Goal: Task Accomplishment & Management: Manage account settings

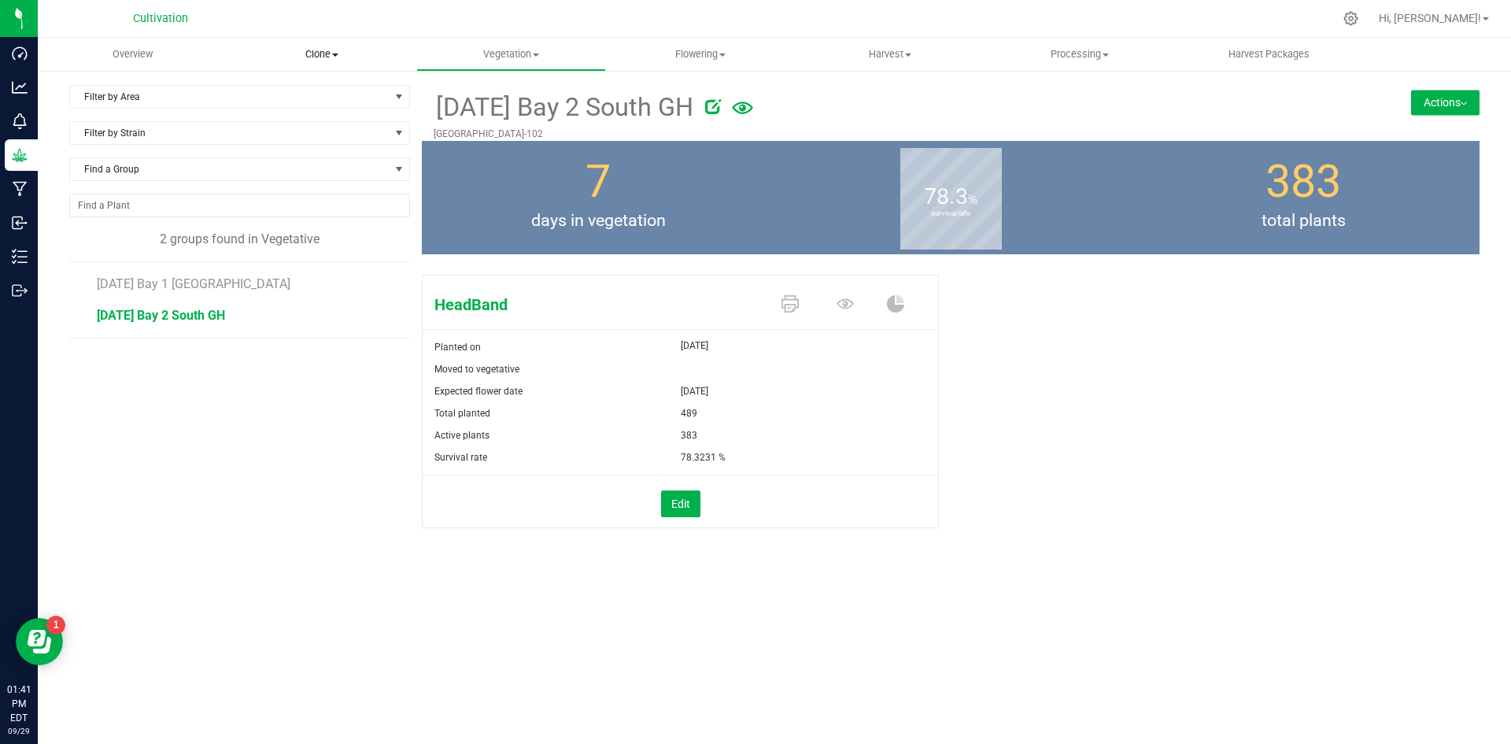
click at [305, 56] on span "Clone" at bounding box center [322, 54] width 188 height 14
click at [312, 99] on span "Create plants" at bounding box center [282, 94] width 111 height 13
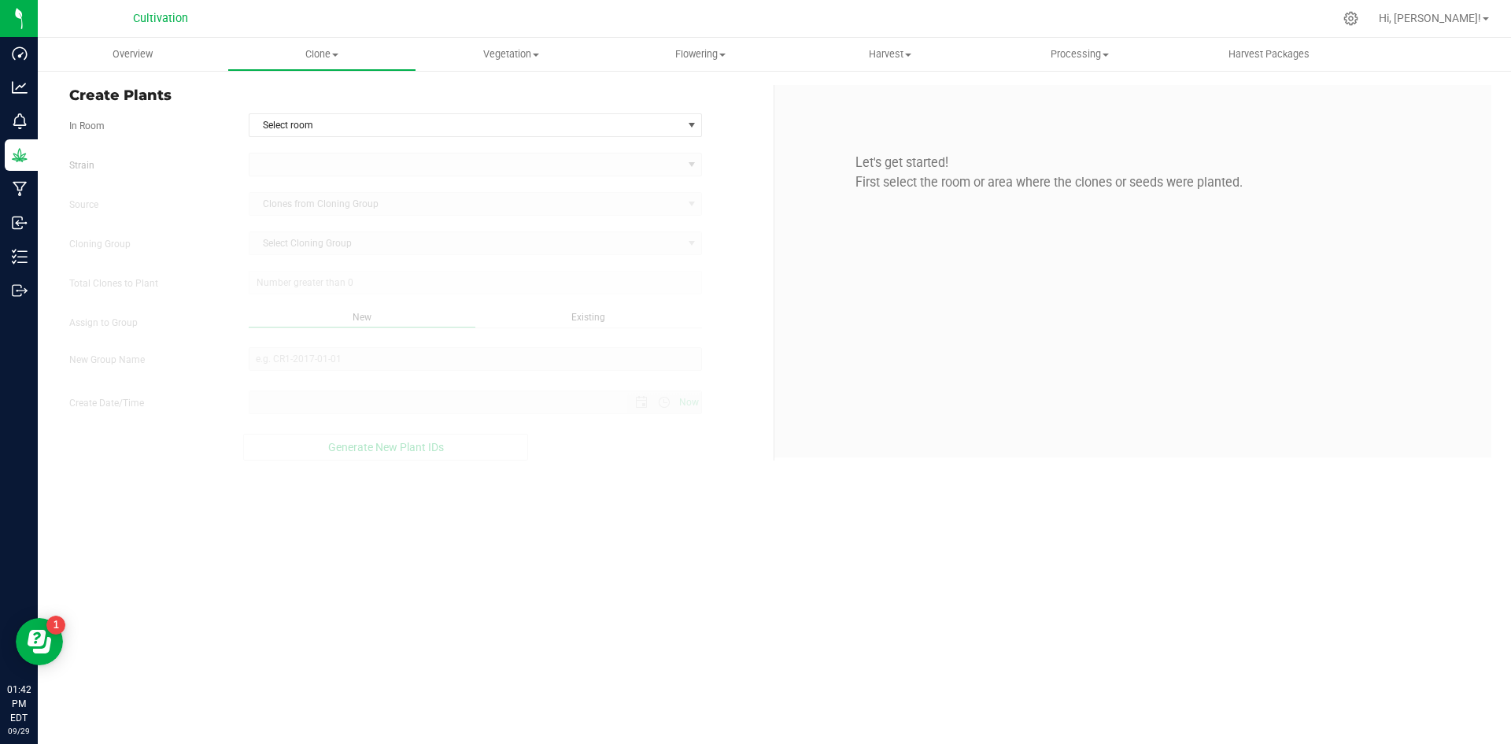
type input "[DATE] 1:42 PM"
click at [414, 122] on span "Select room" at bounding box center [466, 125] width 433 height 22
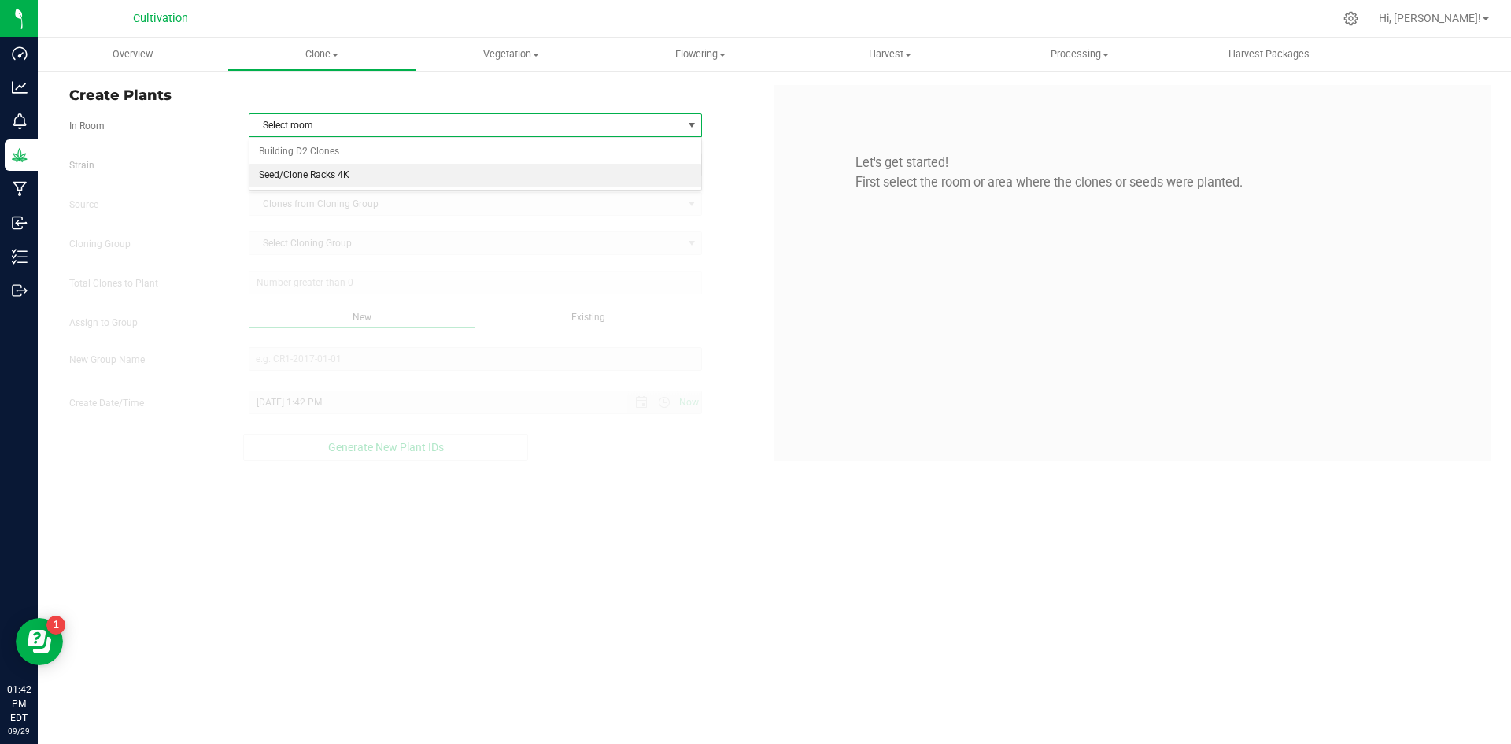
click at [405, 176] on li "Seed/Clone Racks 4K" at bounding box center [476, 176] width 453 height 24
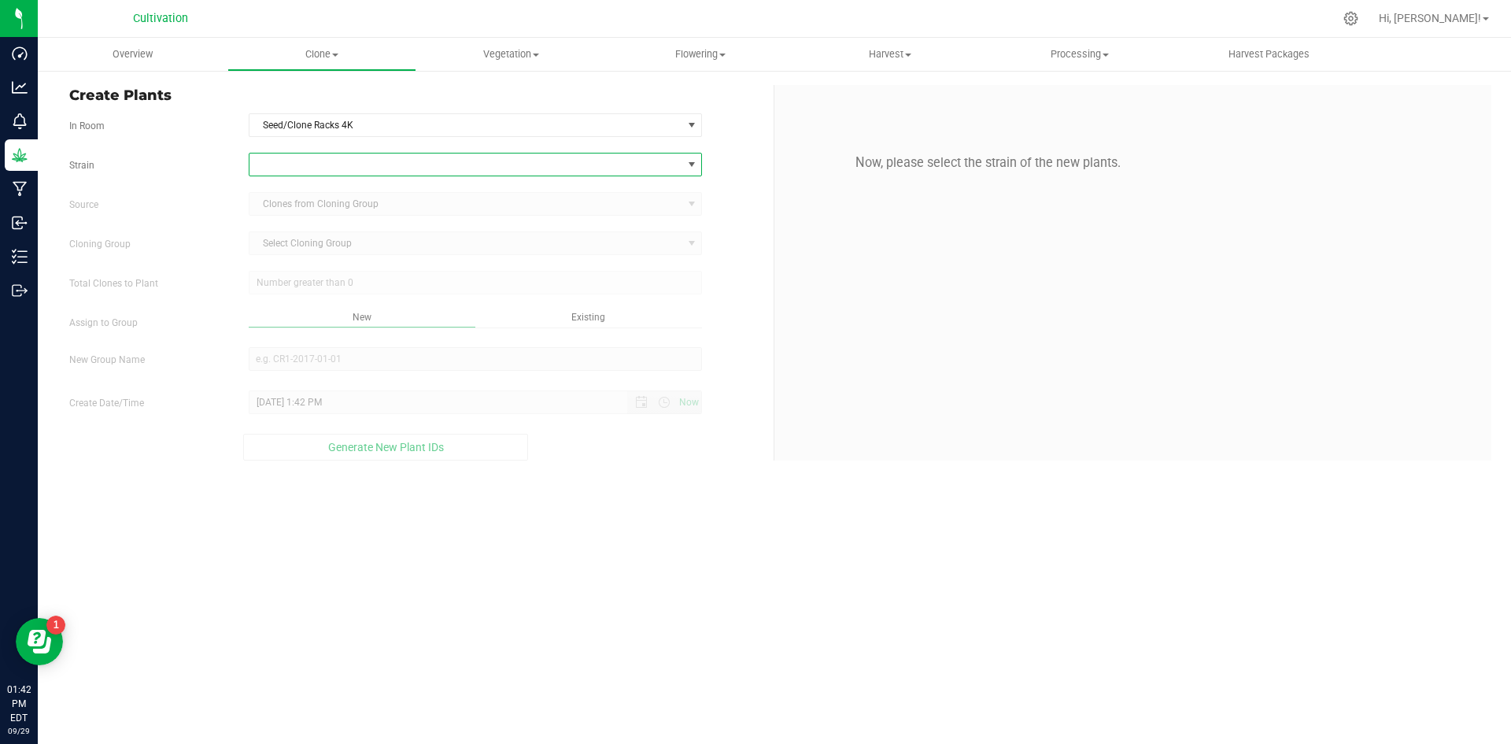
click at [363, 163] on span at bounding box center [466, 164] width 433 height 22
type input "candy"
click at [329, 225] on li "Candy Store x Endgame" at bounding box center [476, 230] width 453 height 22
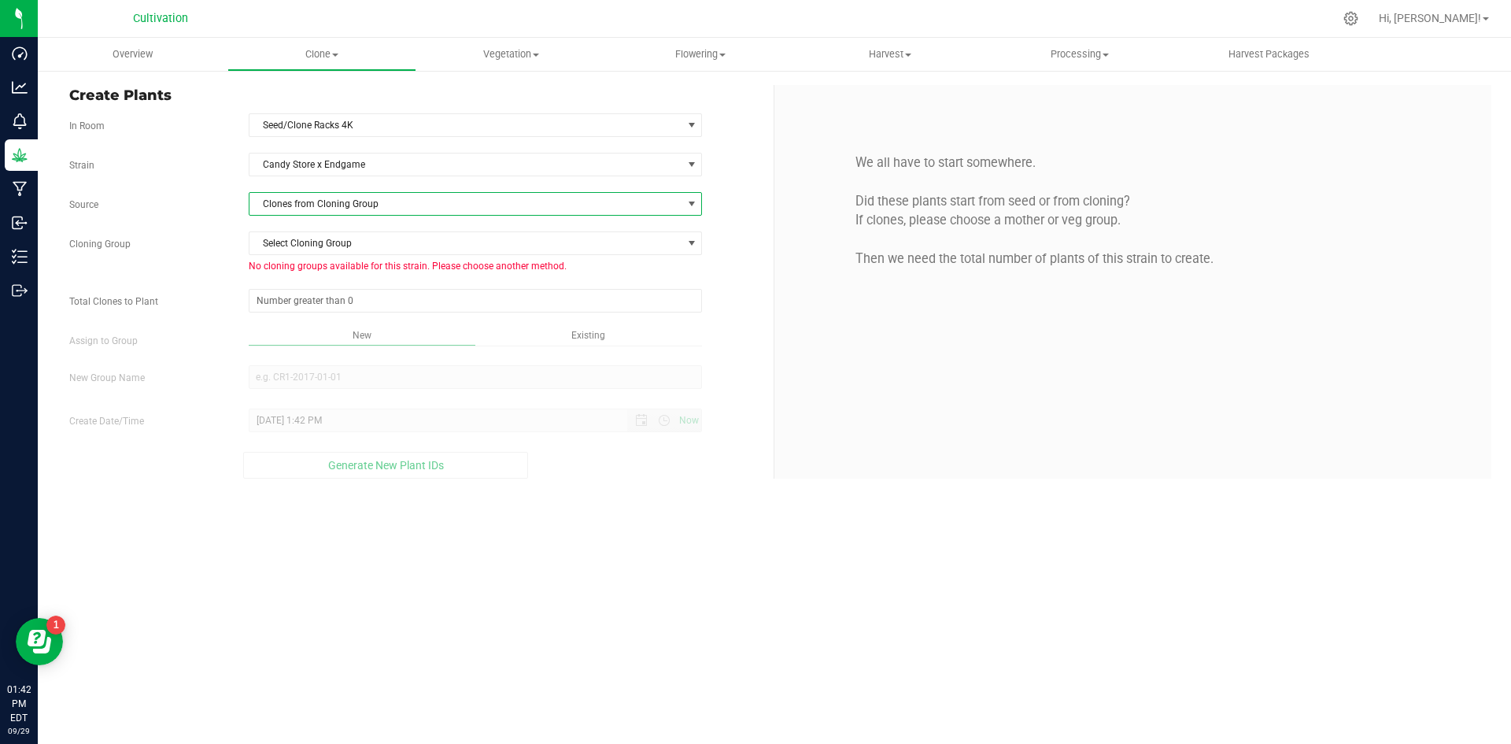
click at [344, 199] on span "Clones from Cloning Group" at bounding box center [466, 204] width 433 height 22
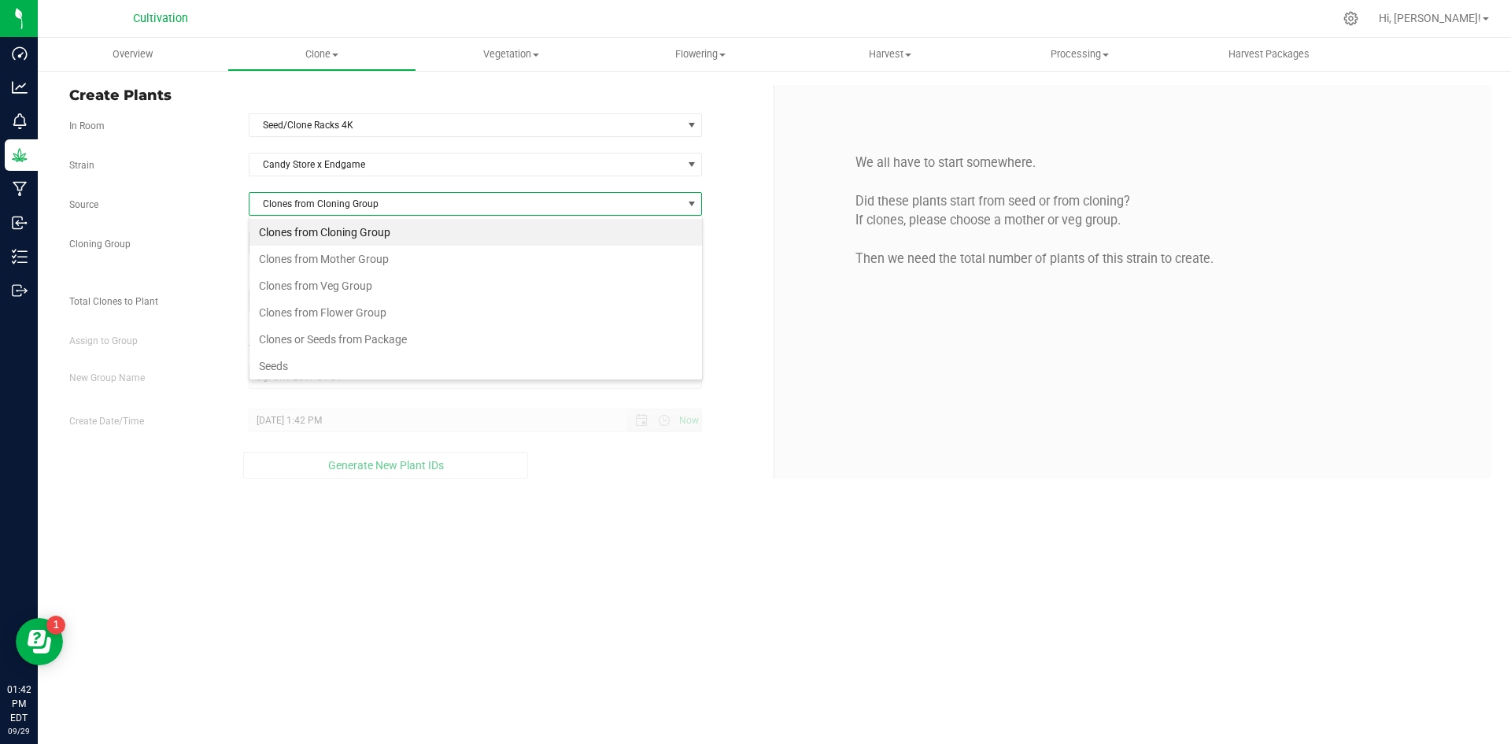
scroll to position [24, 453]
click at [355, 267] on li "Clones from Mother Group" at bounding box center [476, 259] width 453 height 27
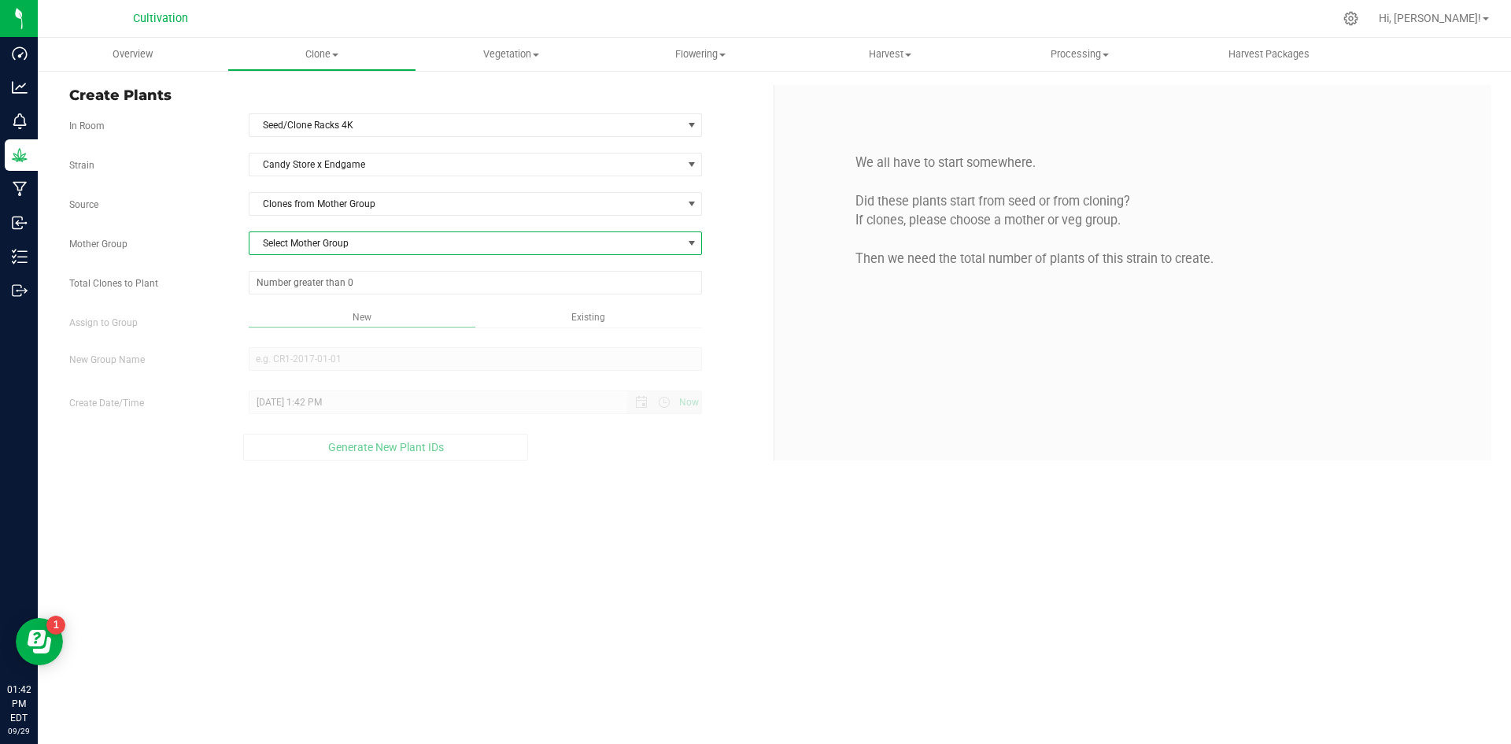
click at [352, 238] on span "Select Mother Group" at bounding box center [466, 243] width 433 height 22
click at [352, 267] on li "[DATE] Mothers" at bounding box center [476, 270] width 453 height 24
click at [359, 275] on span at bounding box center [476, 283] width 454 height 24
type input "135"
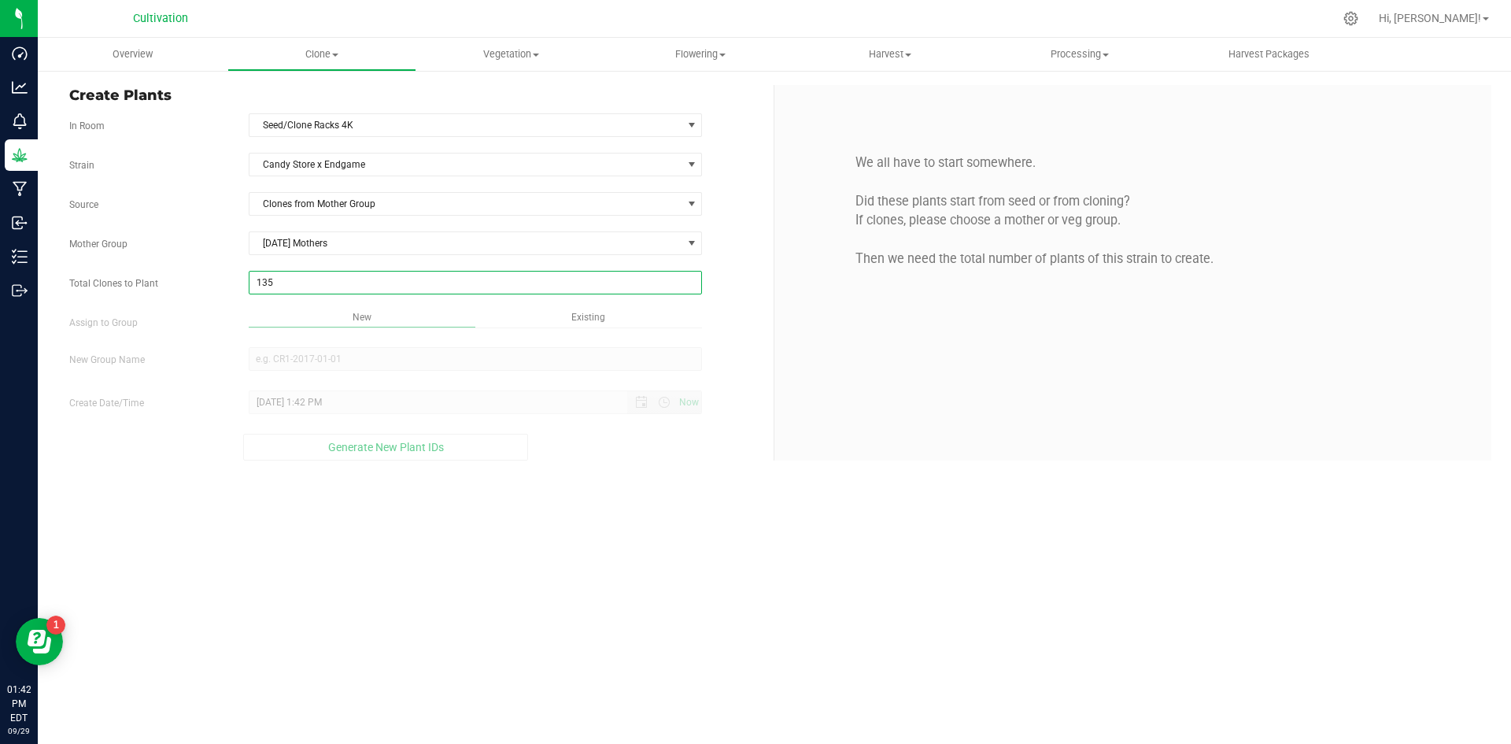
click at [442, 311] on div "Overview Clone Create plants Cloning groups Cloning plants Apply to plants Vege…" at bounding box center [774, 391] width 1473 height 706
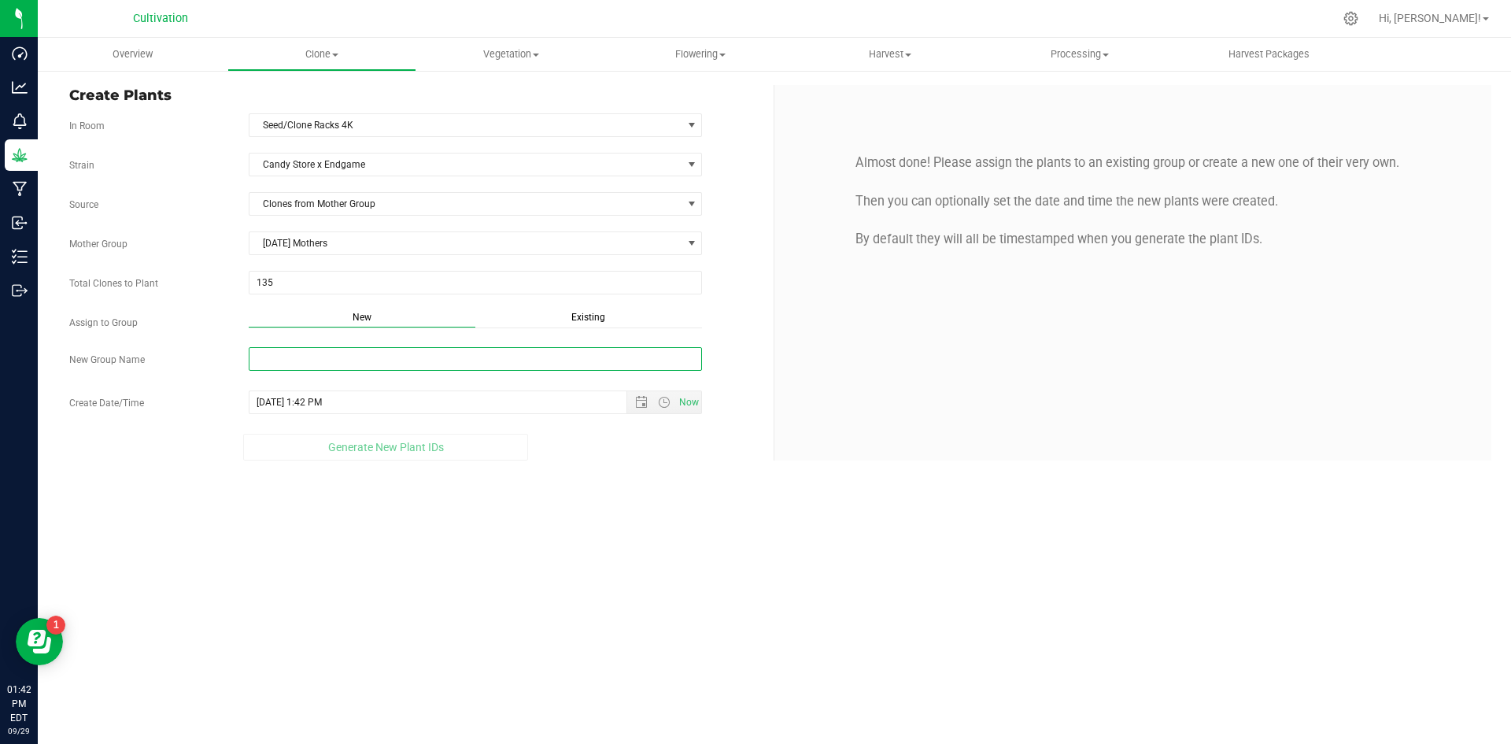
click at [439, 359] on input "New Group Name" at bounding box center [476, 359] width 454 height 24
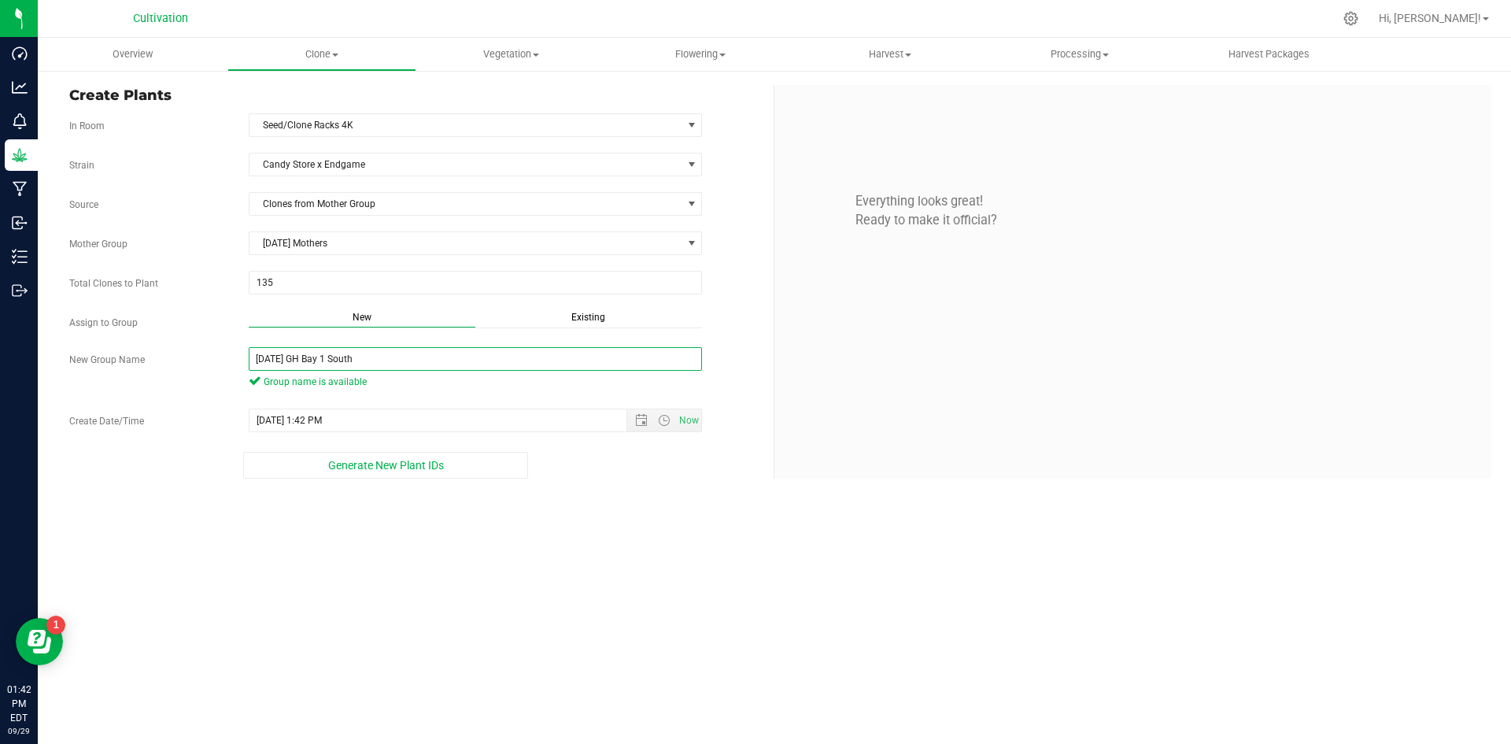
type input "[DATE] GH Bay 1 South"
click at [430, 391] on div "[DATE] GH Bay 1 South Group name is available" at bounding box center [476, 370] width 478 height 46
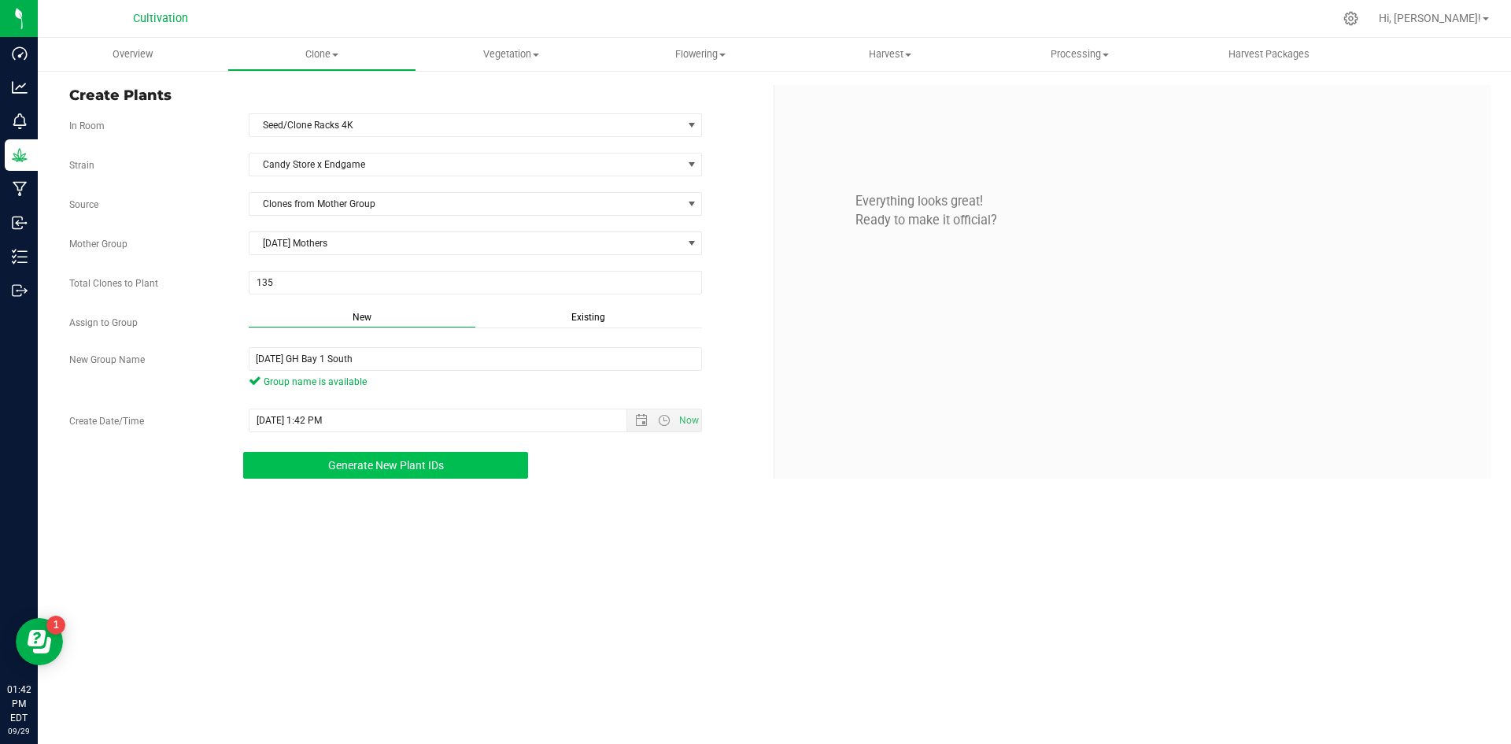
click at [464, 456] on button "Generate New Plant IDs" at bounding box center [385, 465] width 285 height 27
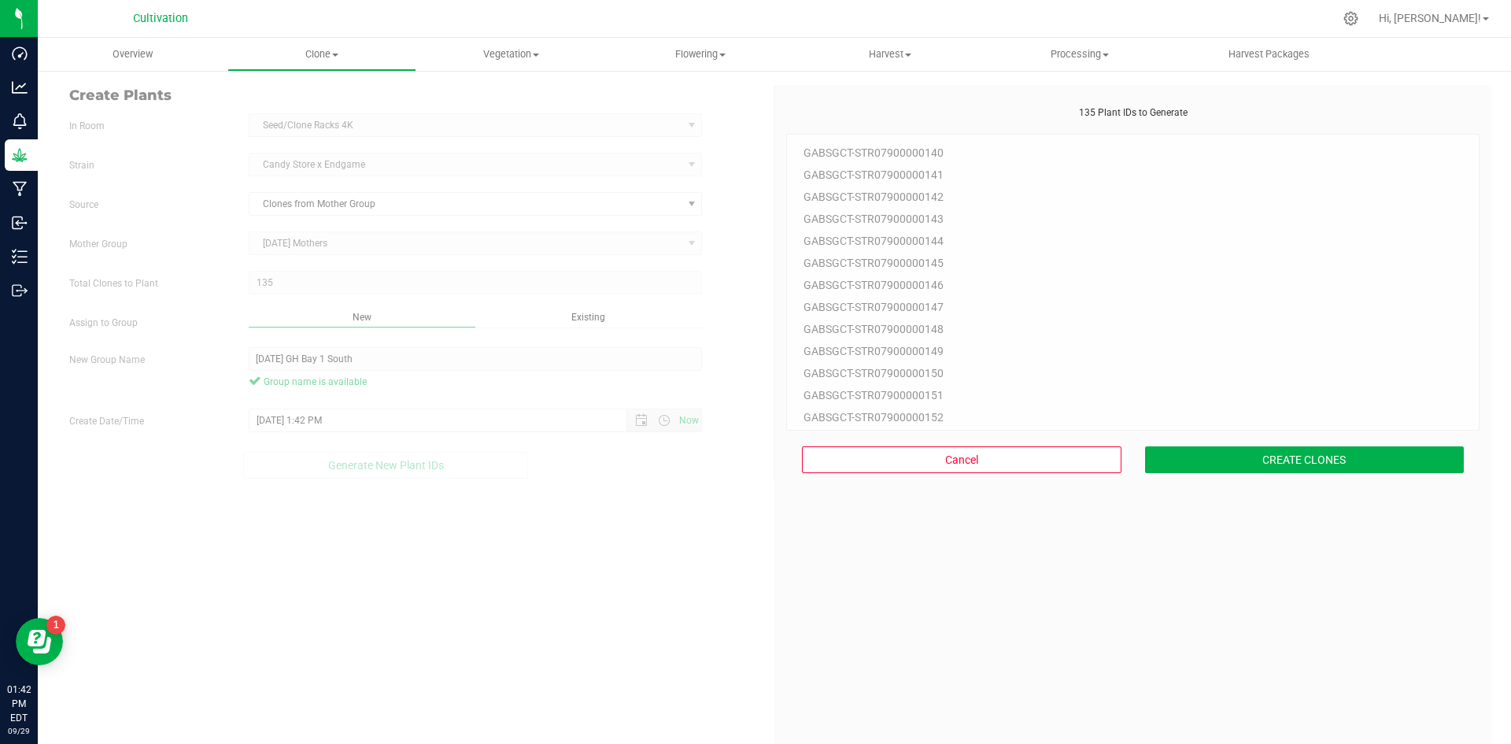
scroll to position [47, 0]
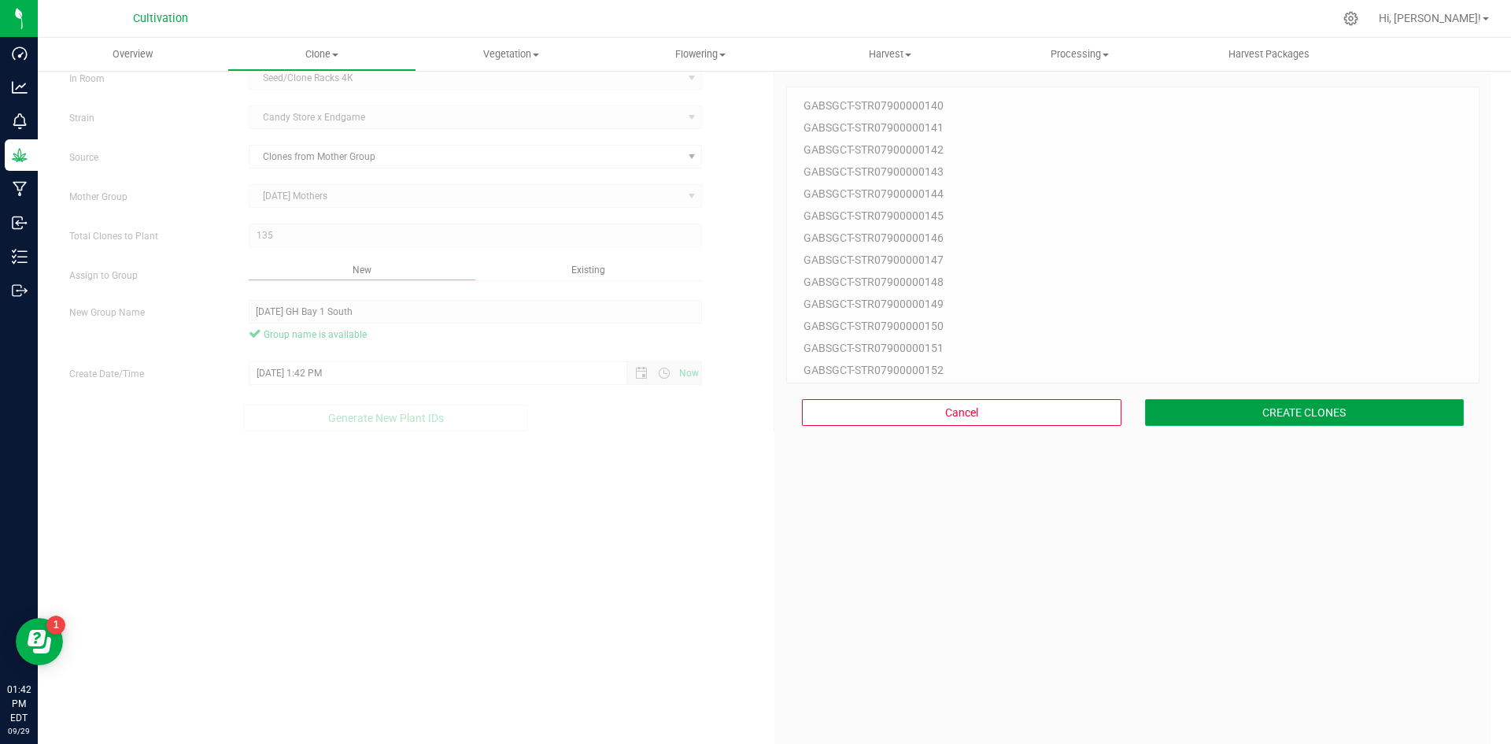
click at [1277, 405] on button "CREATE CLONES" at bounding box center [1305, 412] width 320 height 27
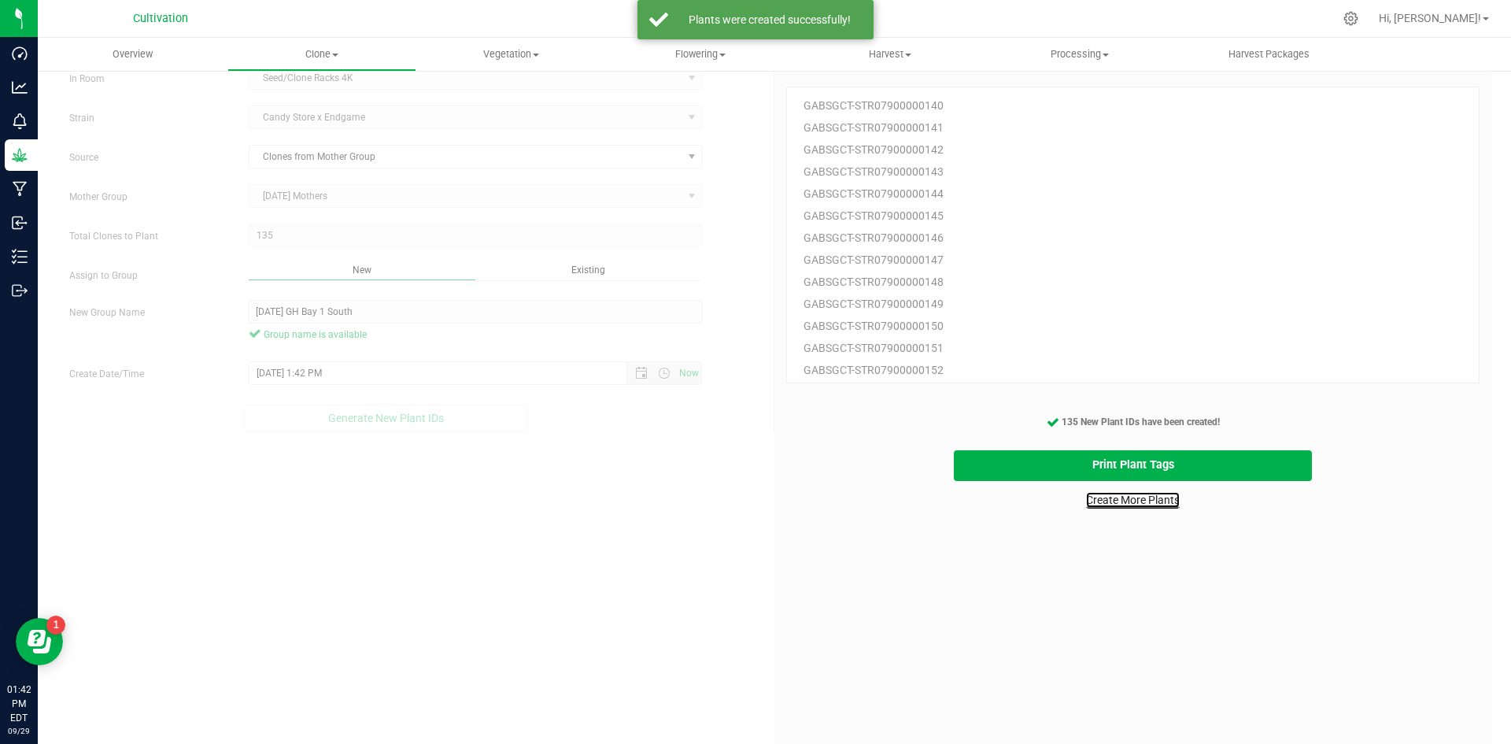
click at [1130, 501] on link "Create More Plants" at bounding box center [1133, 500] width 94 height 16
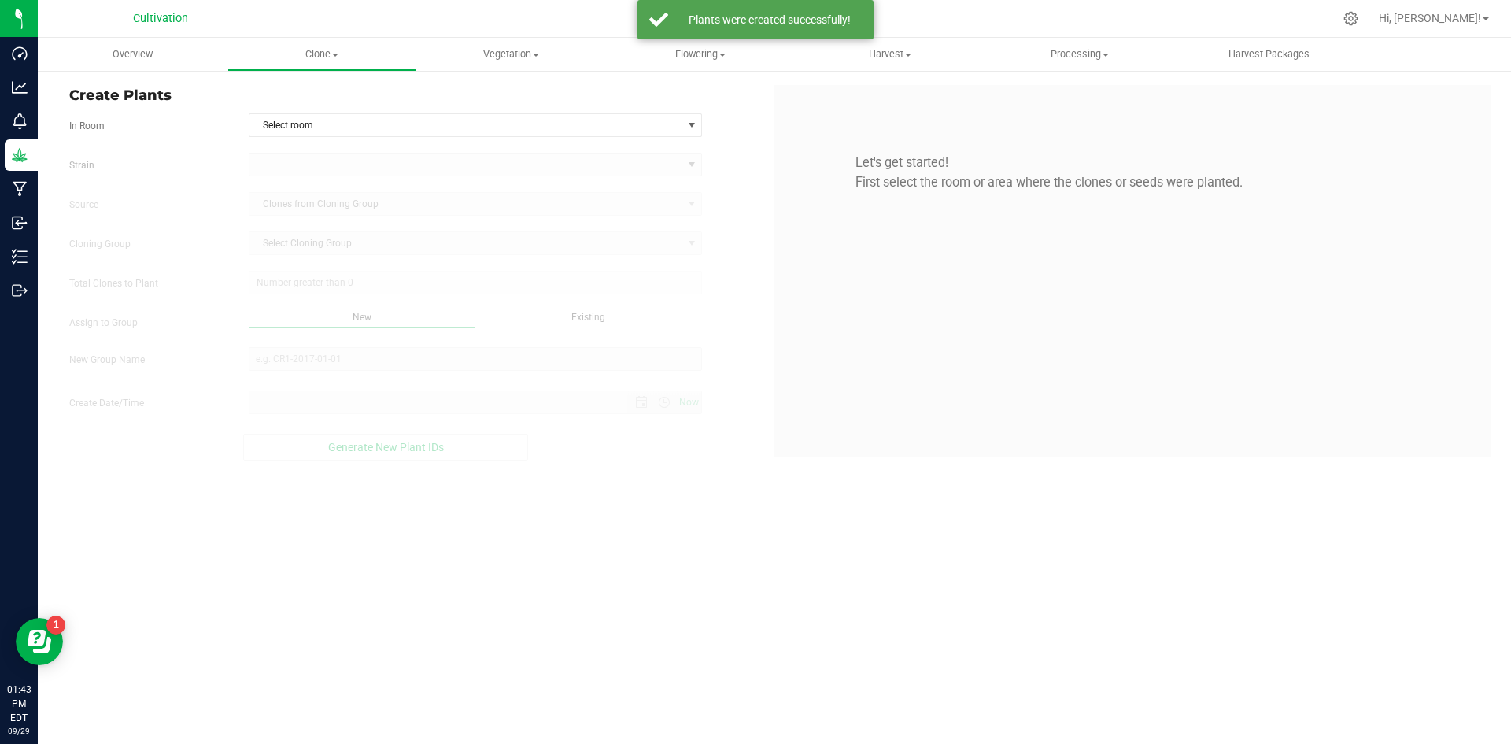
type input "[DATE] 1:43 PM"
click at [383, 124] on span "Select room" at bounding box center [466, 125] width 433 height 22
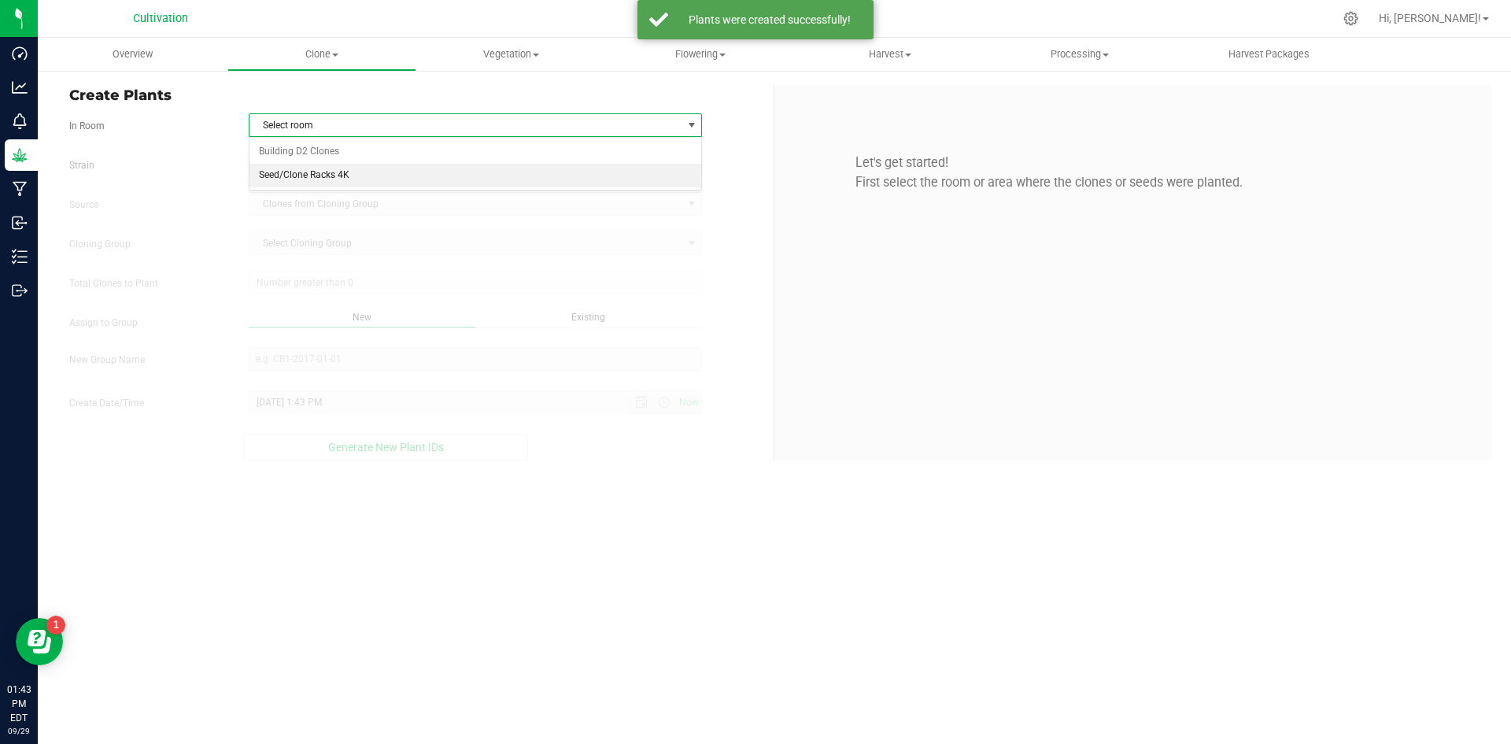
click at [369, 170] on li "Seed/Clone Racks 4K" at bounding box center [476, 176] width 453 height 24
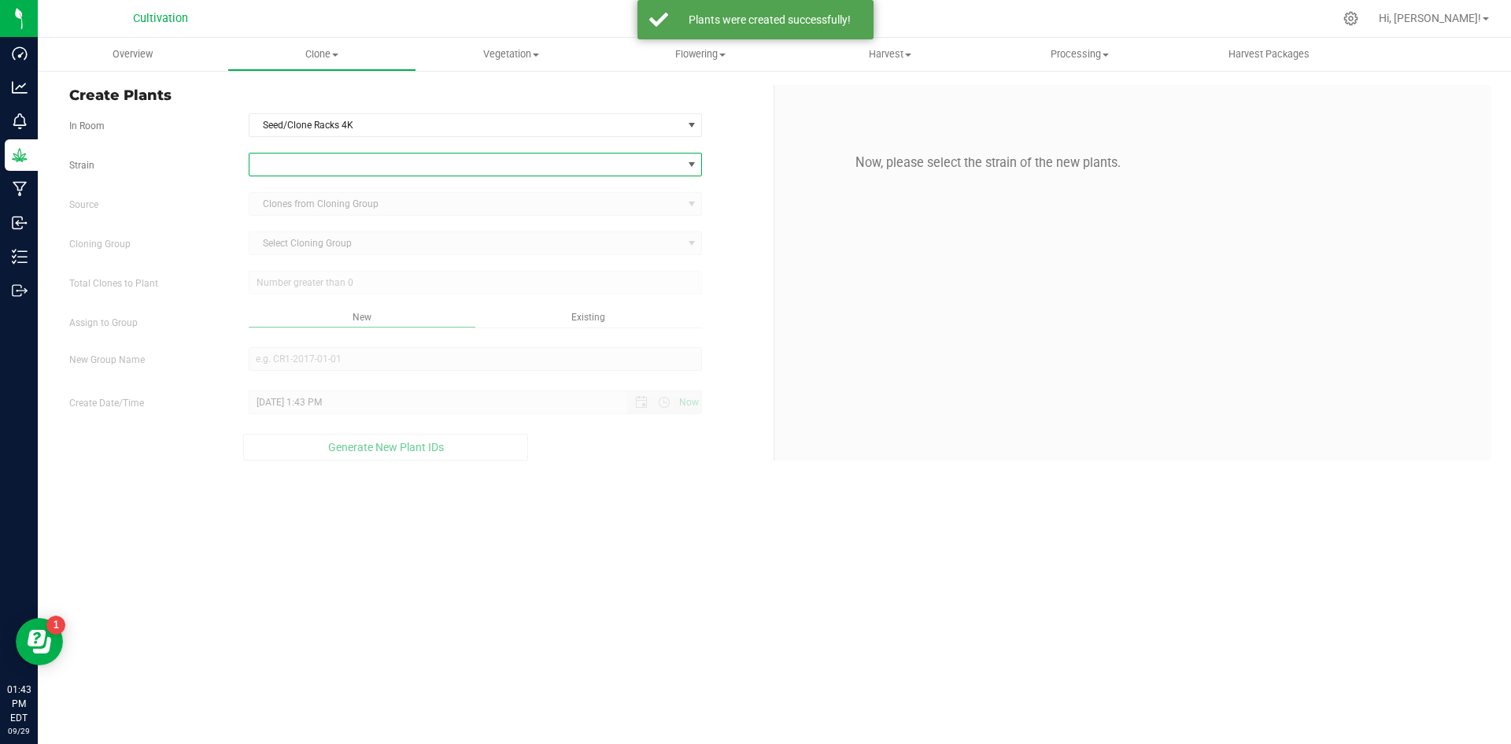
click at [362, 158] on span at bounding box center [466, 164] width 433 height 22
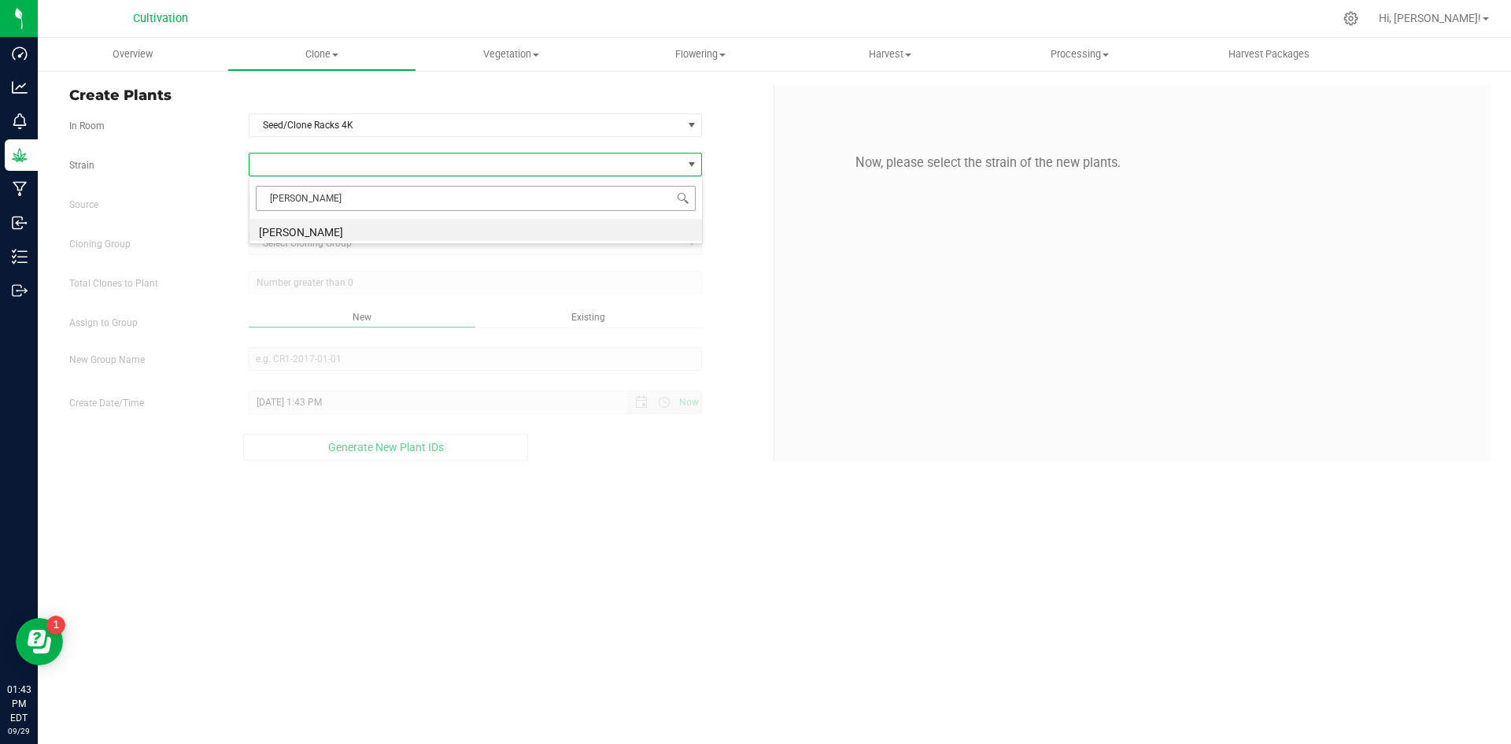
type input "[PERSON_NAME]"
click at [356, 225] on li "[PERSON_NAME]" at bounding box center [476, 230] width 453 height 22
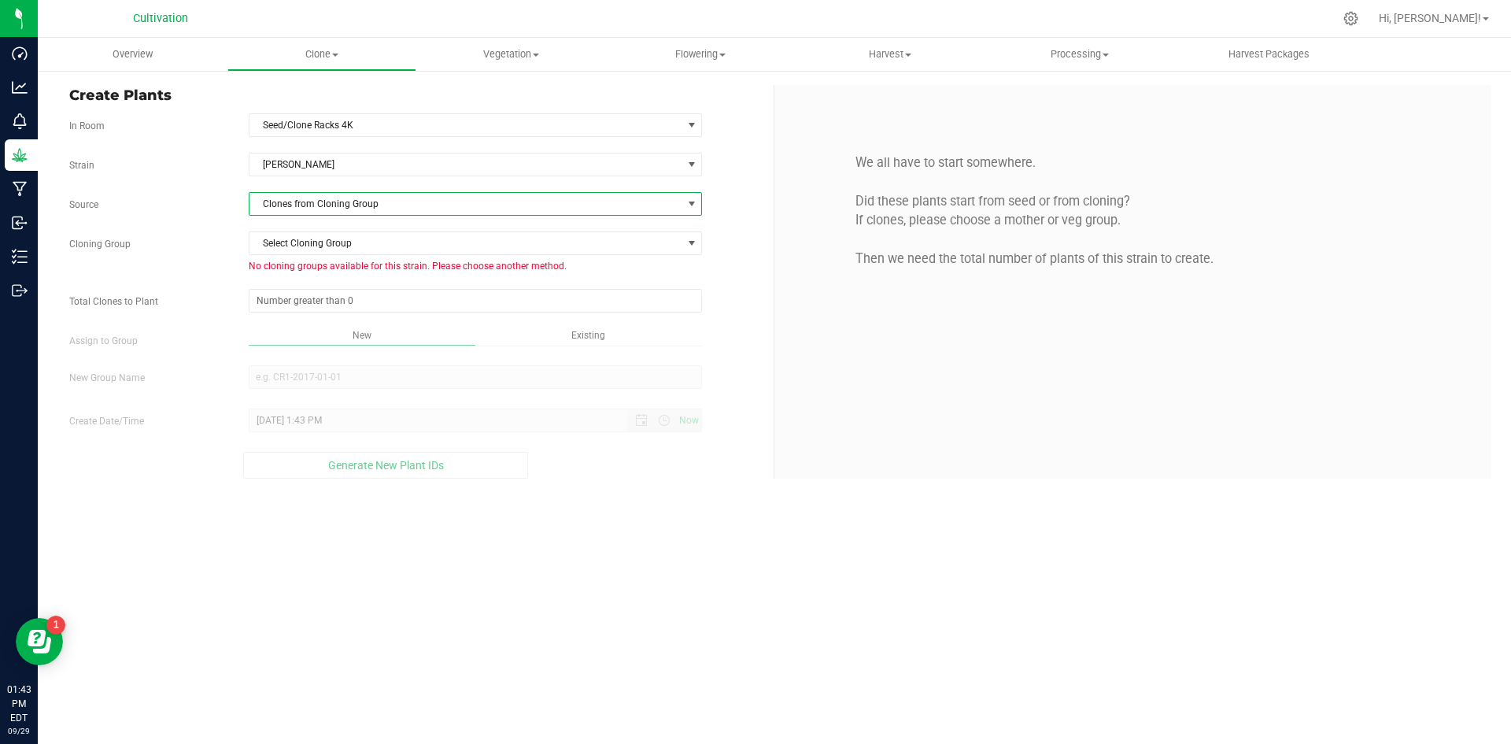
click at [338, 197] on span "Clones from Cloning Group" at bounding box center [466, 204] width 433 height 22
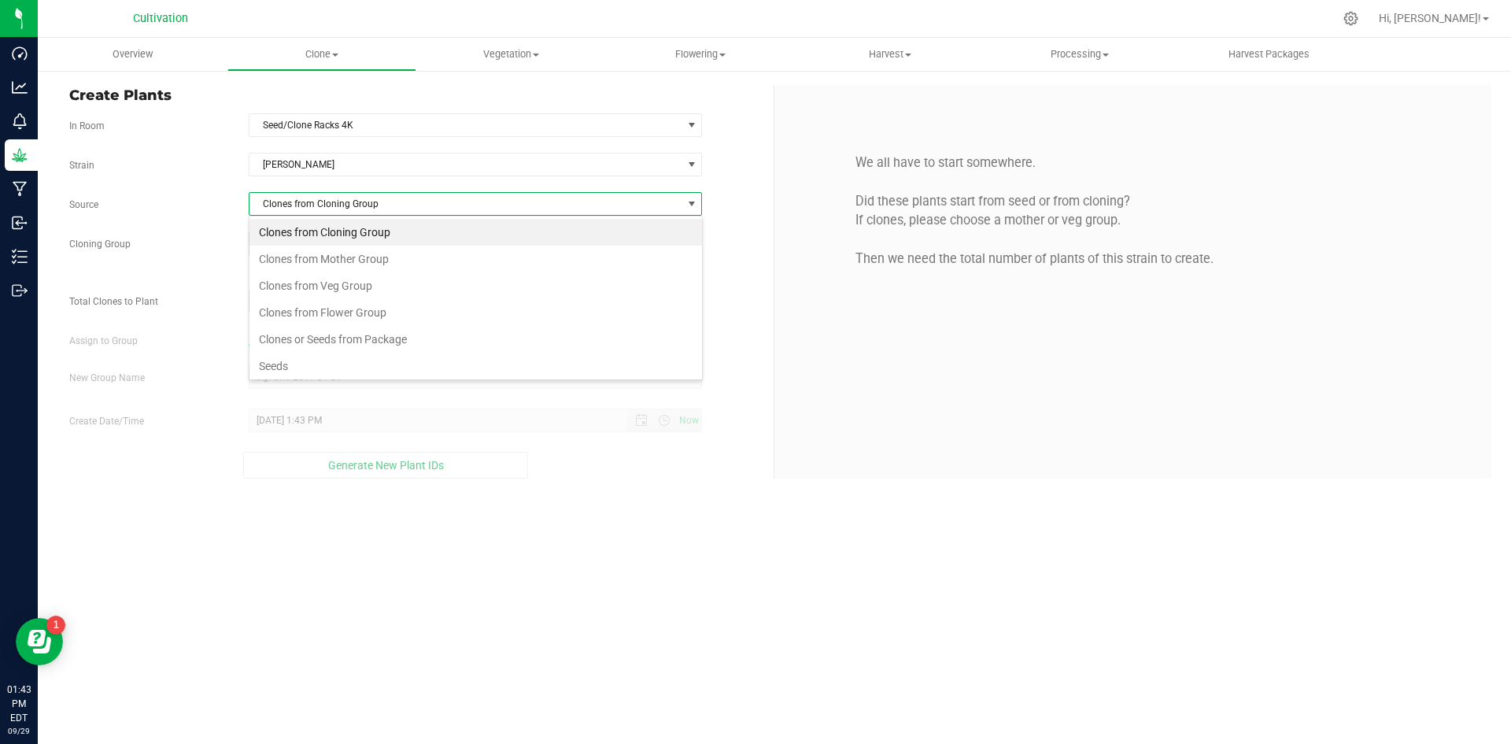
scroll to position [24, 453]
click at [360, 252] on li "Clones from Mother Group" at bounding box center [476, 259] width 453 height 27
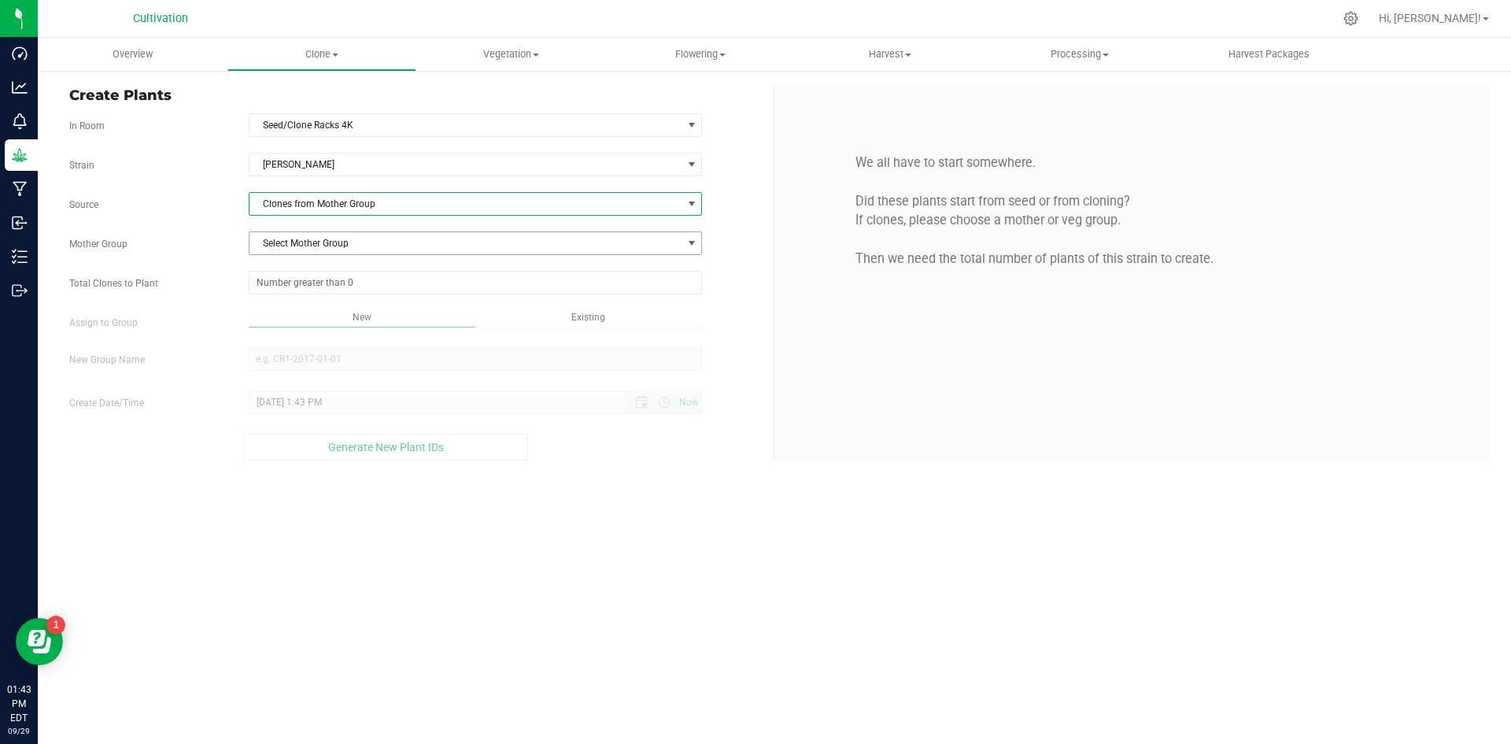
click at [352, 237] on span "Select Mother Group" at bounding box center [466, 243] width 433 height 22
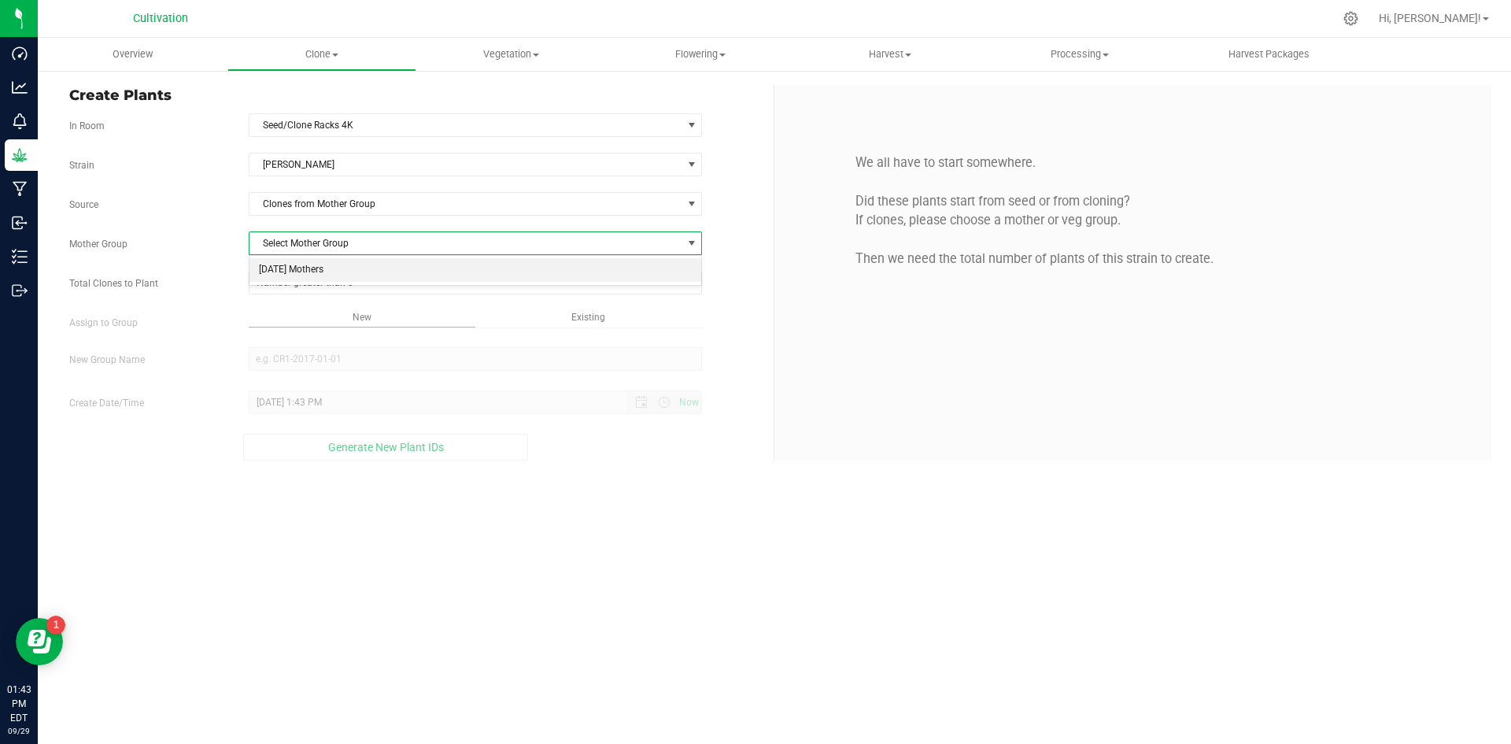
click at [353, 265] on li "[DATE] Mothers" at bounding box center [476, 270] width 453 height 24
click at [350, 275] on span at bounding box center [476, 283] width 454 height 24
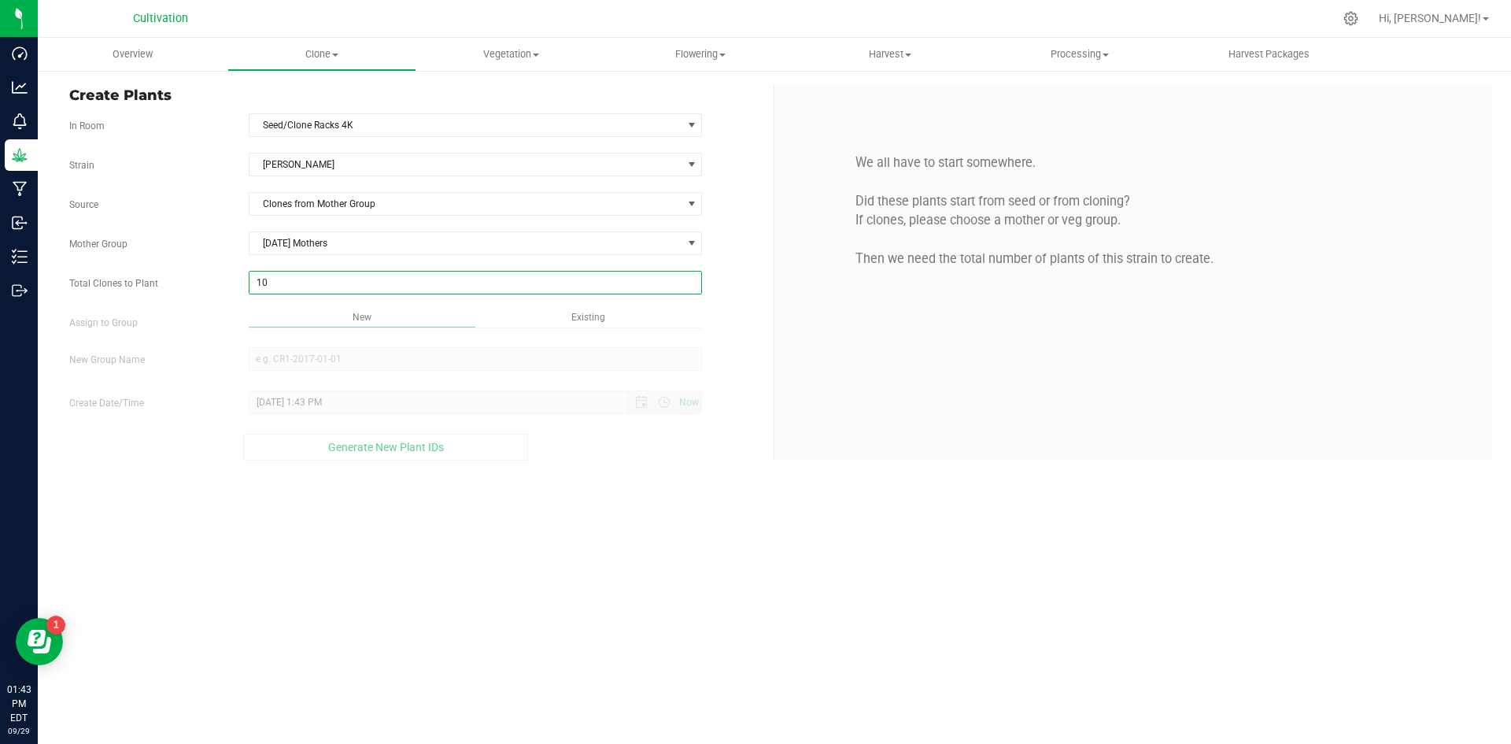
type input "106"
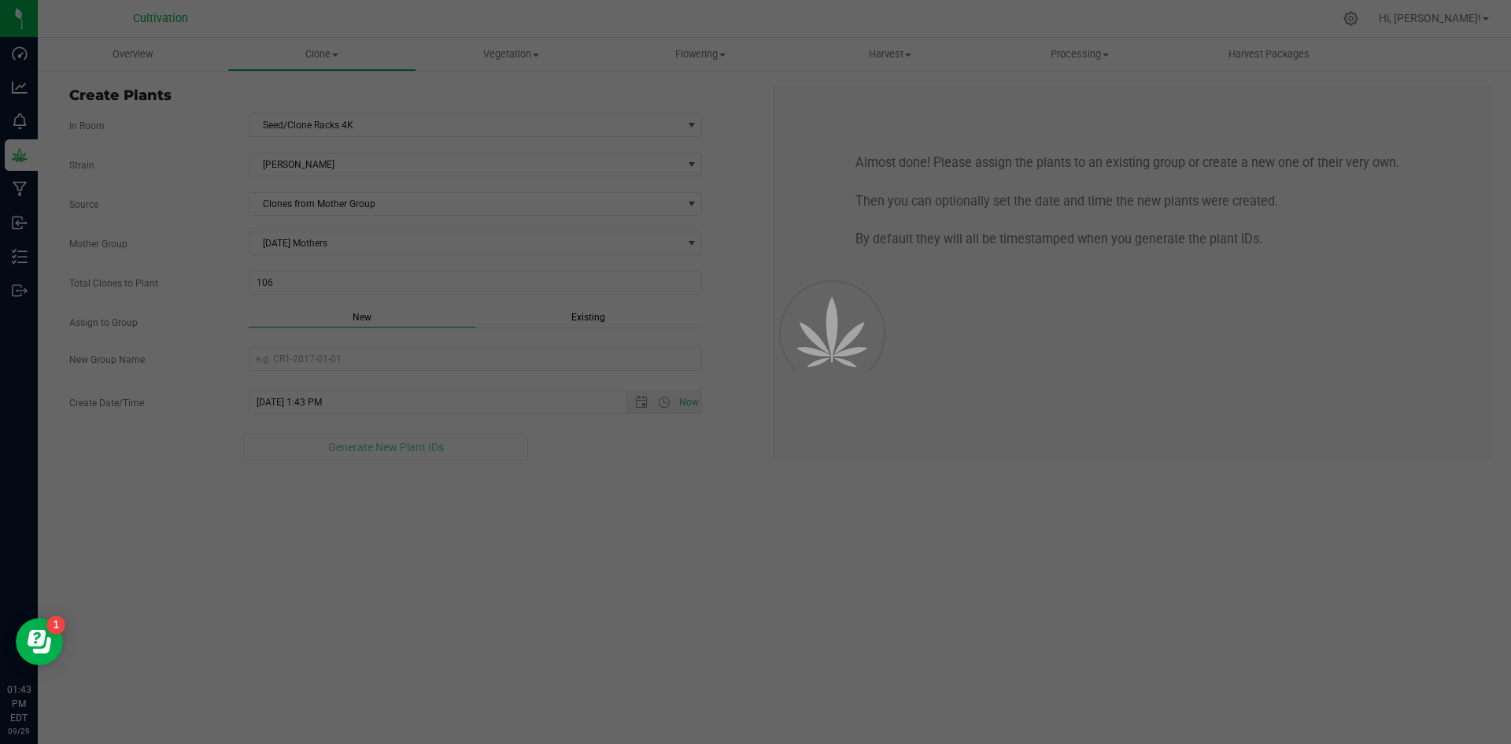
drag, startPoint x: 427, startPoint y: 309, endPoint x: 509, endPoint y: 308, distance: 81.9
click at [433, 309] on div "Overview Clone Create plants Cloning groups Cloning plants Apply to plants Vege…" at bounding box center [774, 391] width 1473 height 706
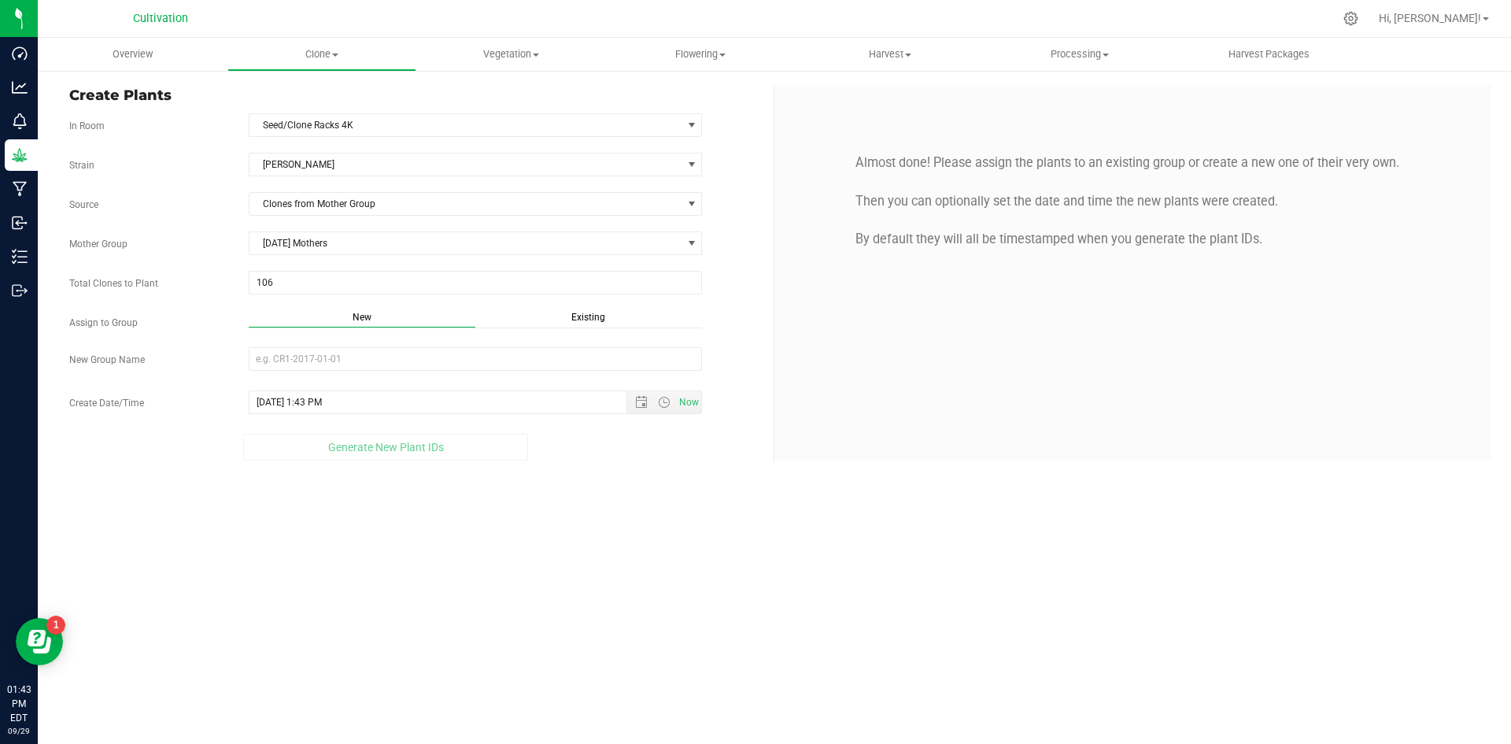
click at [585, 318] on span "Existing" at bounding box center [588, 317] width 34 height 11
click at [478, 357] on span "Select Plant Group" at bounding box center [466, 359] width 433 height 22
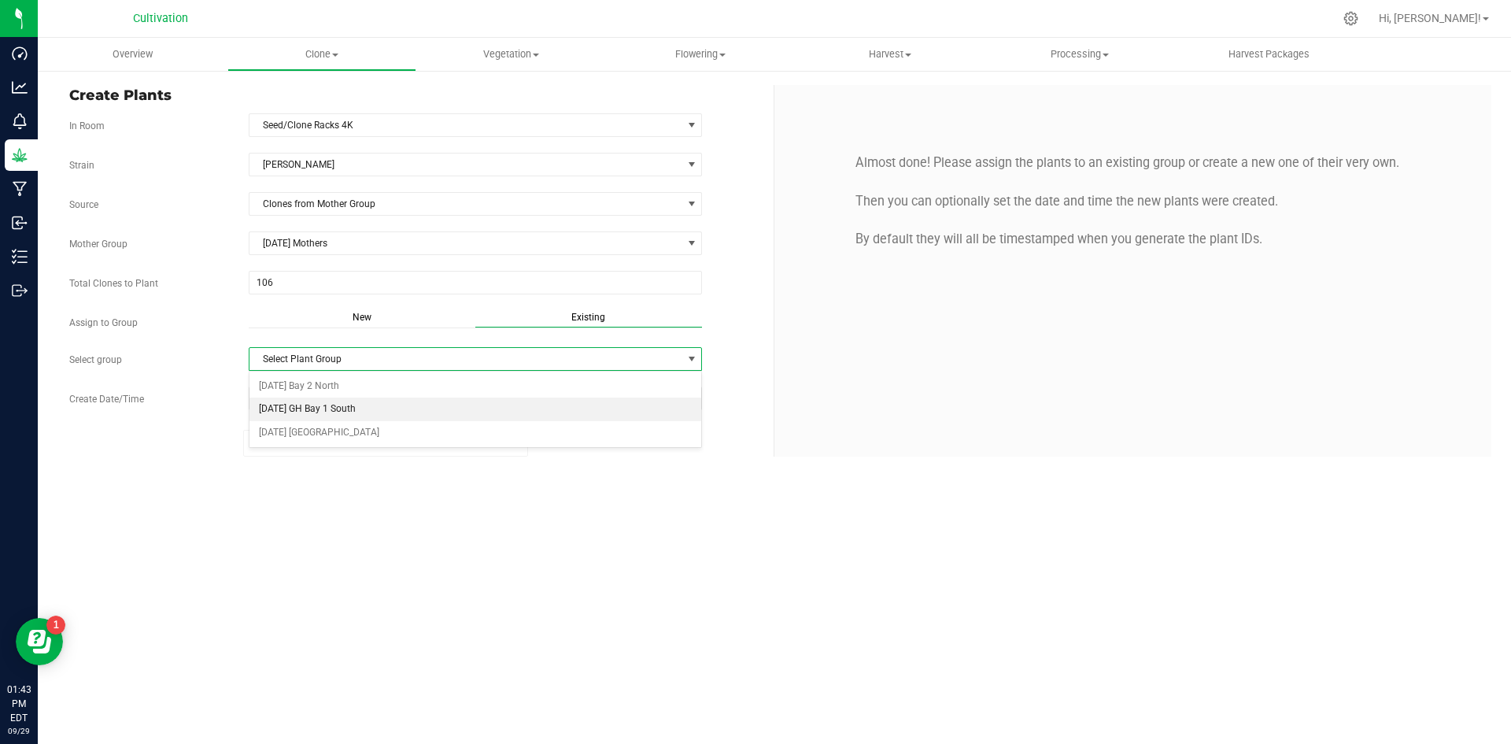
click at [412, 403] on li "[DATE] GH Bay 1 South" at bounding box center [476, 409] width 453 height 24
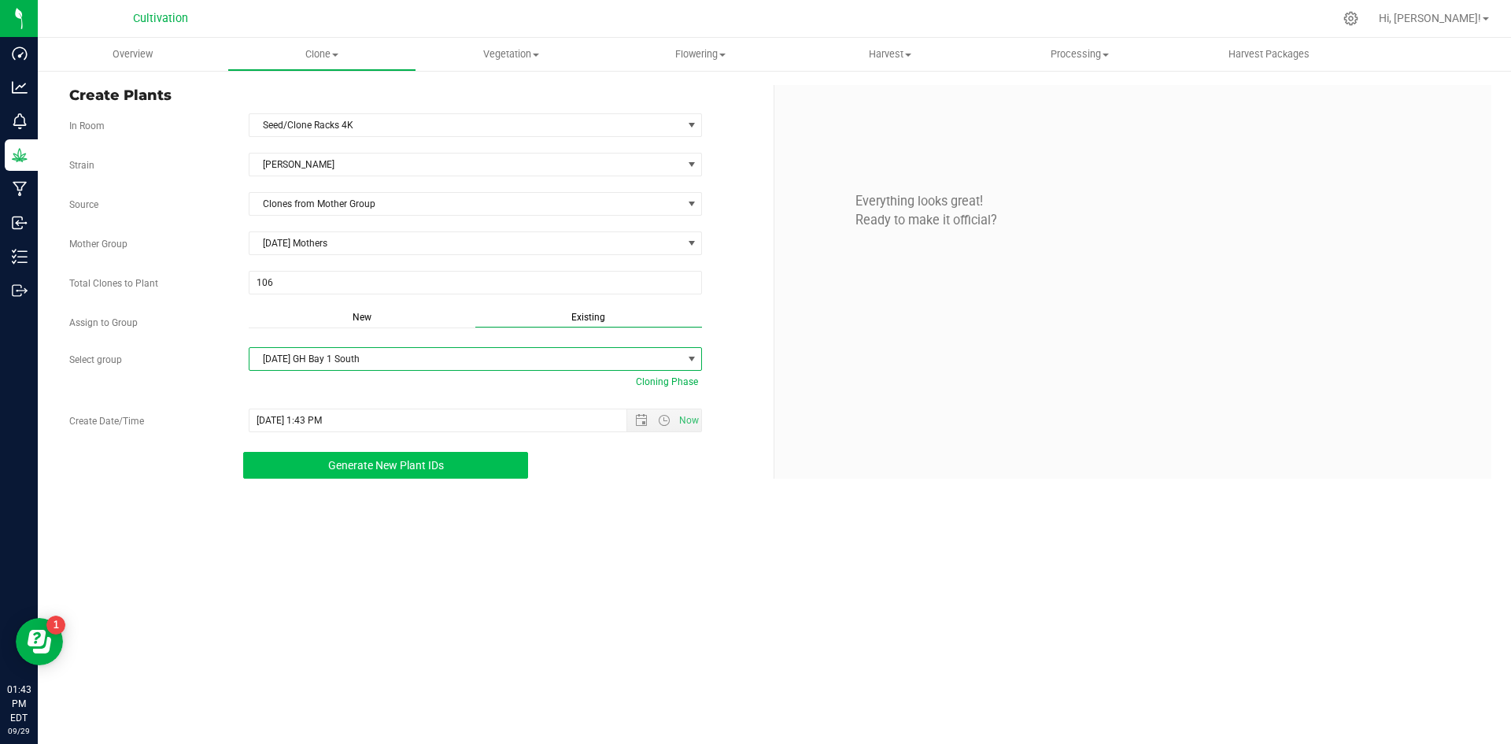
click at [454, 466] on button "Generate New Plant IDs" at bounding box center [385, 465] width 285 height 27
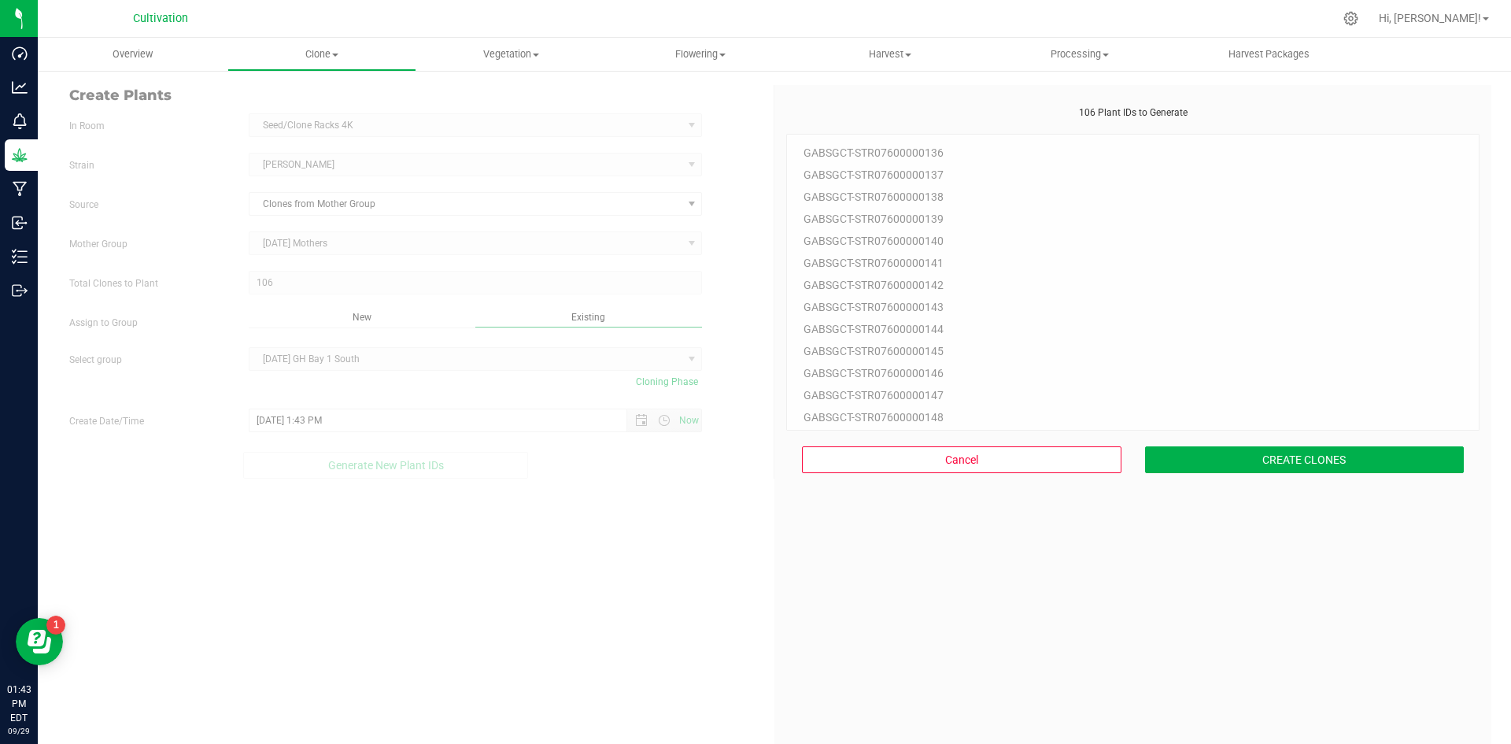
scroll to position [47, 0]
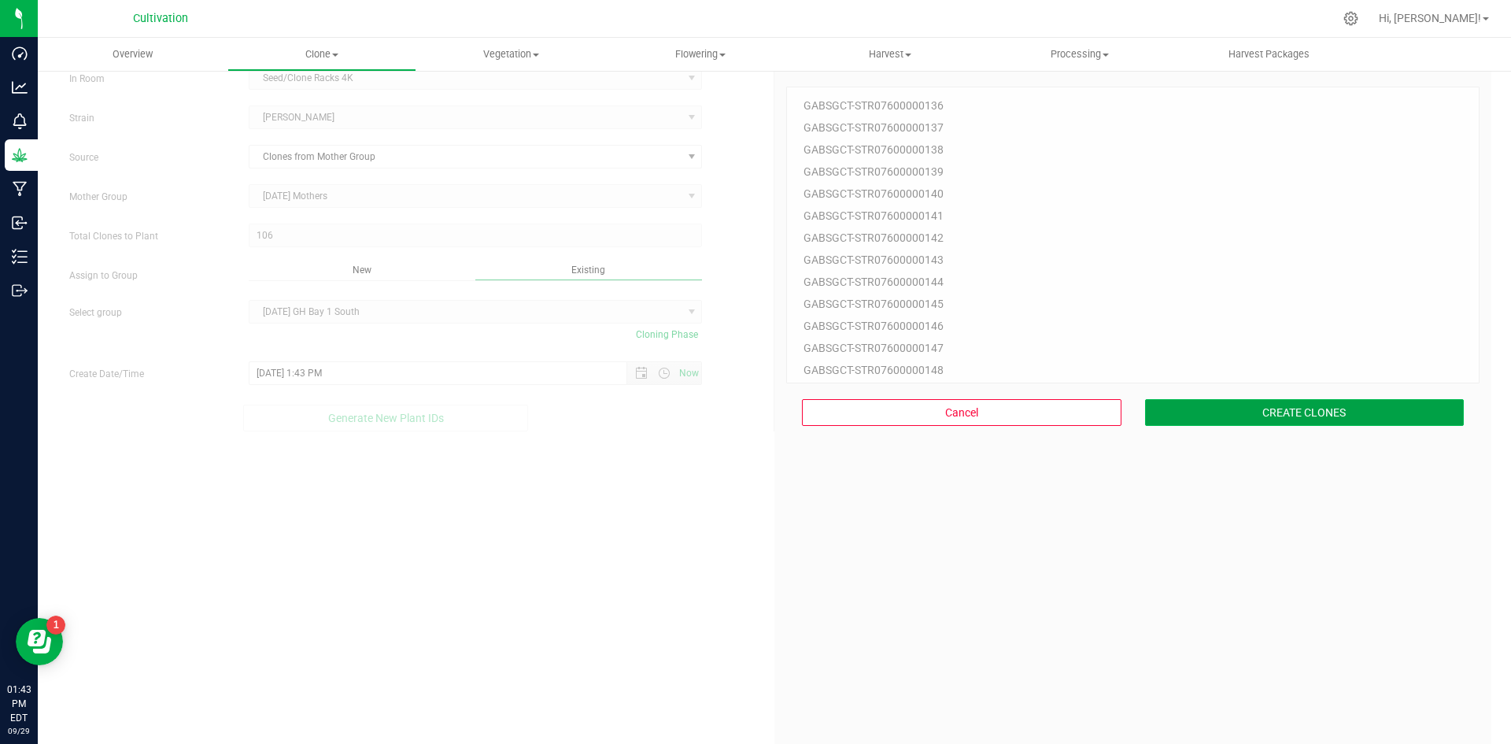
click at [1222, 416] on button "CREATE CLONES" at bounding box center [1305, 412] width 320 height 27
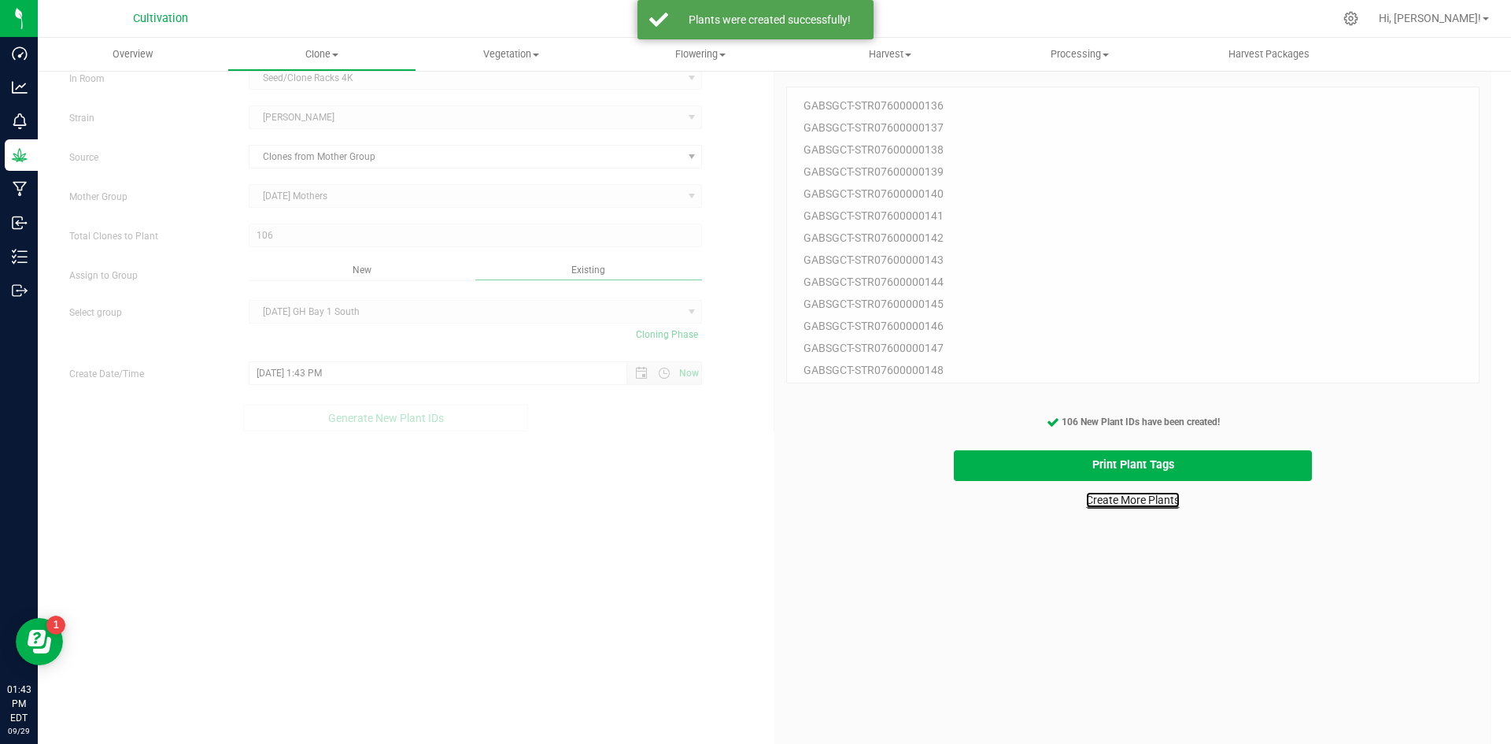
click at [1125, 502] on link "Create More Plants" at bounding box center [1133, 500] width 94 height 16
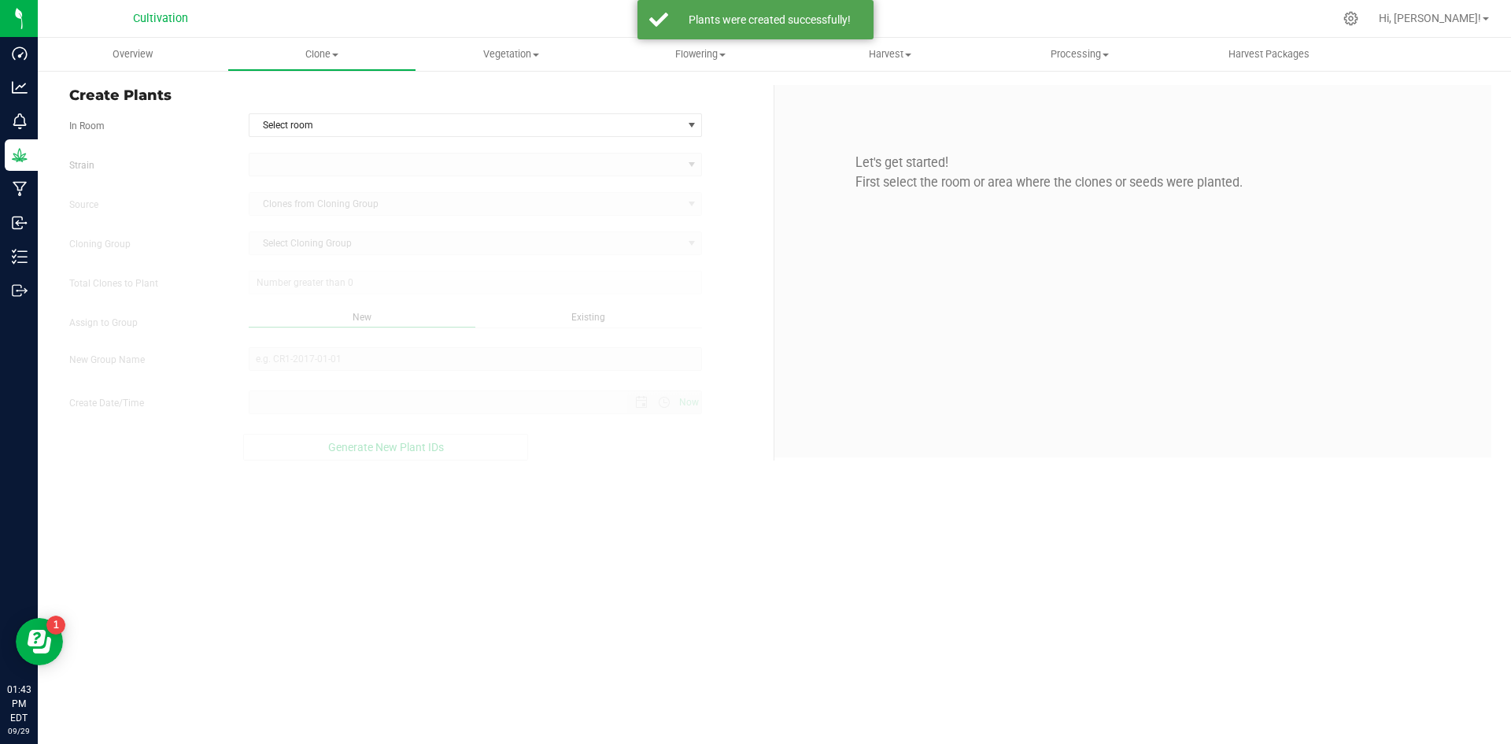
type input "[DATE] 1:43 PM"
click at [331, 126] on span "Select room" at bounding box center [466, 125] width 433 height 22
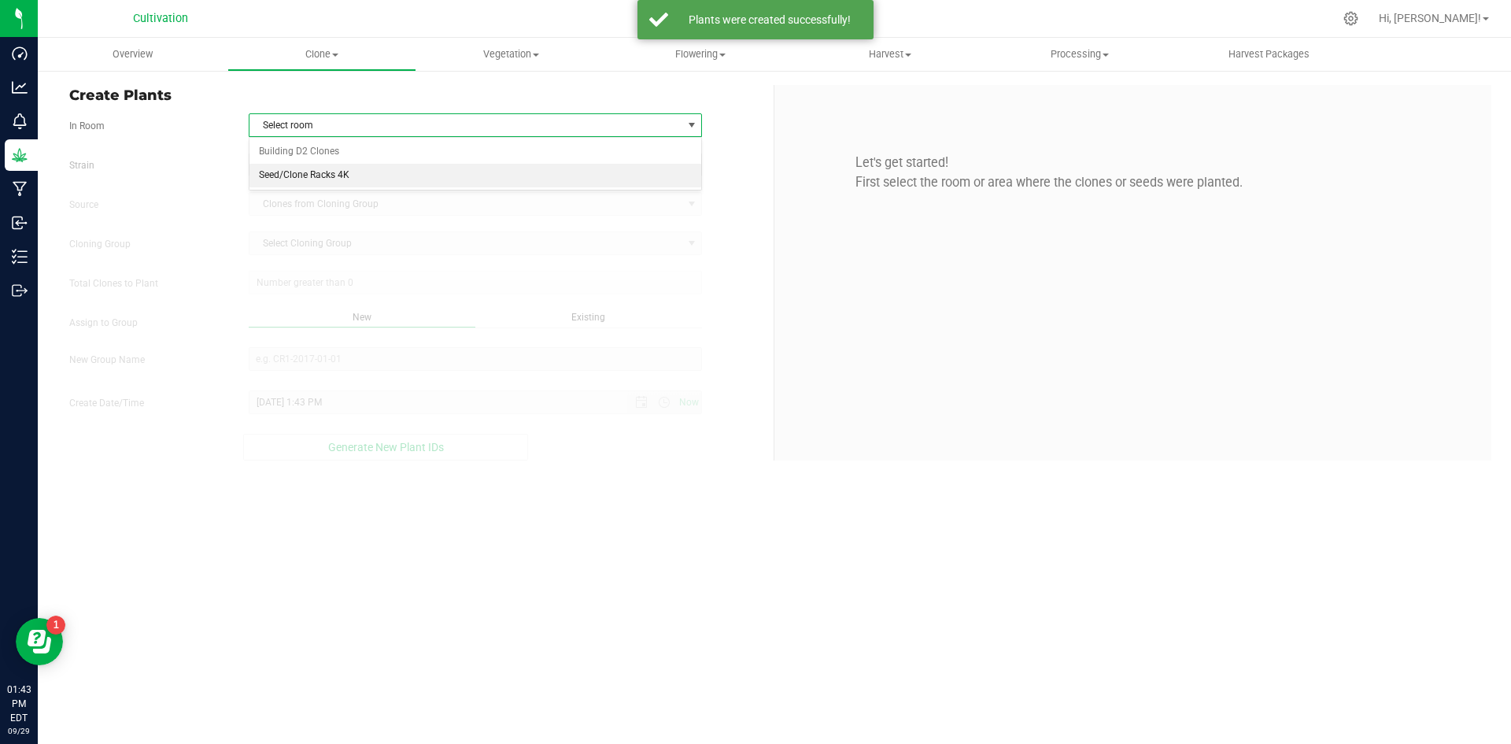
click at [328, 171] on li "Seed/Clone Racks 4K" at bounding box center [476, 176] width 453 height 24
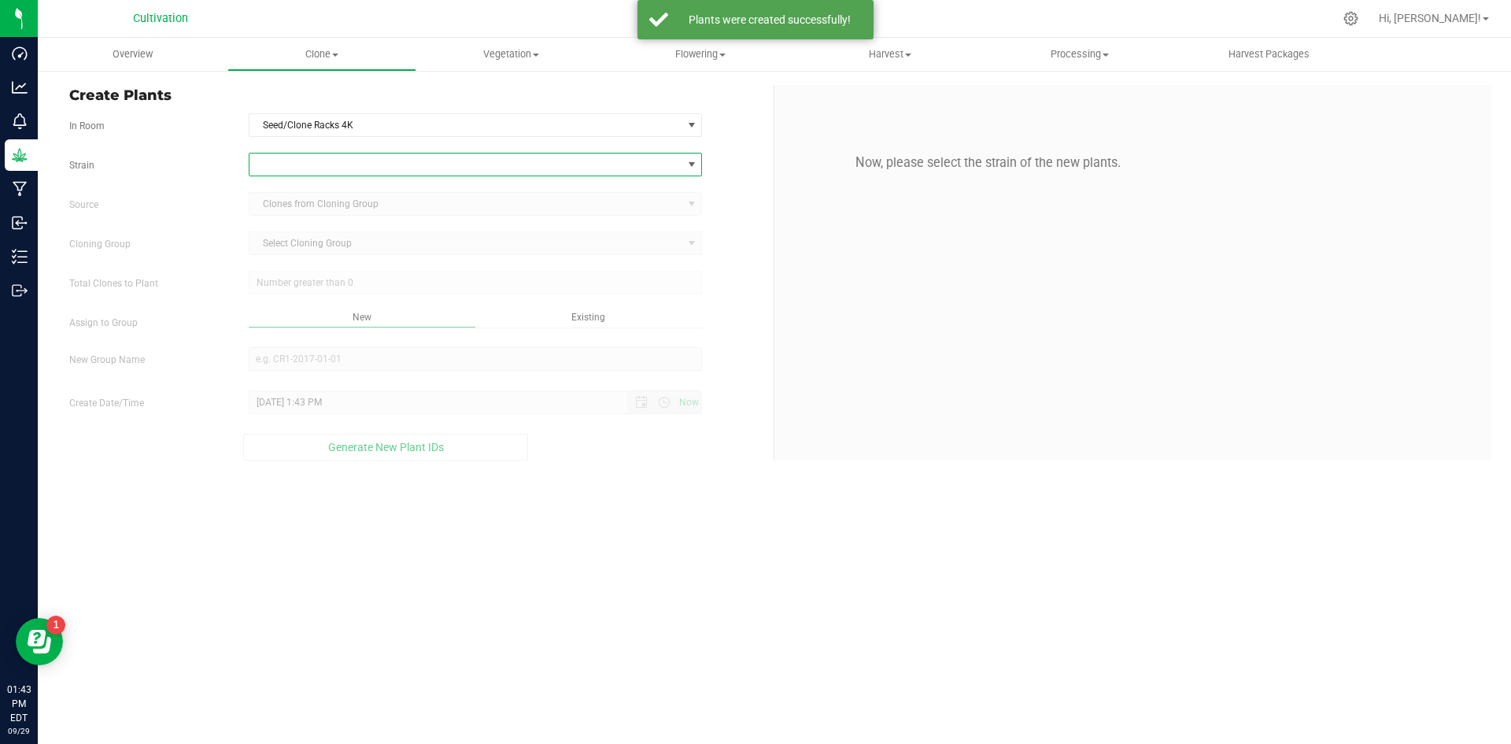
click at [323, 157] on span at bounding box center [466, 164] width 433 height 22
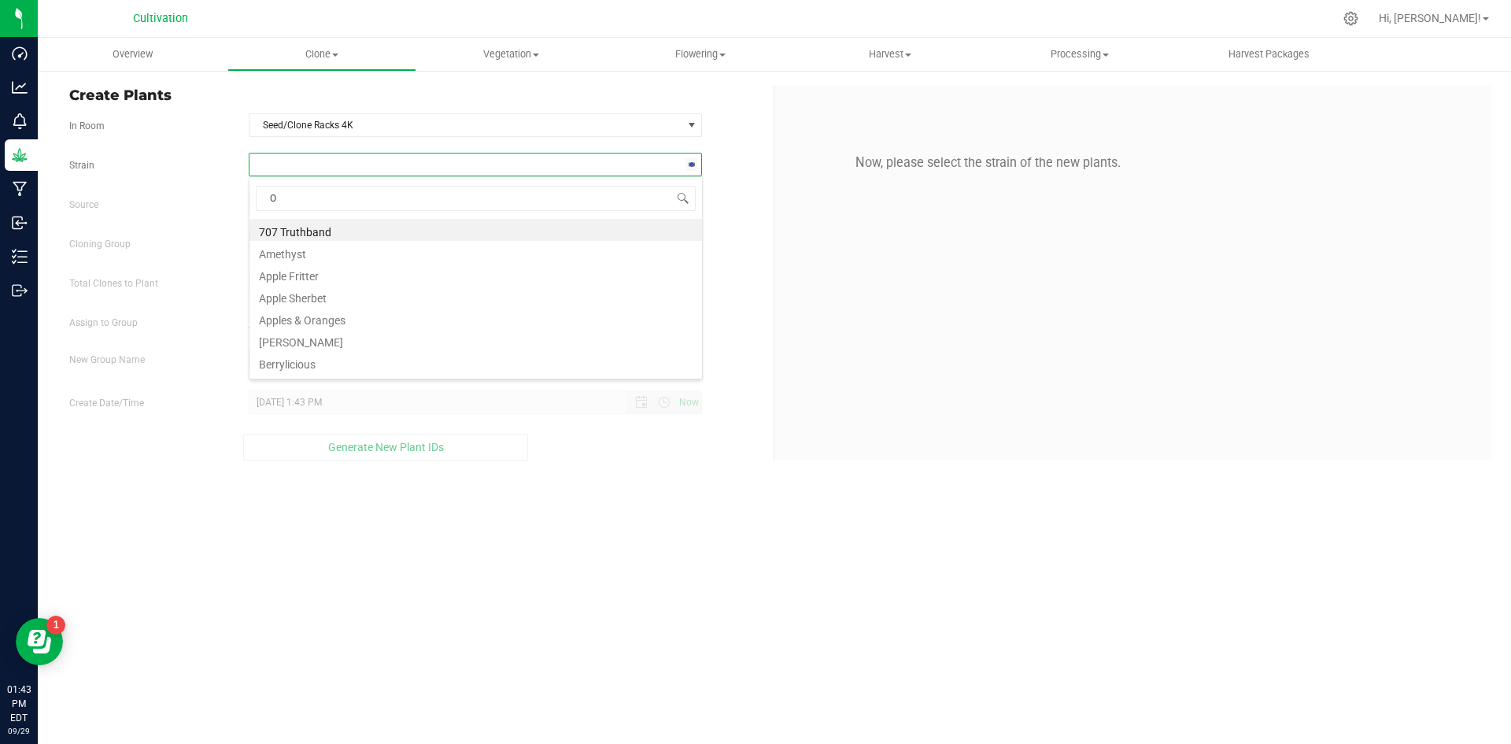
type input "OG"
click at [327, 278] on li "OG Kush Rbx" at bounding box center [476, 274] width 453 height 22
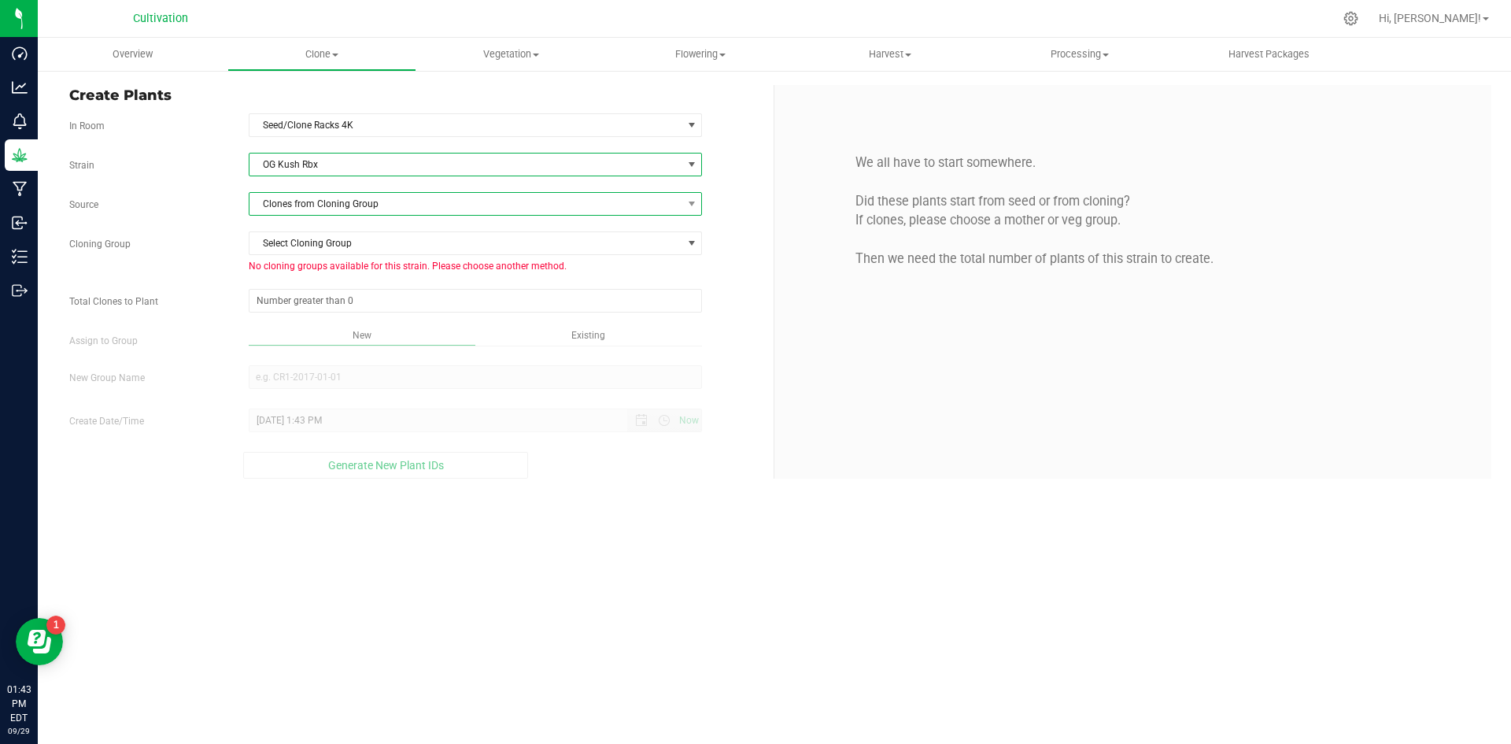
click at [349, 209] on span "Clones from Cloning Group" at bounding box center [466, 204] width 433 height 22
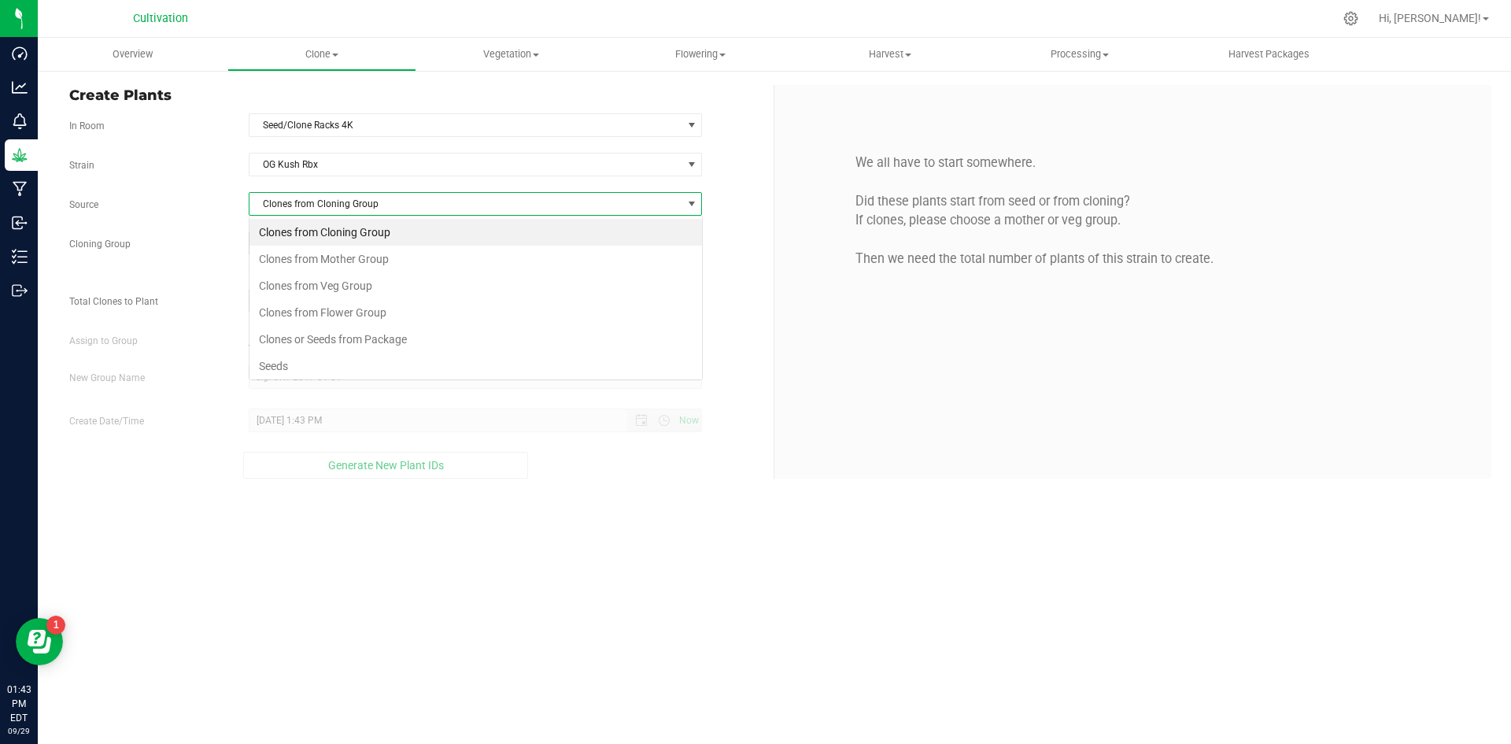
scroll to position [24, 453]
click at [349, 256] on li "Clones from Mother Group" at bounding box center [476, 259] width 453 height 27
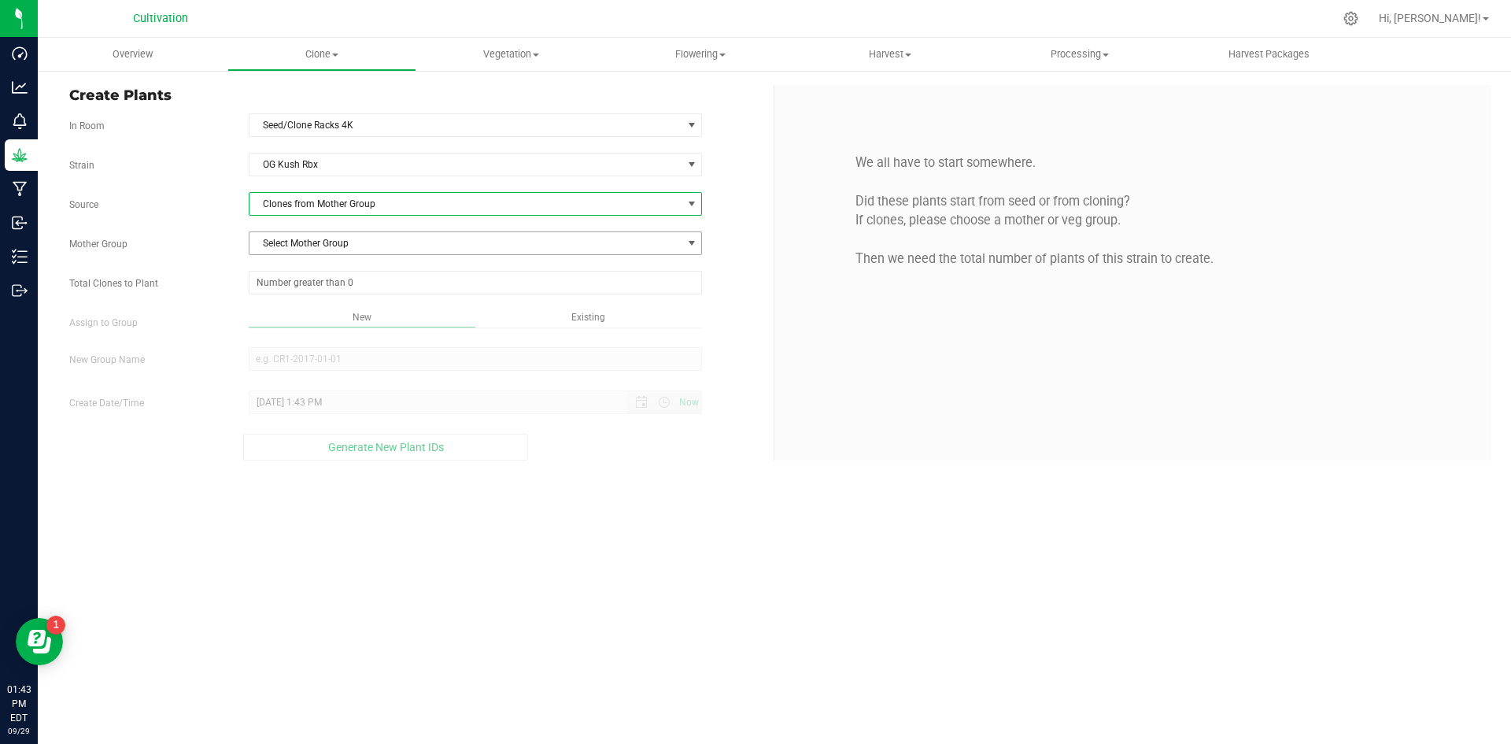
click at [351, 246] on span "Select Mother Group" at bounding box center [466, 243] width 433 height 22
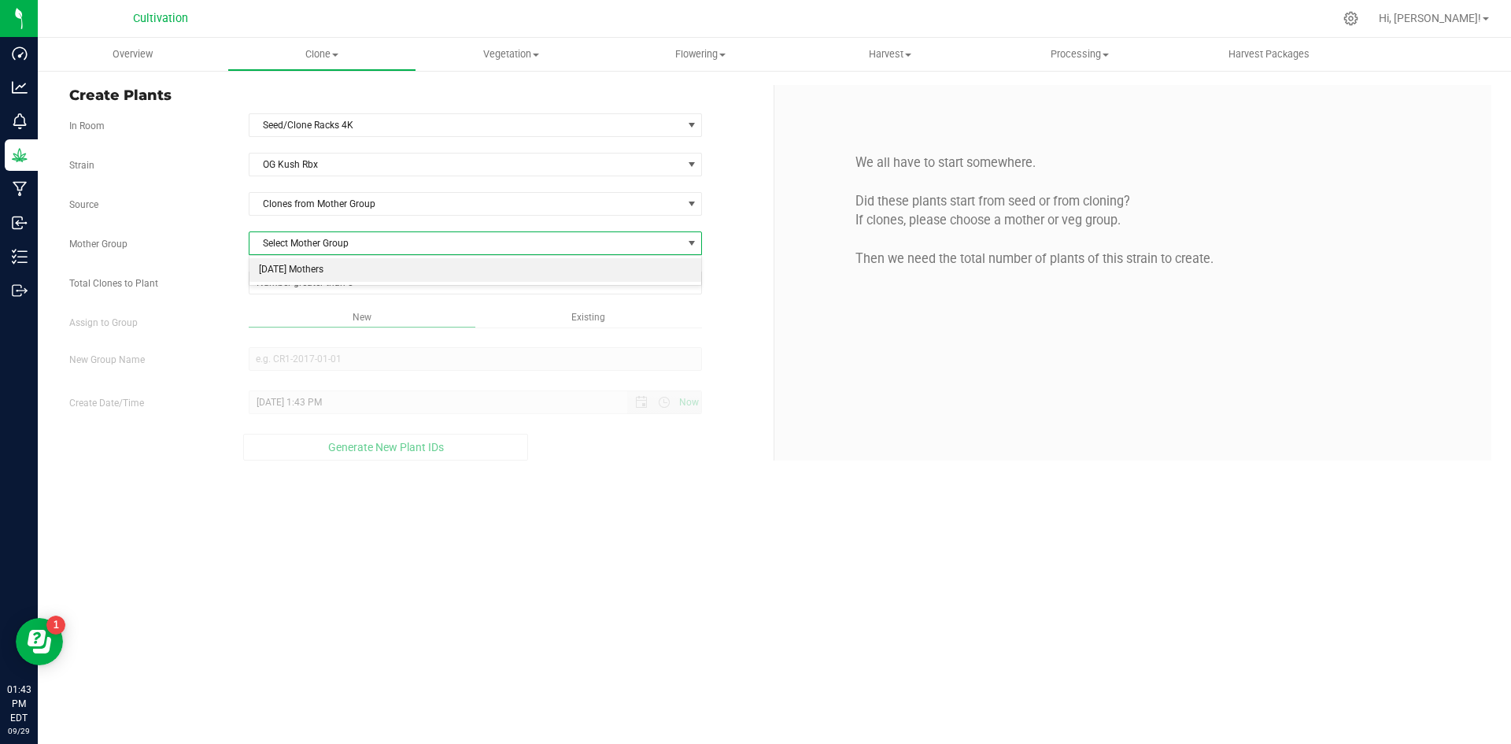
click at [353, 272] on li "[DATE] Mothers" at bounding box center [476, 270] width 453 height 24
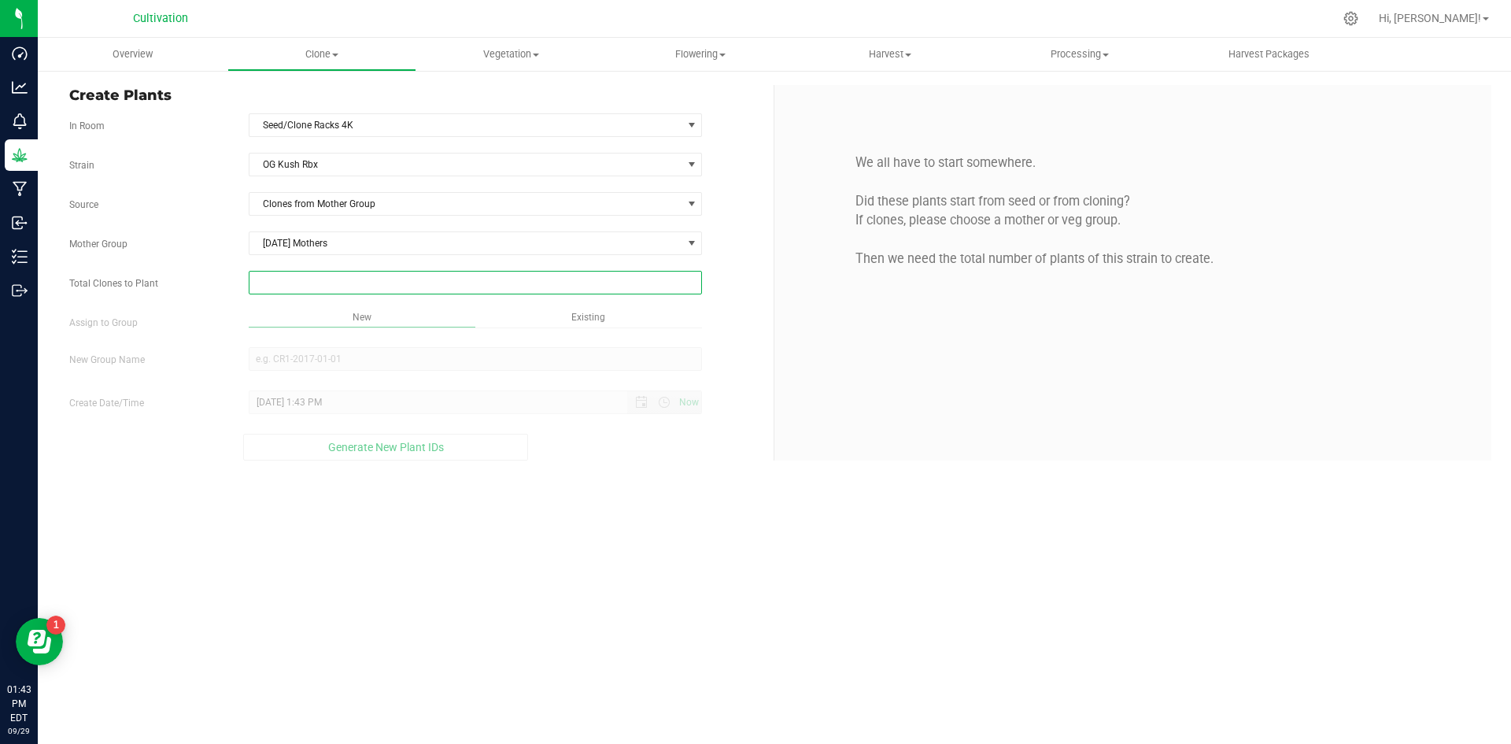
click at [354, 273] on span at bounding box center [476, 283] width 454 height 24
type input "178"
click at [425, 306] on div "Overview Clone Create plants Cloning groups Cloning plants Apply to plants Vege…" at bounding box center [774, 391] width 1473 height 706
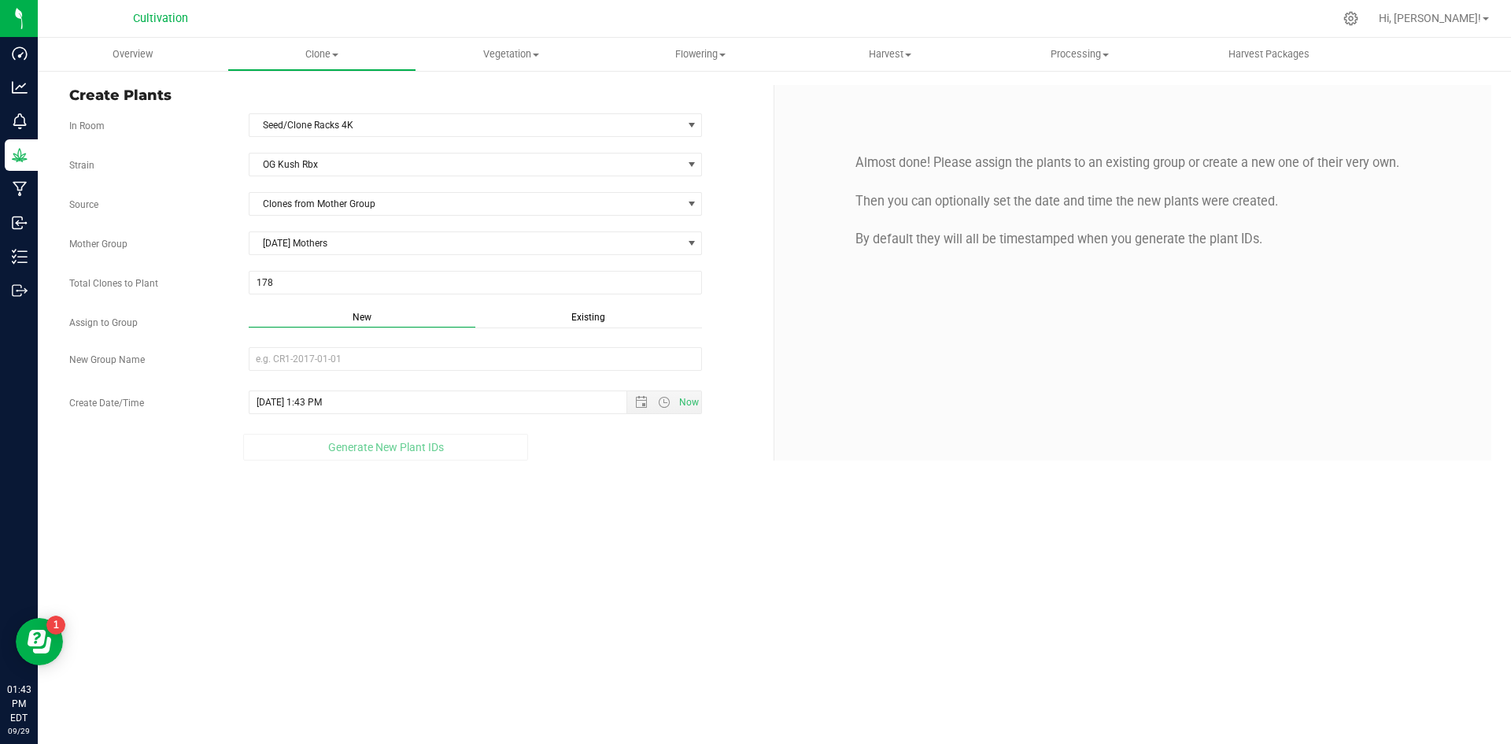
click at [577, 316] on span "Existing" at bounding box center [588, 317] width 34 height 11
click at [498, 354] on span "Select Plant Group" at bounding box center [466, 359] width 433 height 22
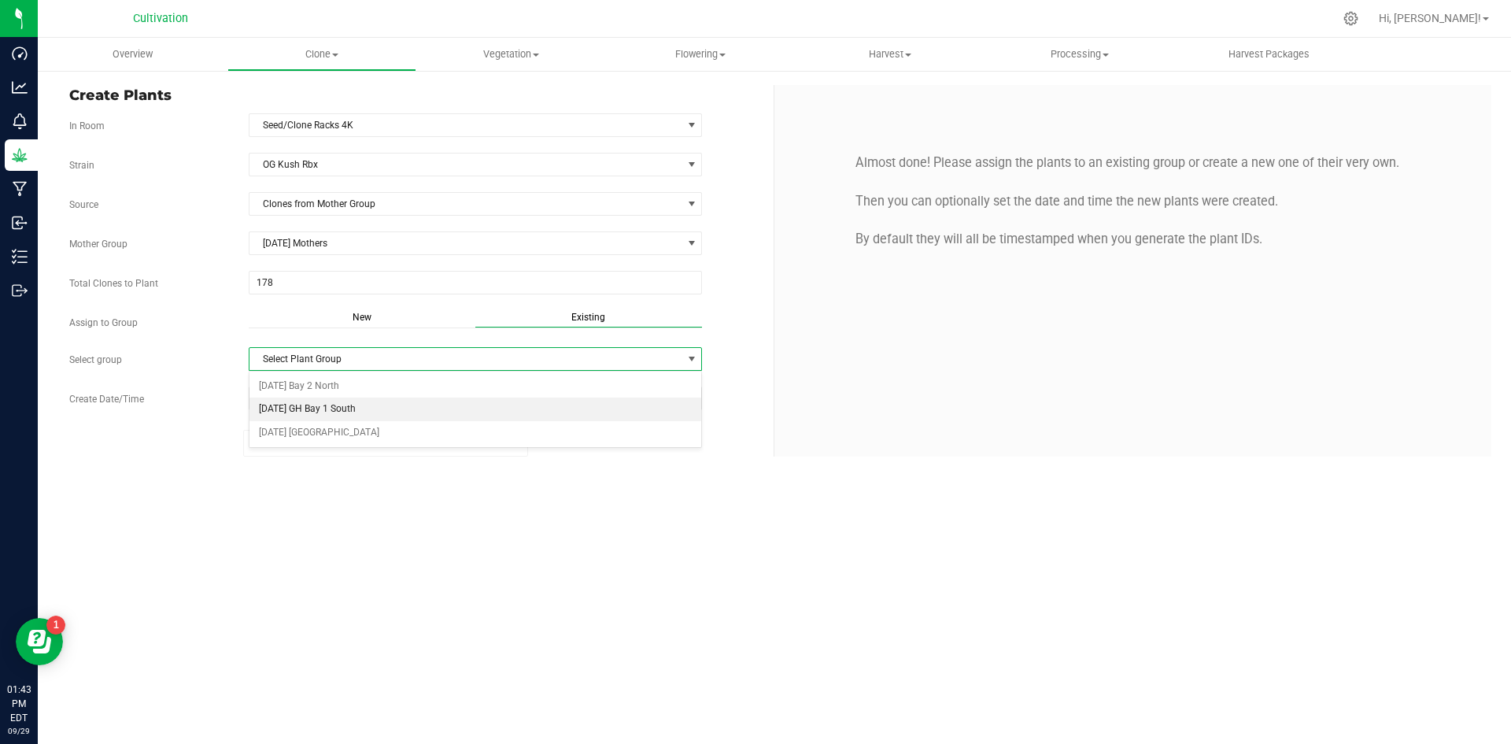
click at [401, 403] on li "[DATE] GH Bay 1 South" at bounding box center [476, 409] width 453 height 24
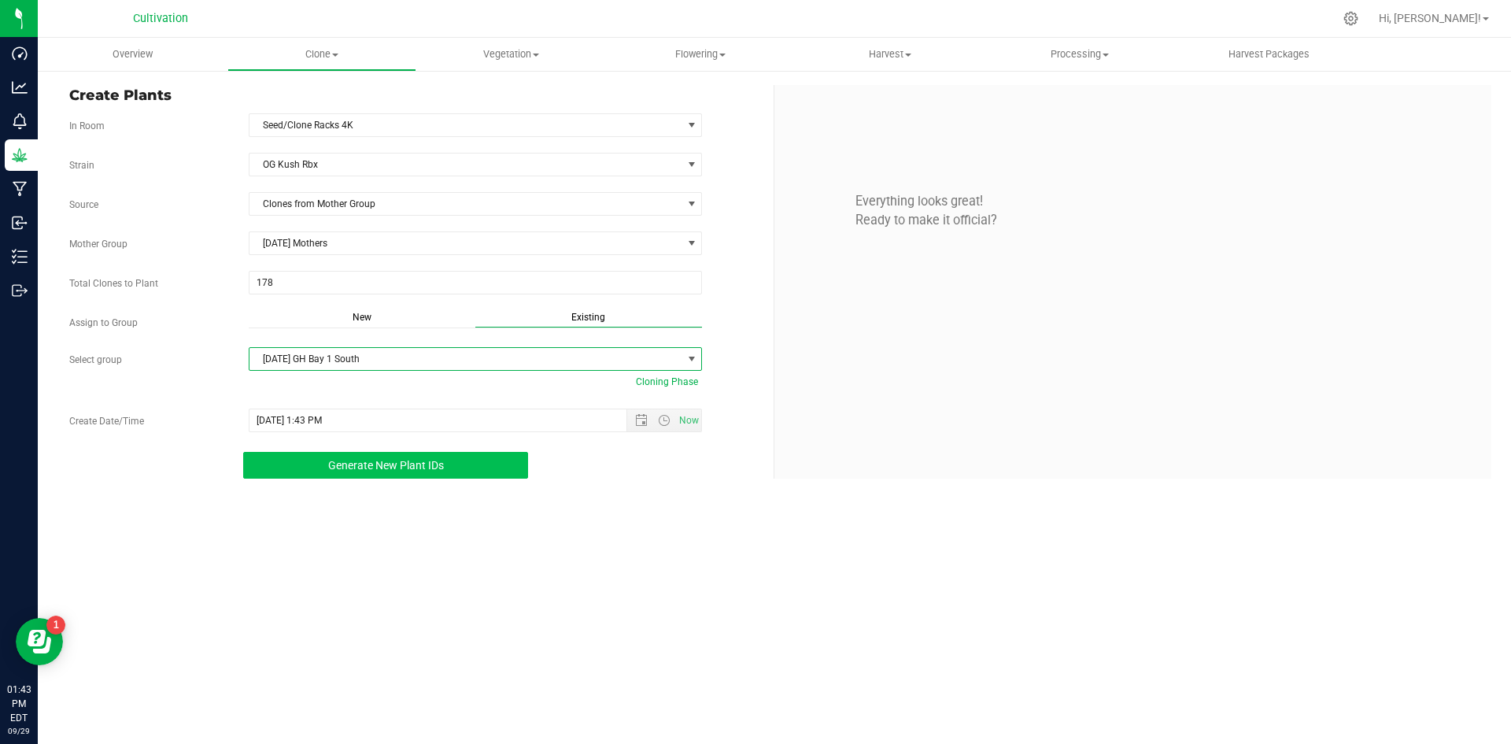
click at [443, 476] on button "Generate New Plant IDs" at bounding box center [385, 465] width 285 height 27
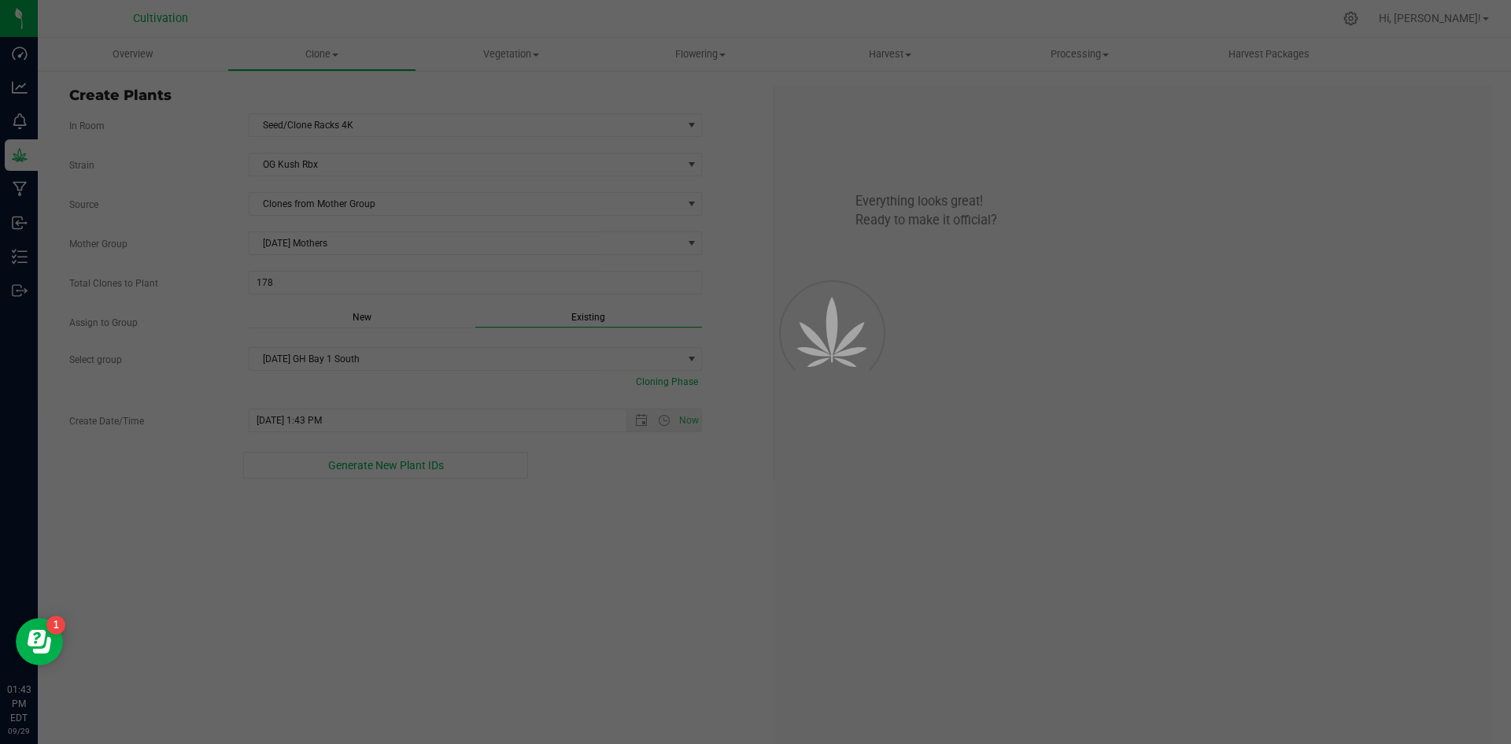
scroll to position [47, 0]
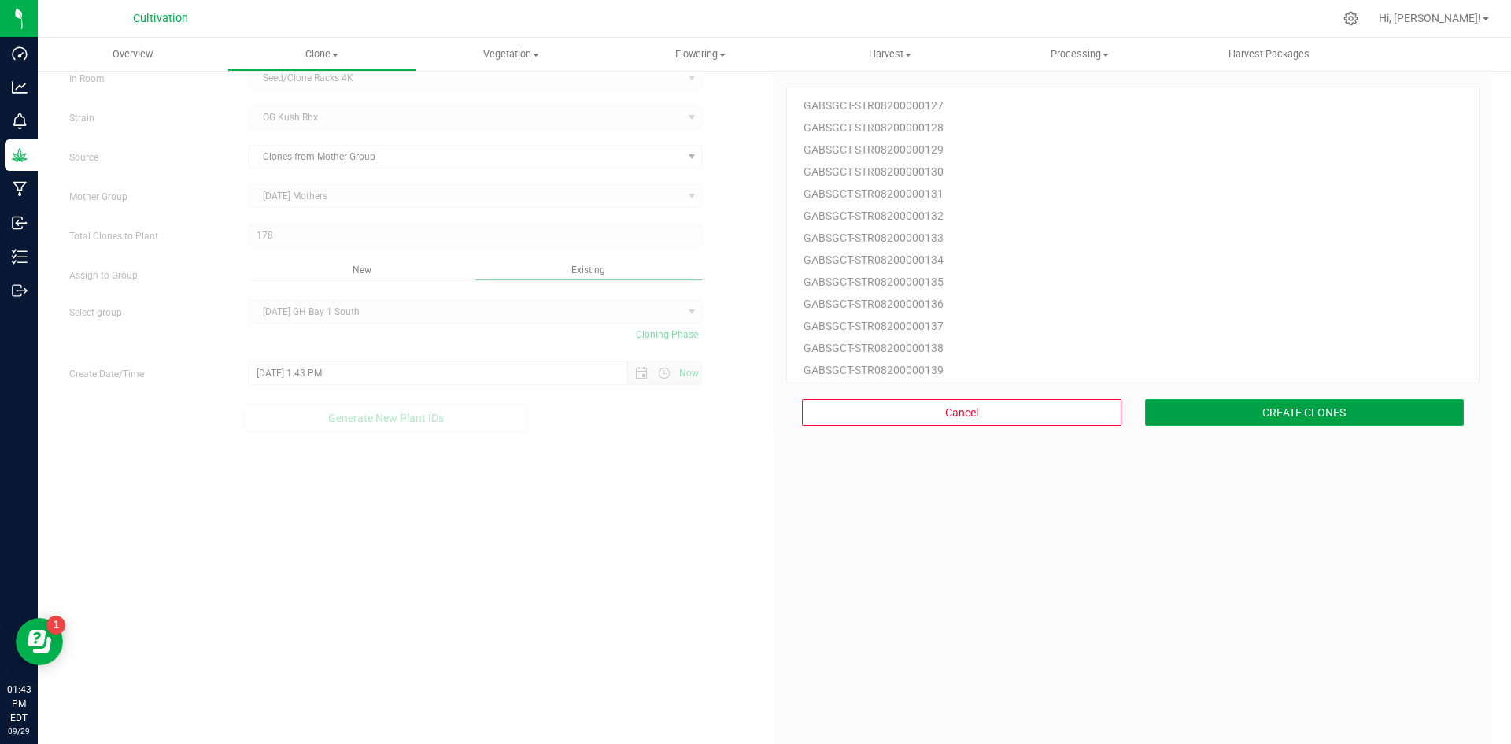
click at [1197, 420] on button "CREATE CLONES" at bounding box center [1305, 412] width 320 height 27
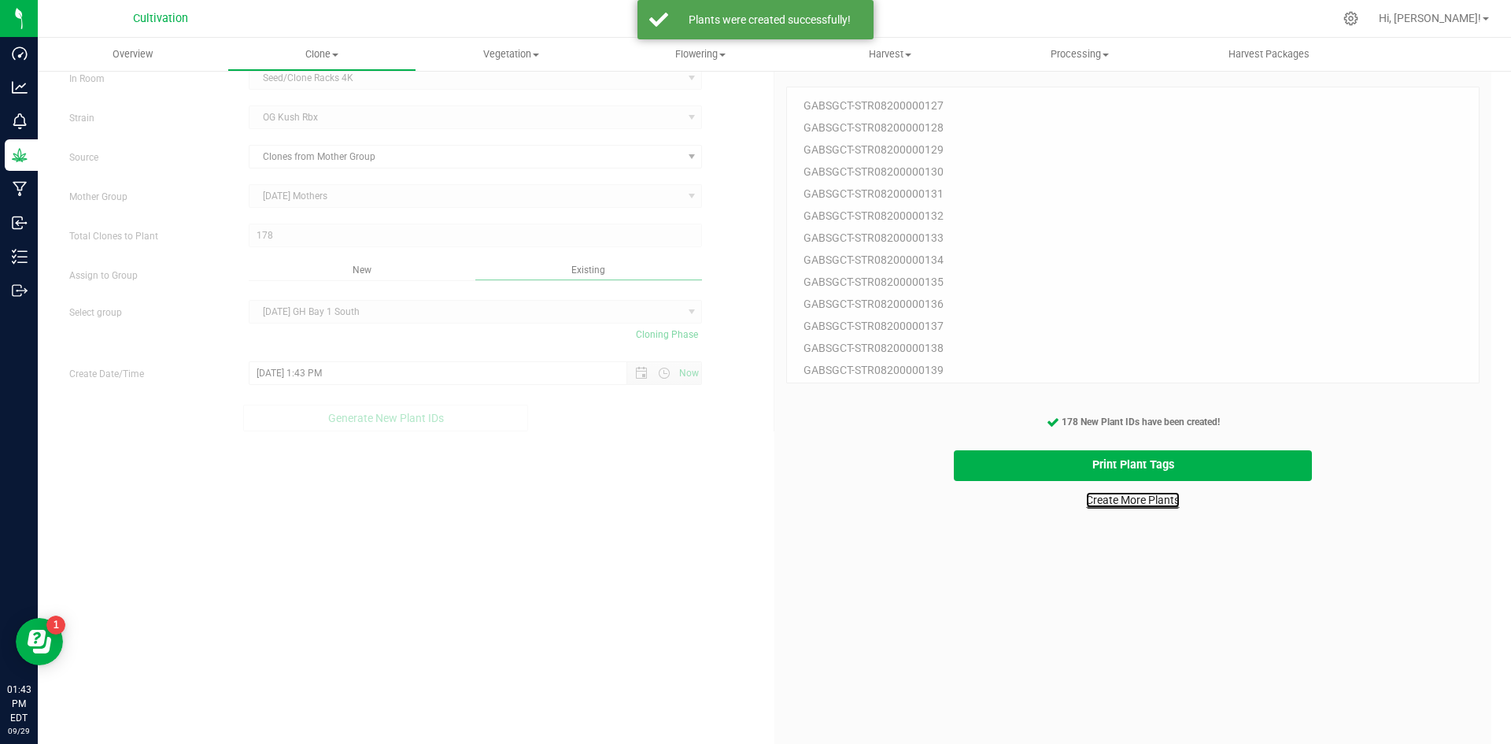
click at [1106, 500] on link "Create More Plants" at bounding box center [1133, 500] width 94 height 16
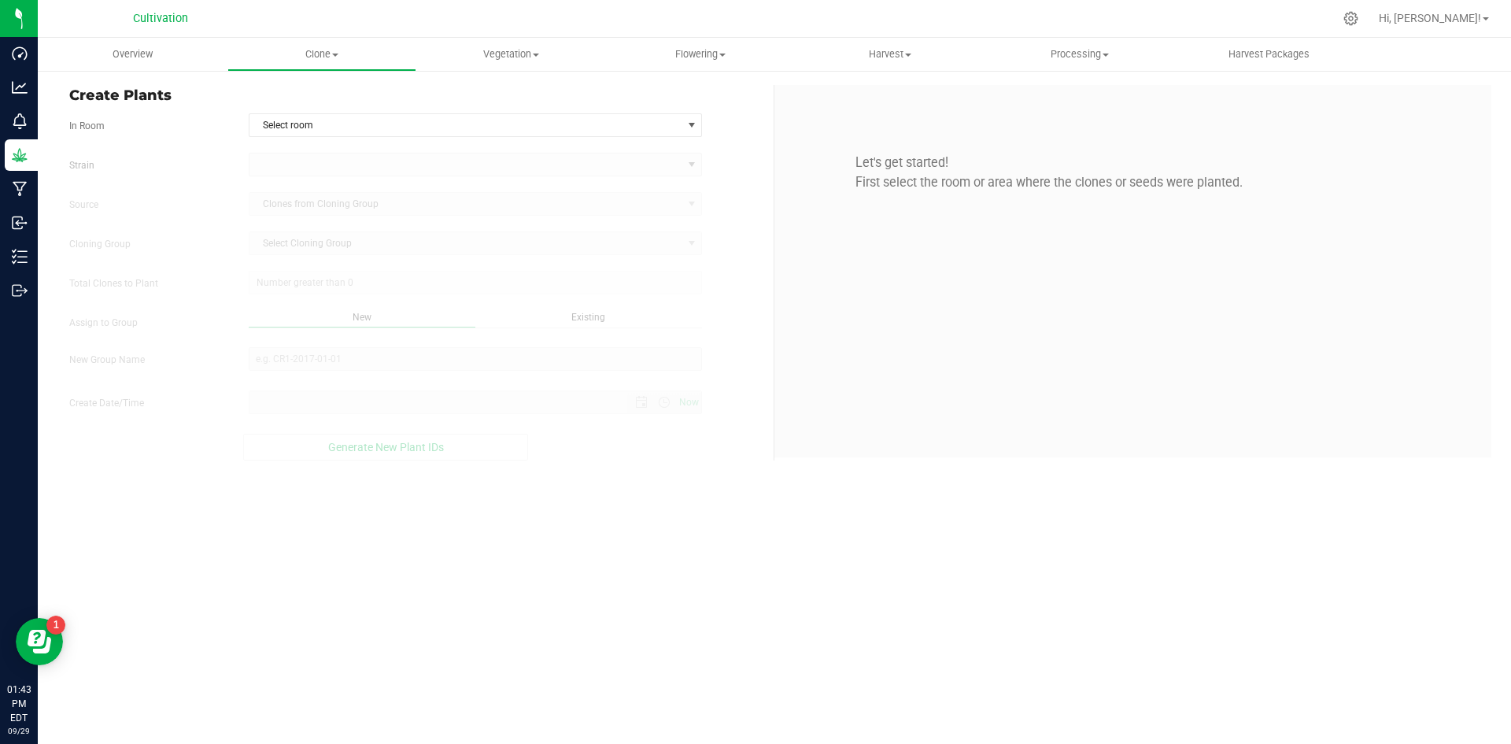
type input "[DATE] 1:43 PM"
click at [310, 114] on span "Select room" at bounding box center [466, 125] width 433 height 22
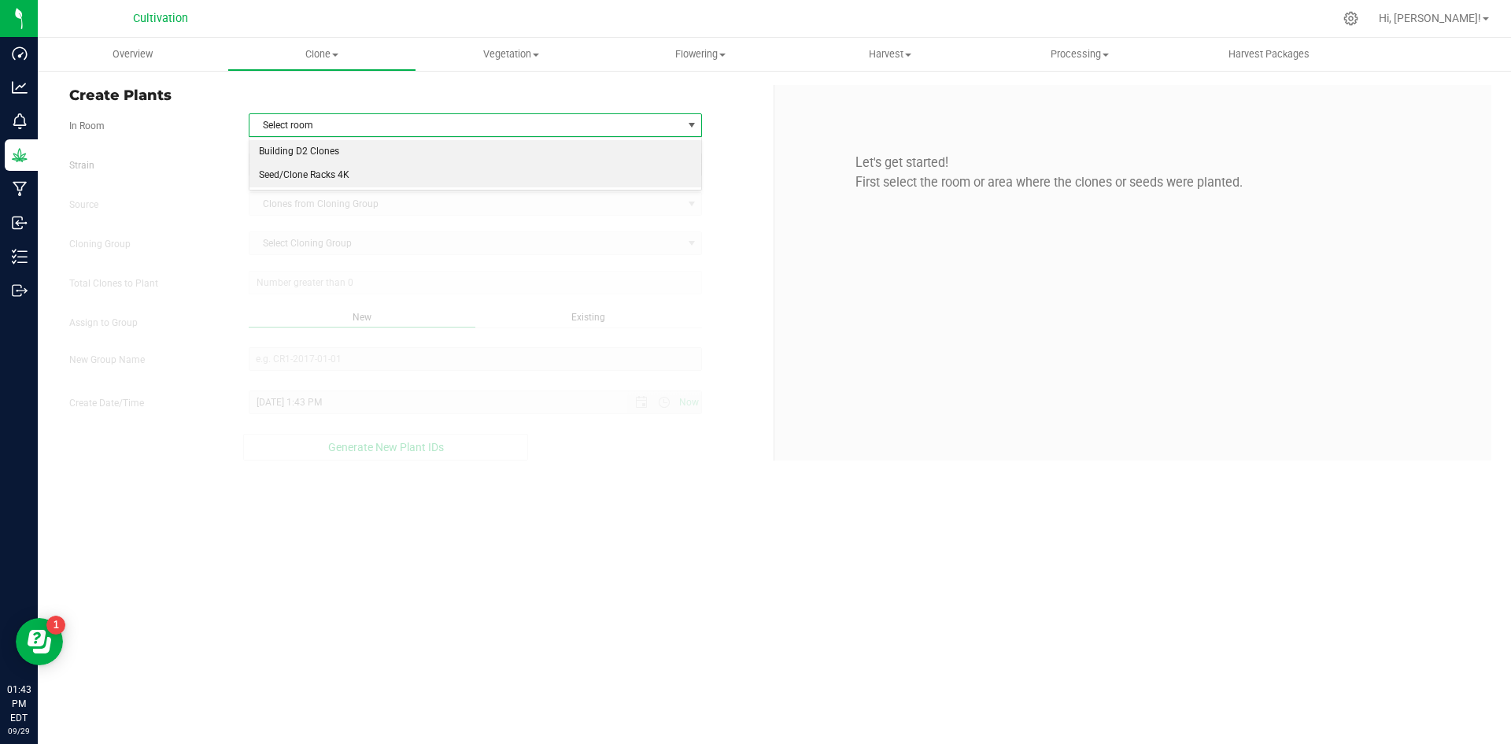
click at [323, 168] on li "Seed/Clone Racks 4K" at bounding box center [476, 176] width 453 height 24
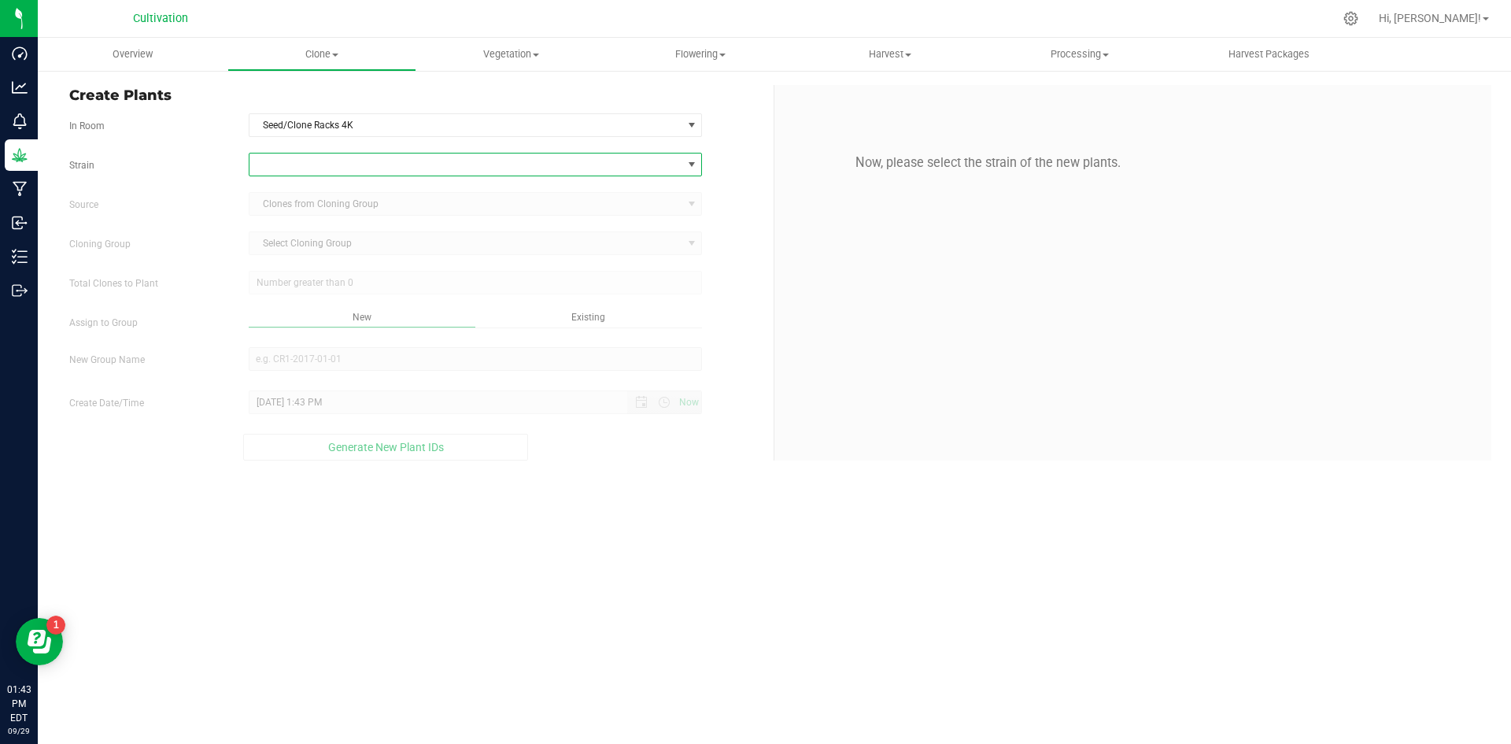
click at [321, 162] on span at bounding box center [466, 164] width 433 height 22
type input "endg"
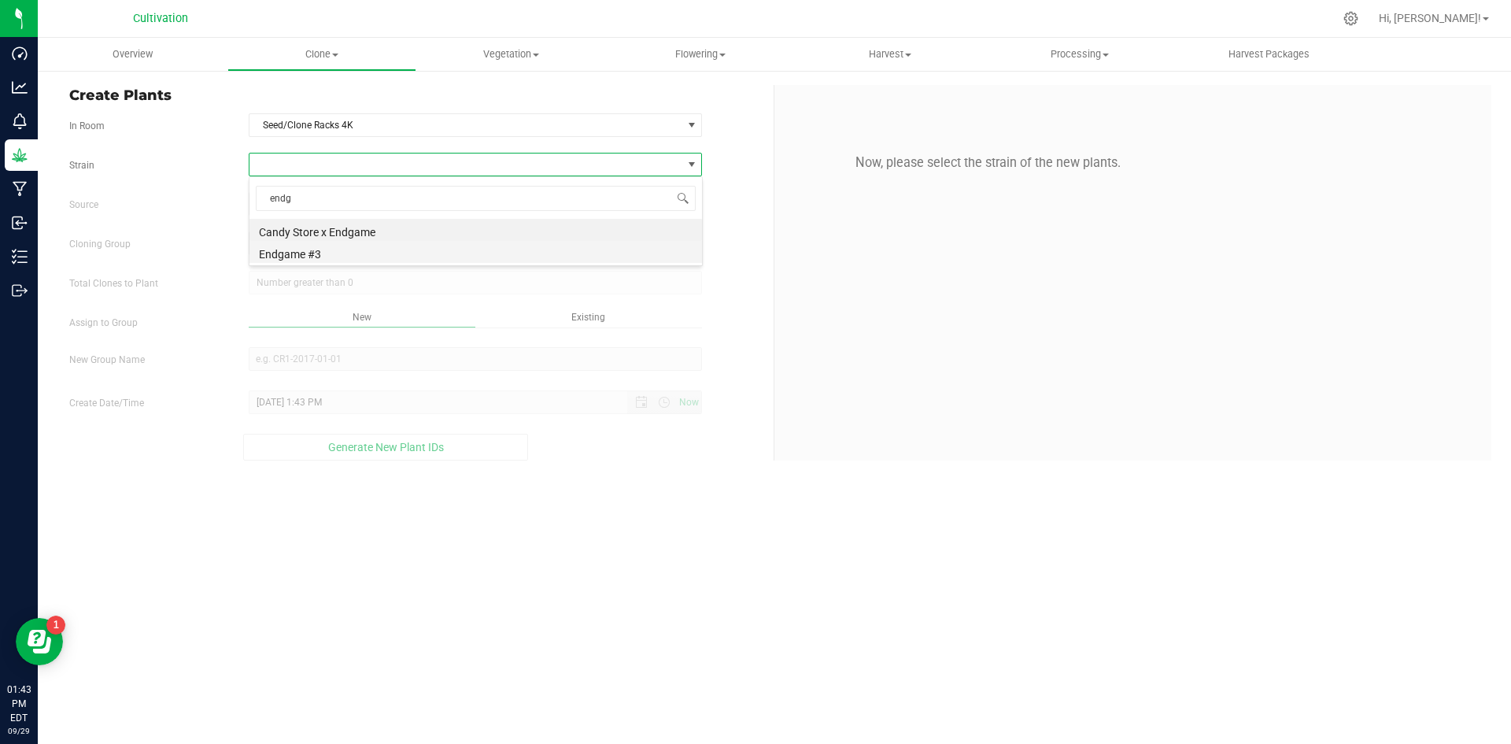
click at [342, 248] on li "Endgame #3" at bounding box center [476, 252] width 453 height 22
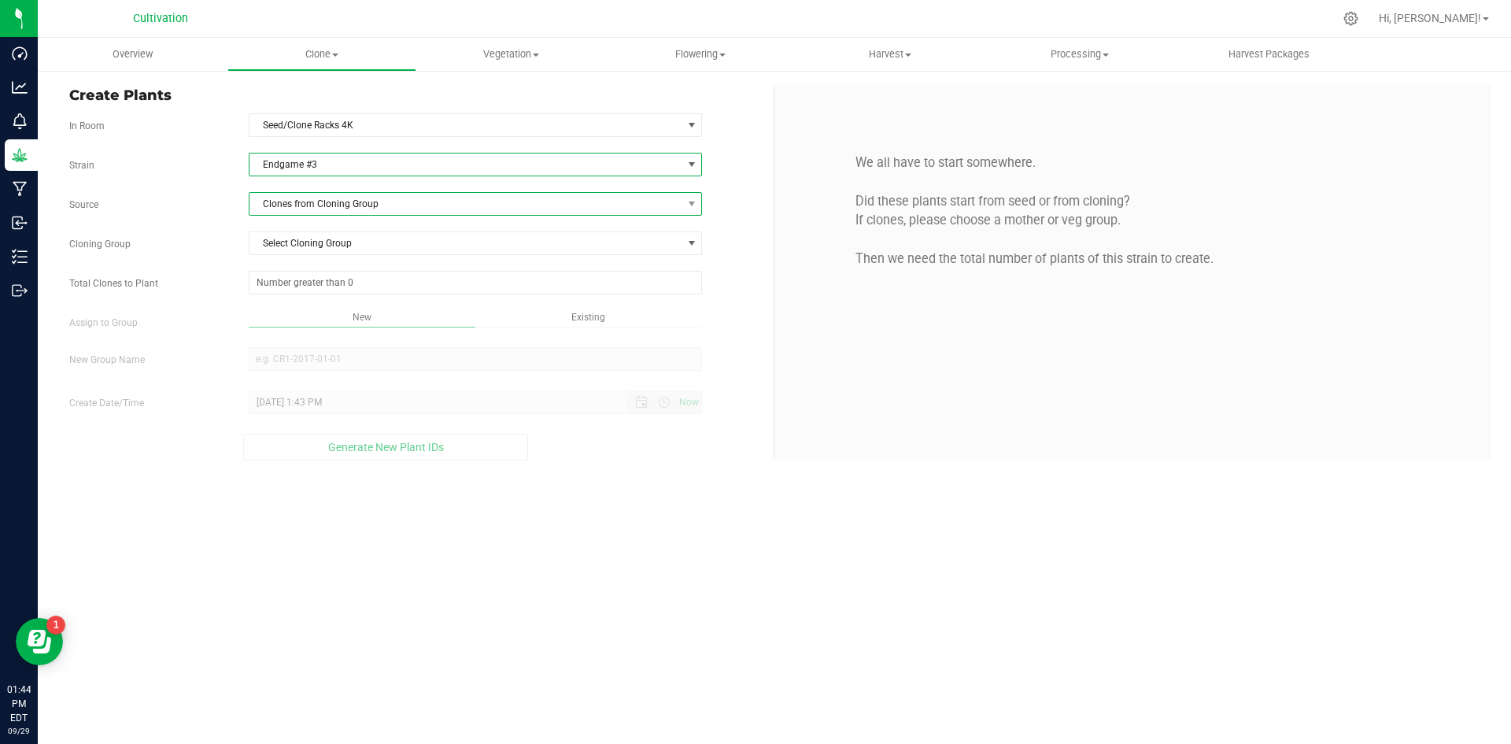
click at [350, 208] on span "Clones from Cloning Group" at bounding box center [466, 204] width 433 height 22
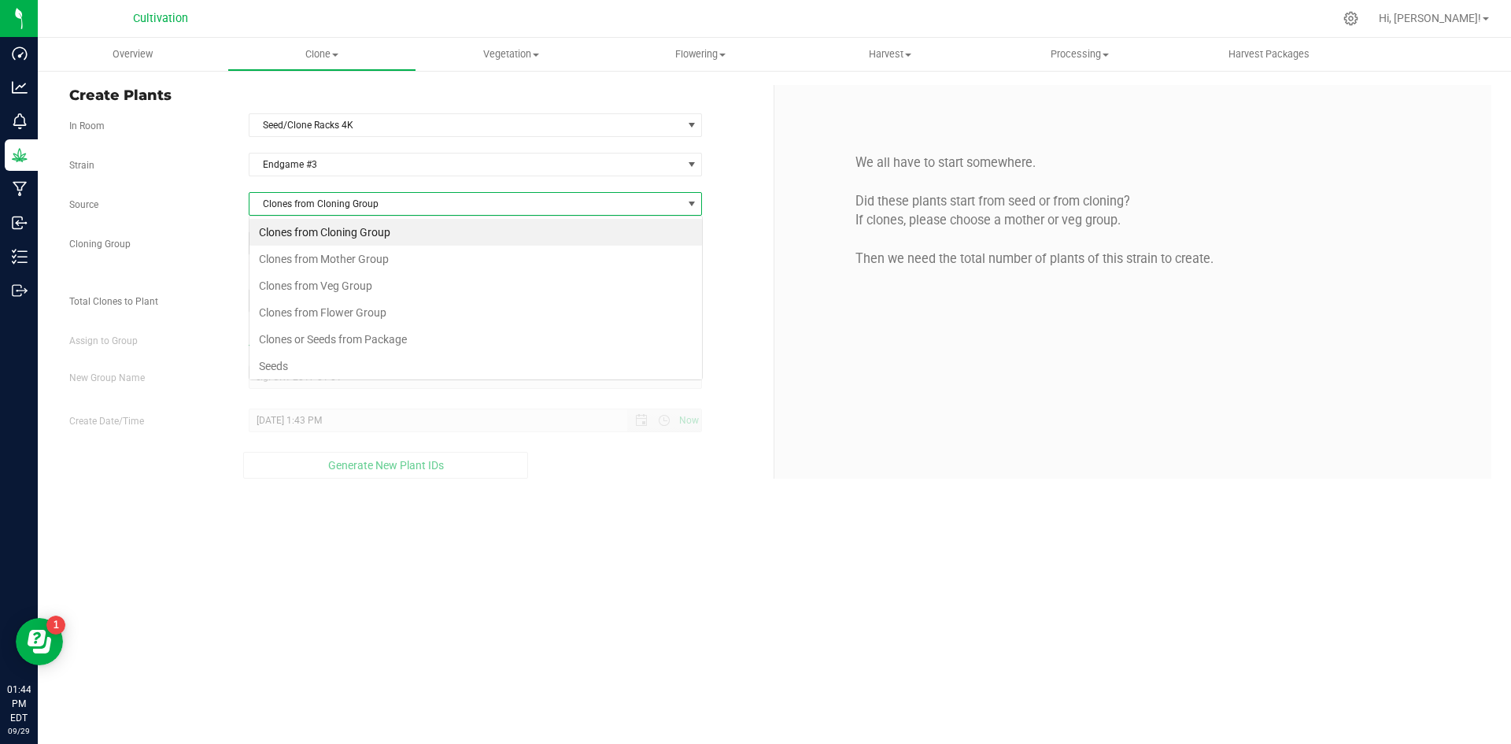
scroll to position [24, 453]
click at [369, 268] on li "Clones from Mother Group" at bounding box center [476, 259] width 453 height 27
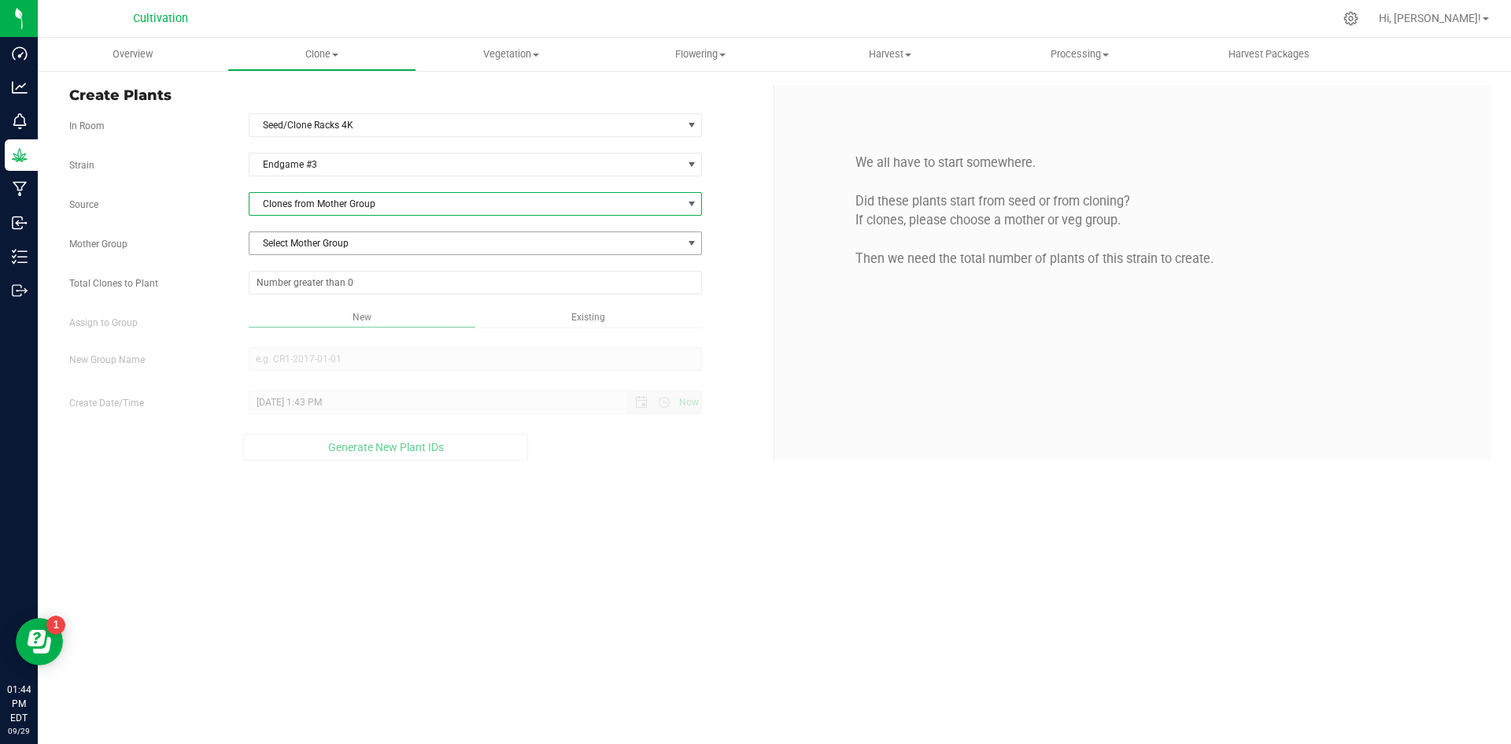
click at [364, 243] on span "Select Mother Group" at bounding box center [466, 243] width 433 height 22
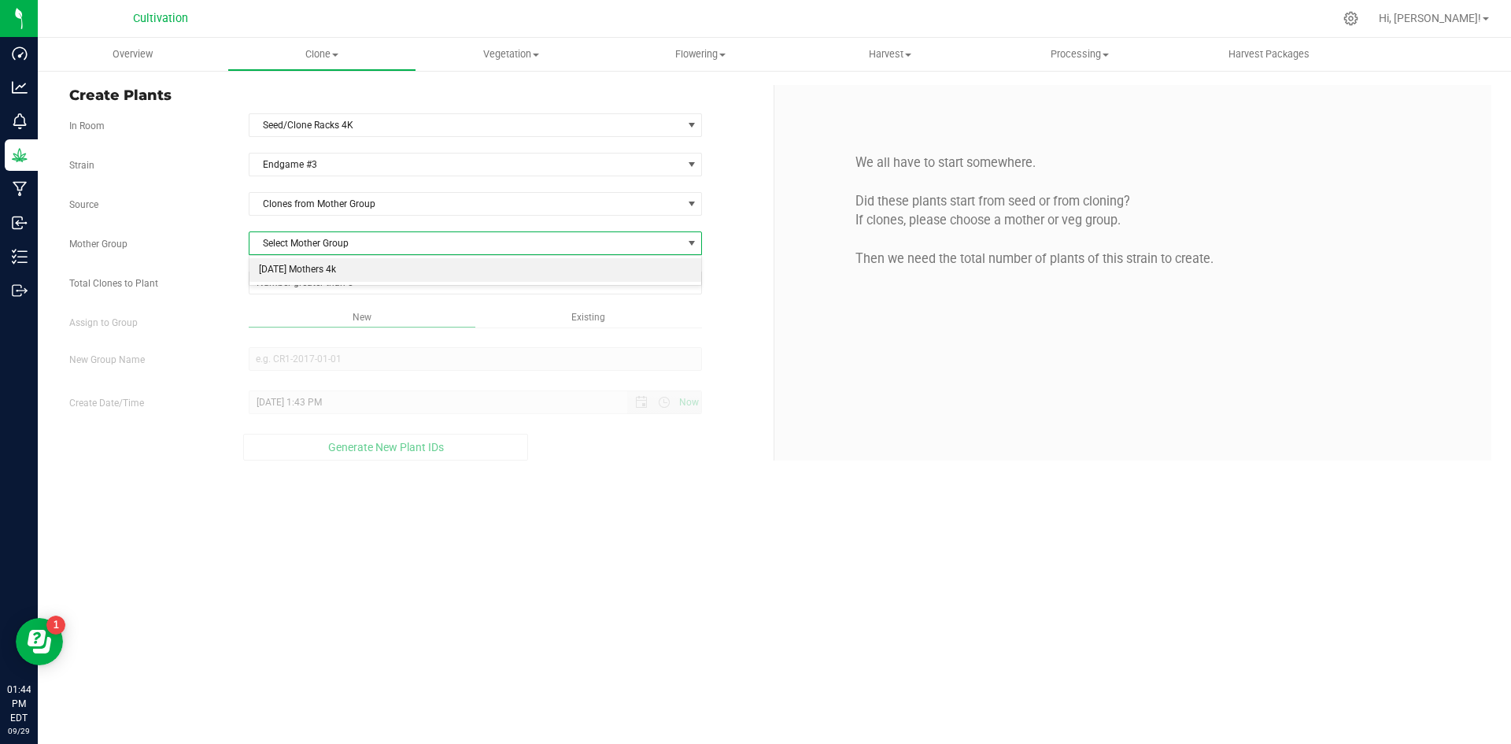
click at [397, 273] on li "[DATE] Mothers 4k" at bounding box center [476, 270] width 453 height 24
click at [410, 281] on span at bounding box center [476, 283] width 454 height 24
type input "13"
click at [550, 314] on div "Overview Clone Create plants Cloning groups Cloning plants Apply to plants Vege…" at bounding box center [774, 391] width 1473 height 706
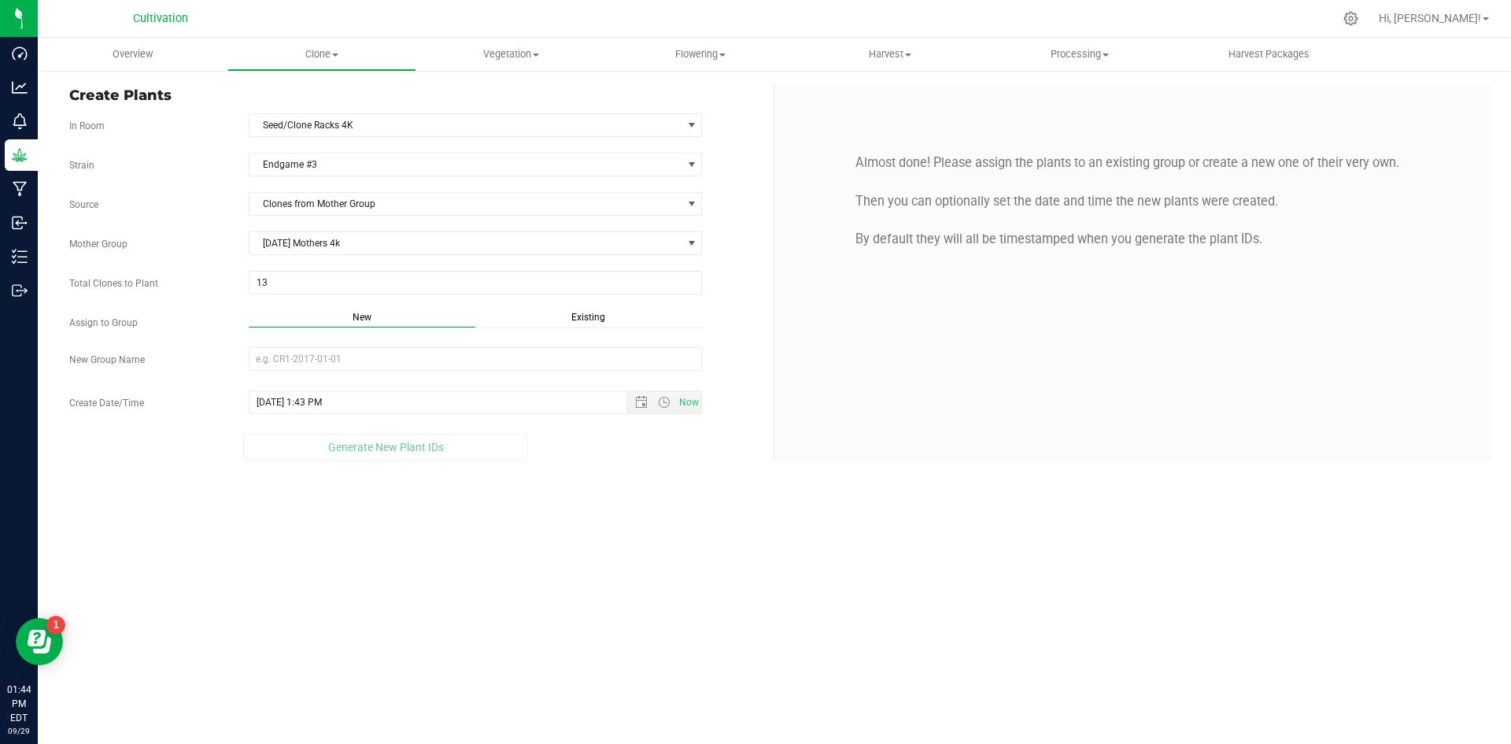
click at [580, 316] on span "Existing" at bounding box center [588, 317] width 34 height 11
click at [497, 376] on div "Strain Endgame #3 Source Clones from Mother Group Mother Group [DATE] Mothers 4…" at bounding box center [415, 305] width 693 height 304
click at [482, 353] on span "Select Plant Group" at bounding box center [466, 359] width 433 height 22
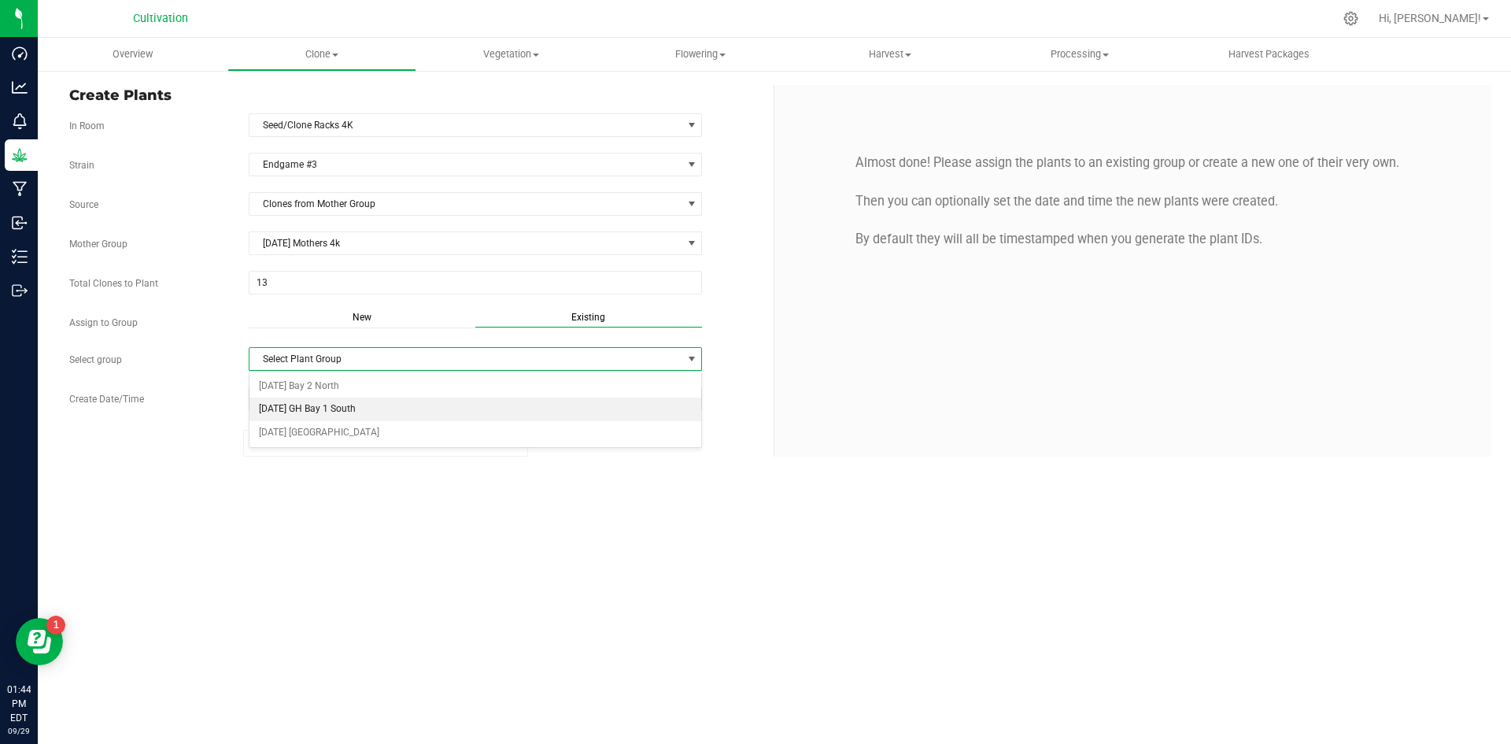
click at [468, 416] on li "[DATE] GH Bay 1 South" at bounding box center [476, 409] width 453 height 24
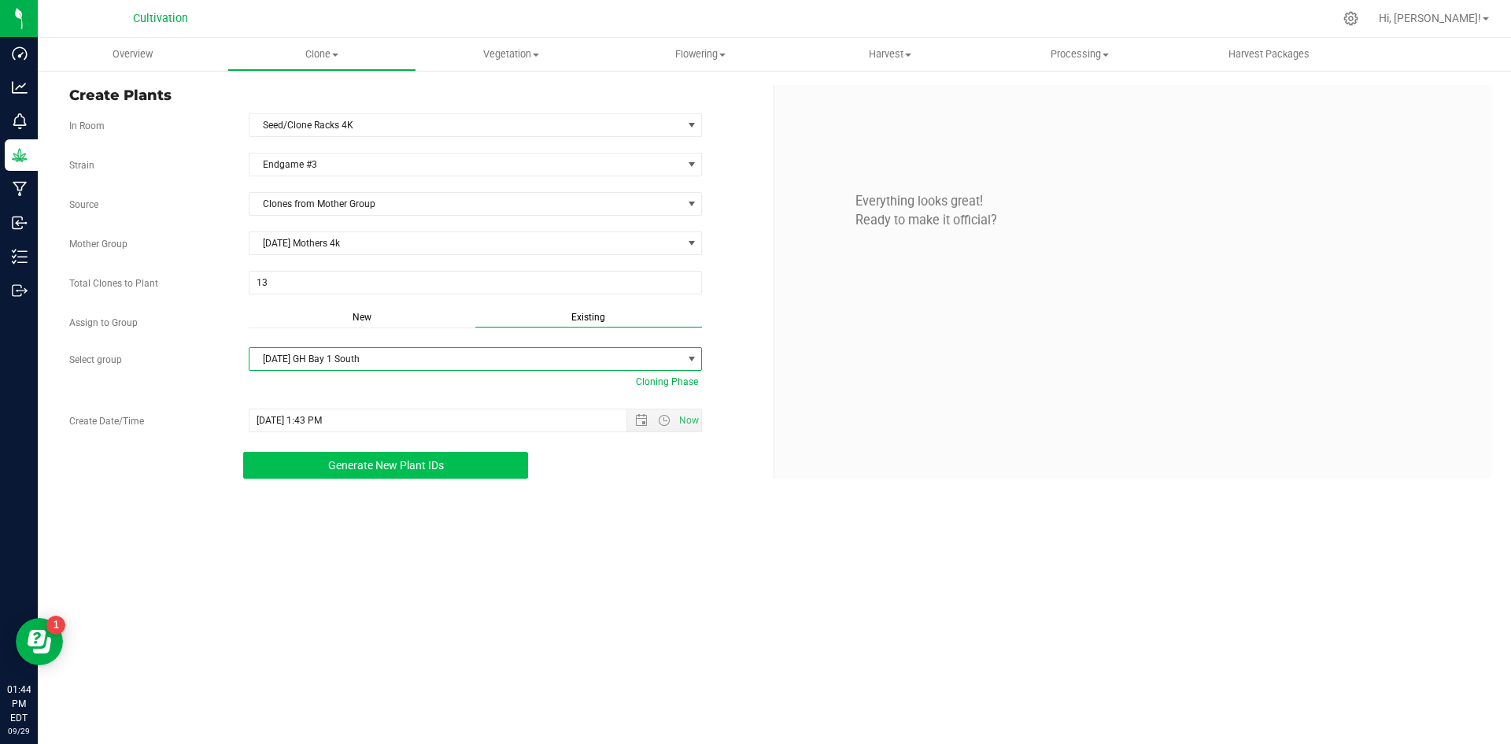
click at [486, 458] on button "Generate New Plant IDs" at bounding box center [385, 465] width 285 height 27
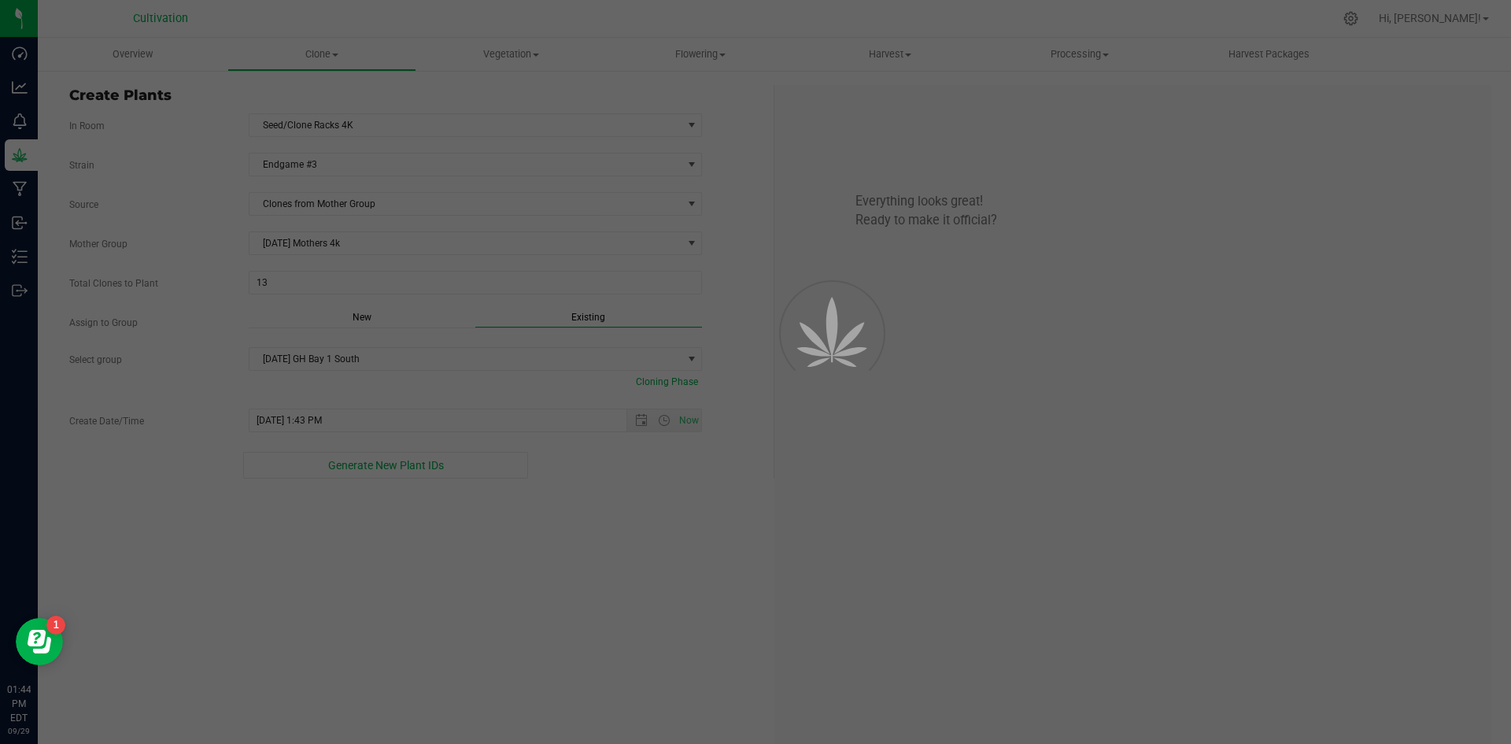
scroll to position [47, 0]
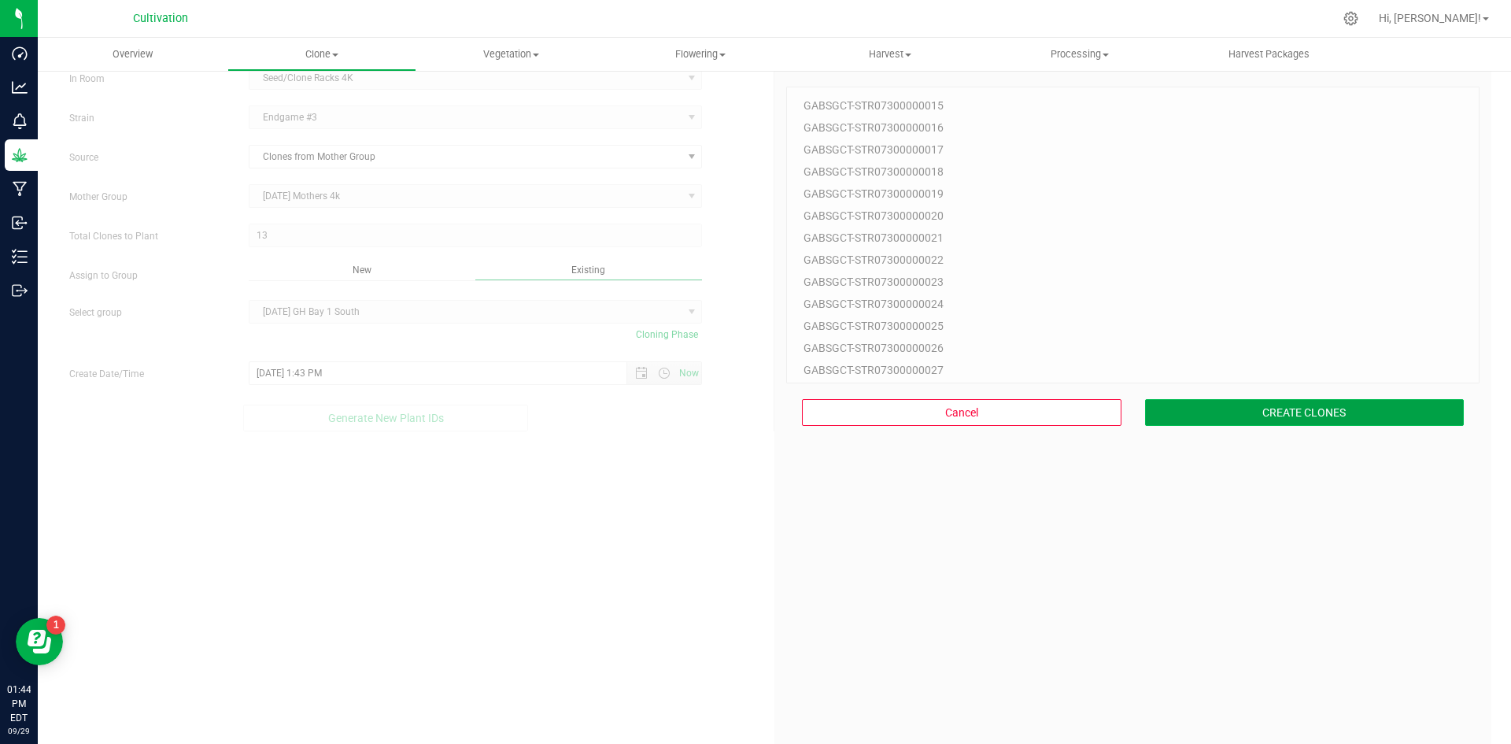
click at [1150, 404] on button "CREATE CLONES" at bounding box center [1305, 412] width 320 height 27
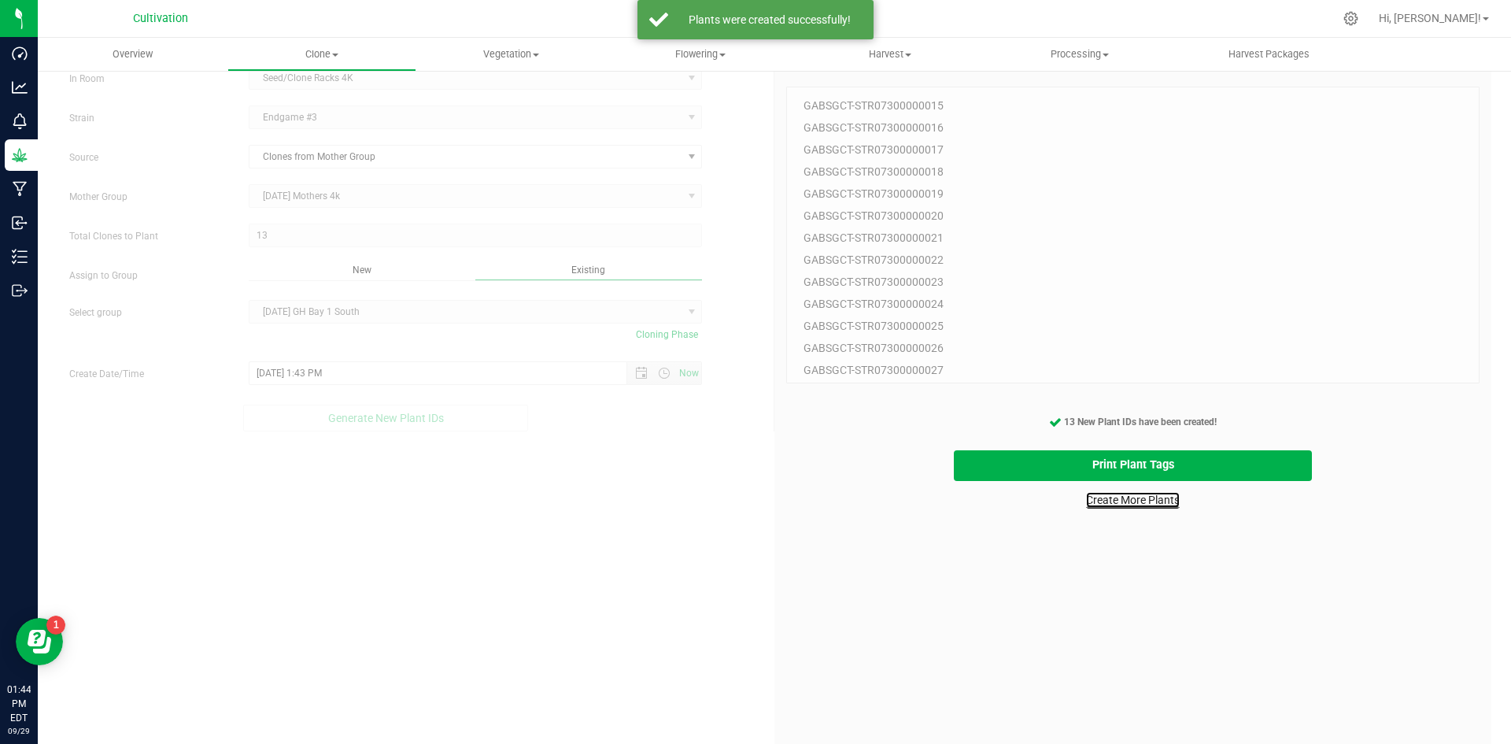
click at [1111, 497] on link "Create More Plants" at bounding box center [1133, 500] width 94 height 16
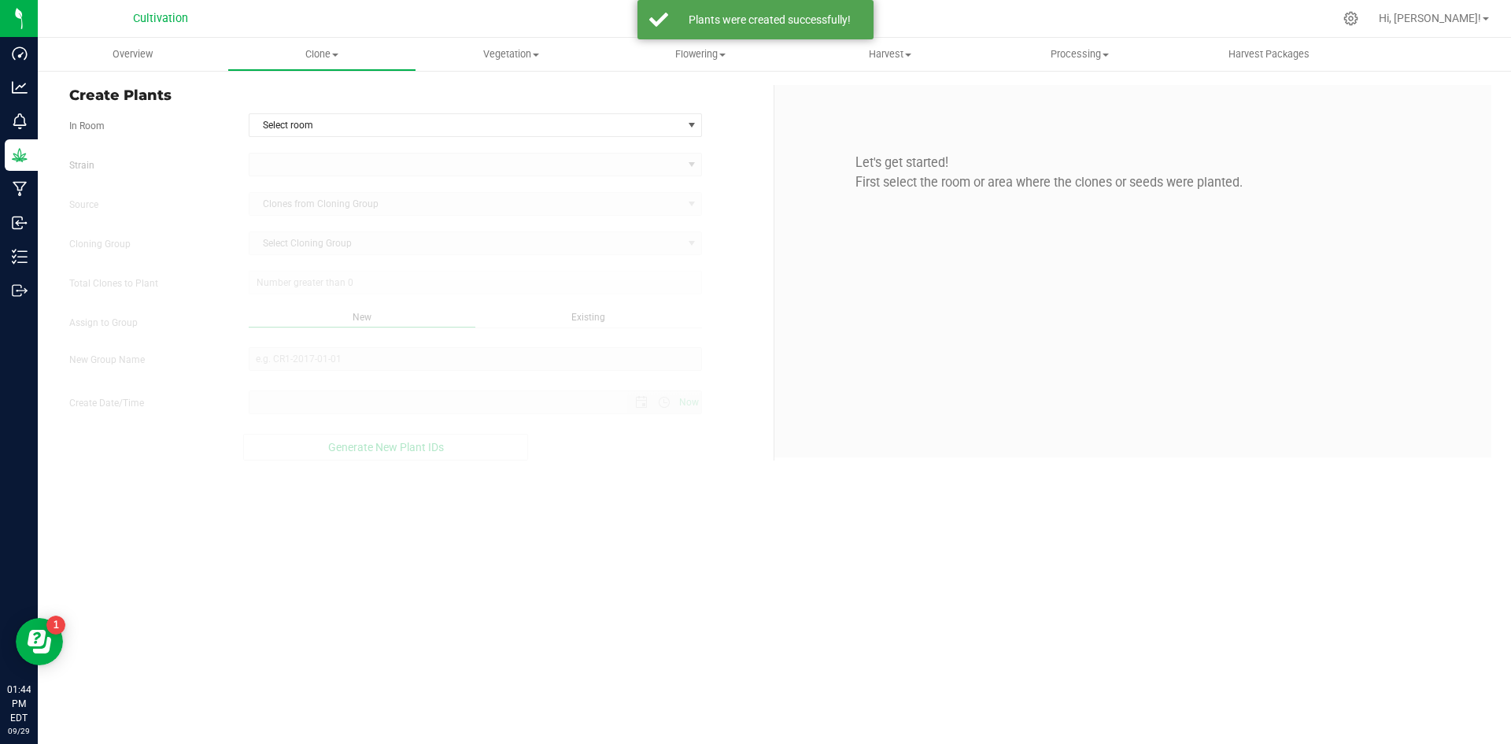
type input "[DATE] 1:44 PM"
click at [356, 120] on span "Select room" at bounding box center [466, 125] width 433 height 22
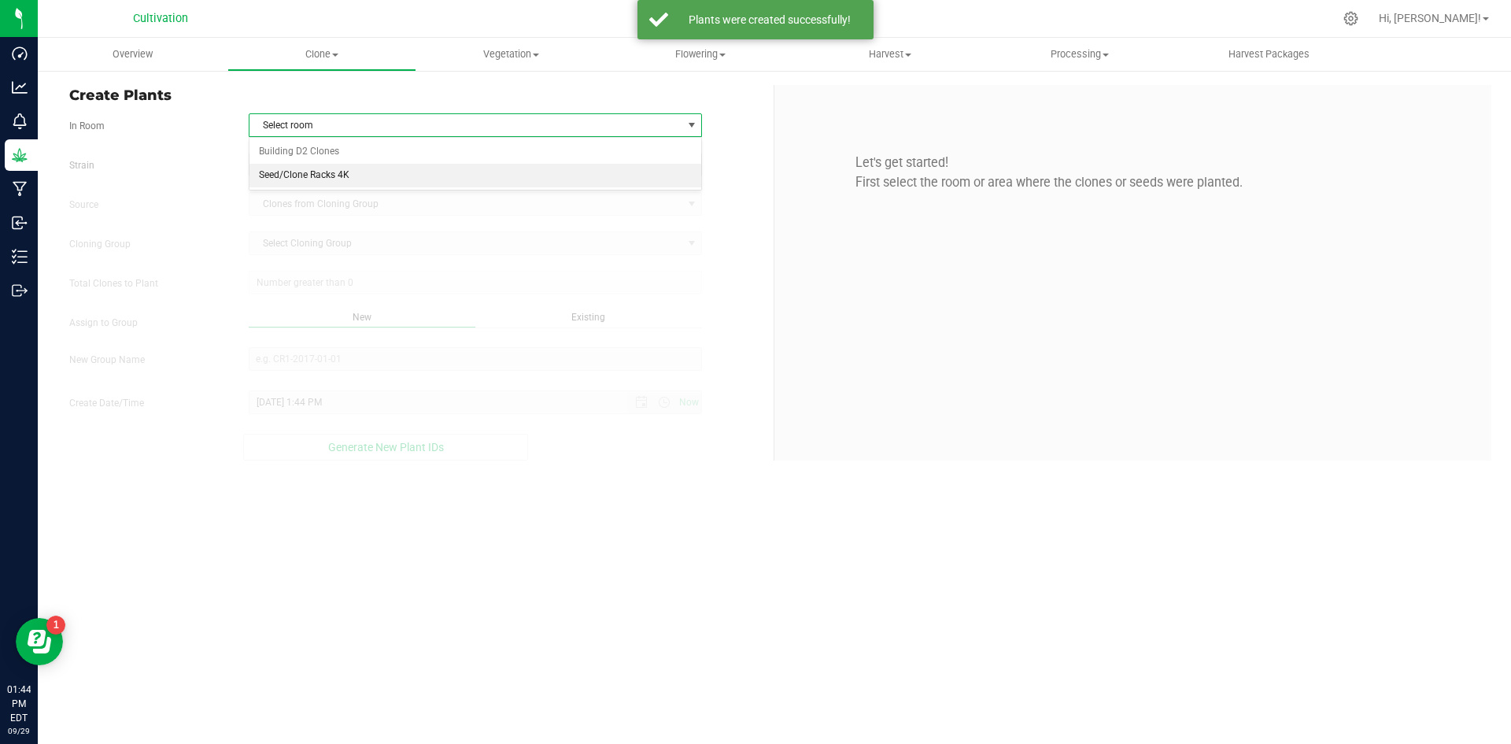
click at [358, 172] on li "Seed/Clone Racks 4K" at bounding box center [476, 176] width 453 height 24
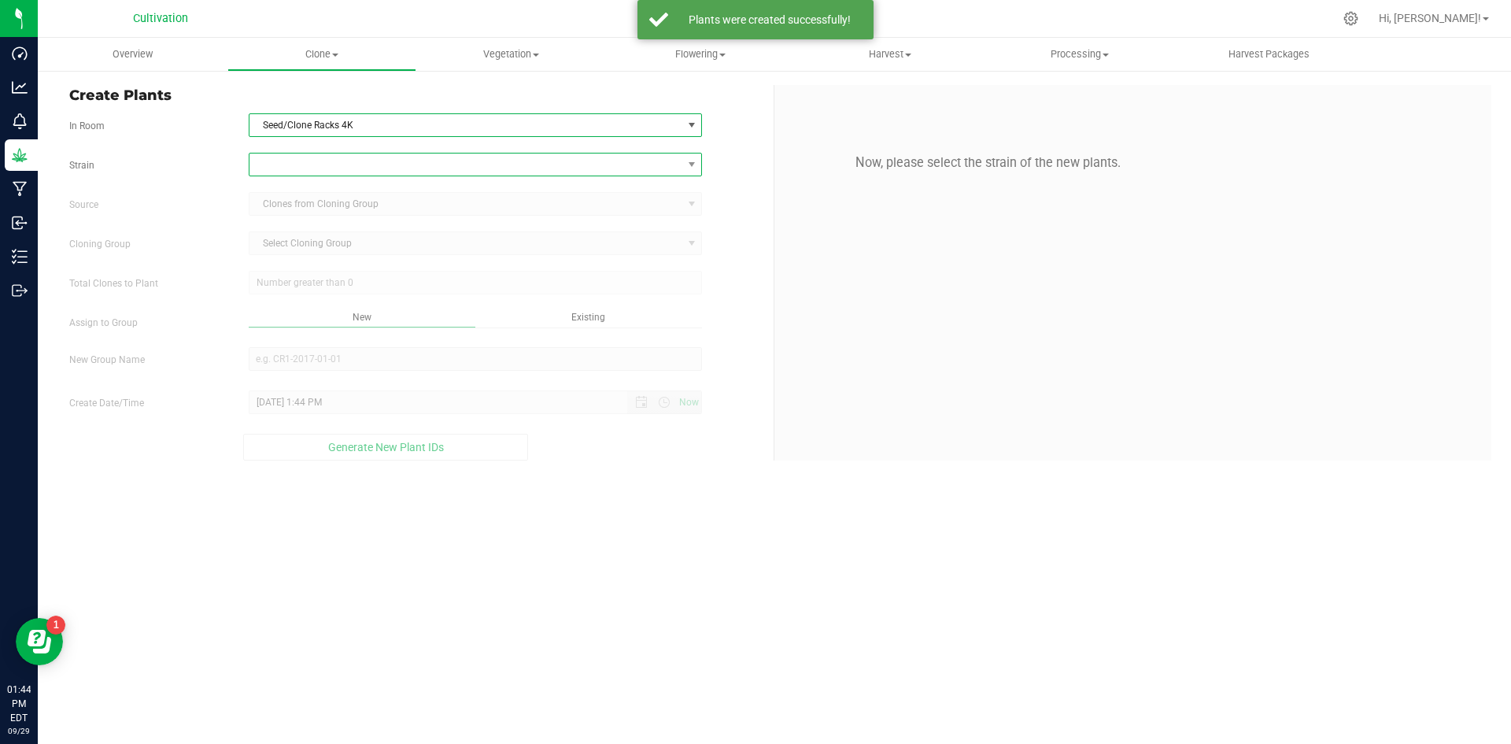
click at [346, 169] on span at bounding box center [466, 164] width 433 height 22
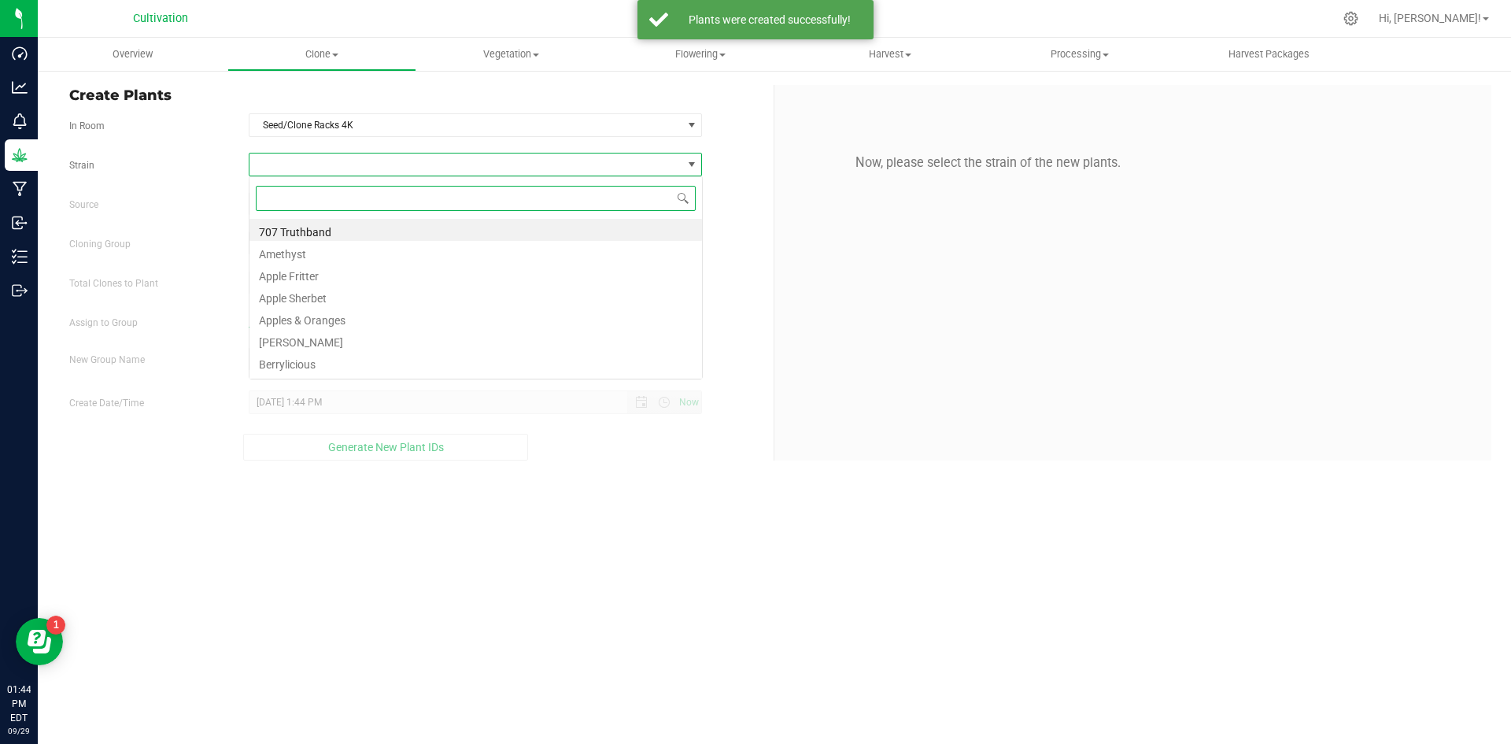
scroll to position [24, 453]
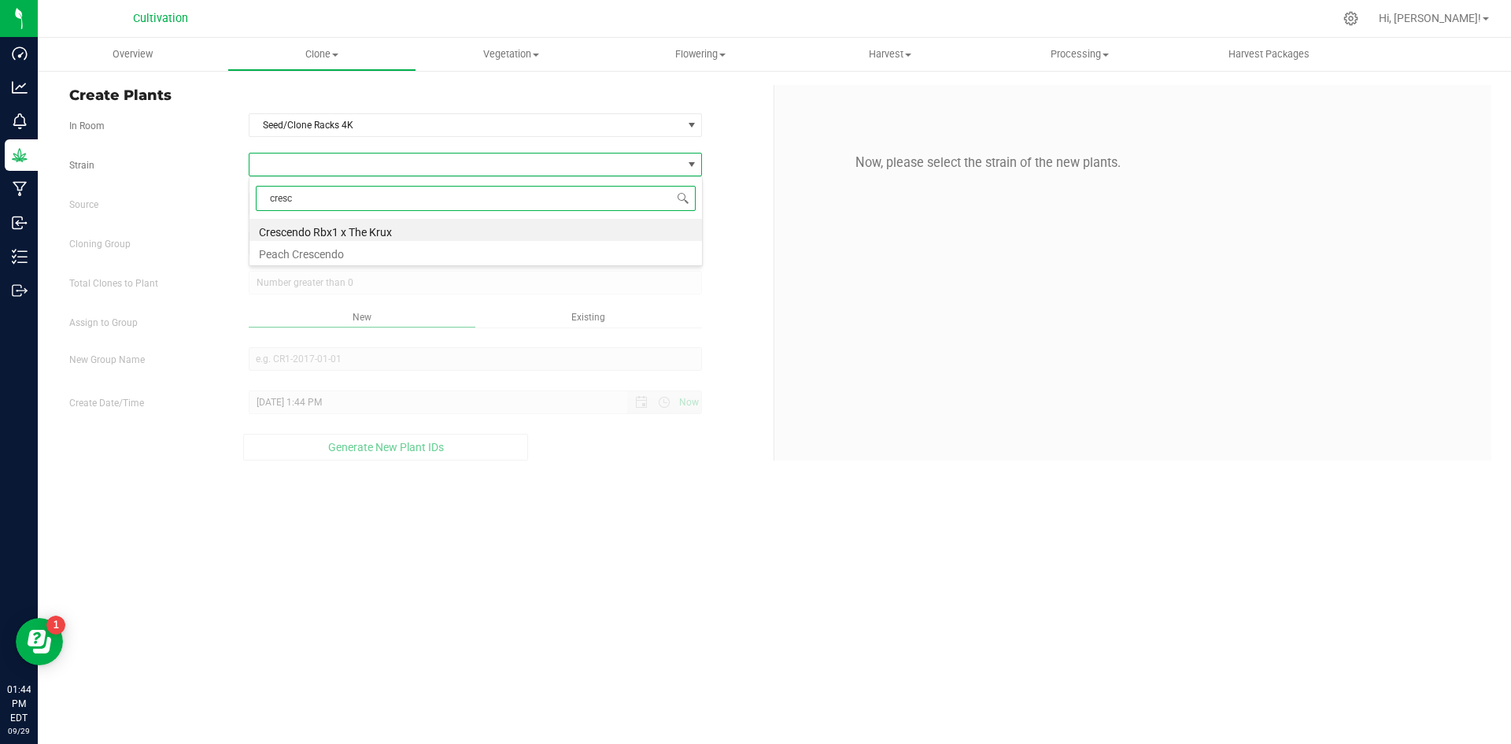
type input "cresce"
click at [342, 231] on li "Crescendo Rbx1 x The Krux" at bounding box center [476, 230] width 453 height 22
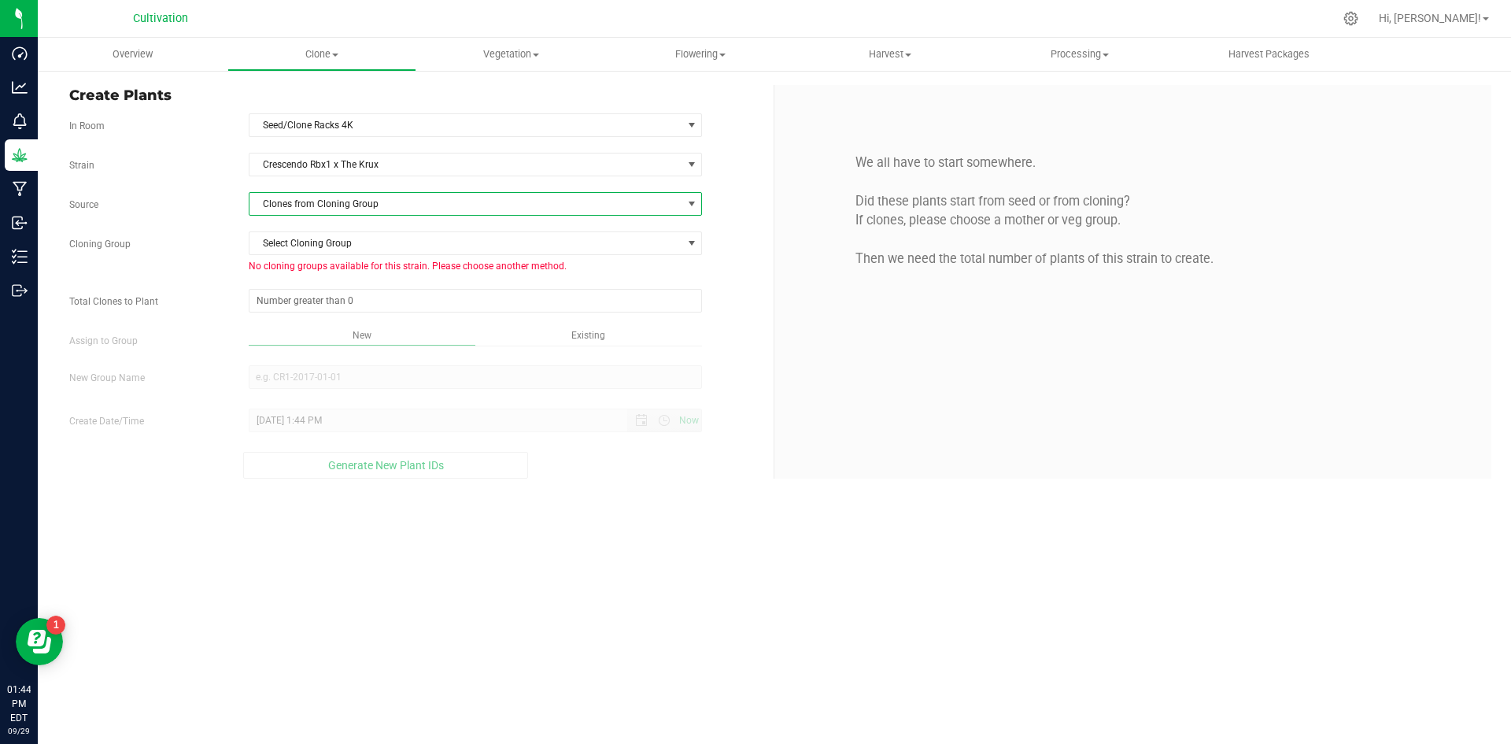
click at [343, 209] on span "Clones from Cloning Group" at bounding box center [466, 204] width 433 height 22
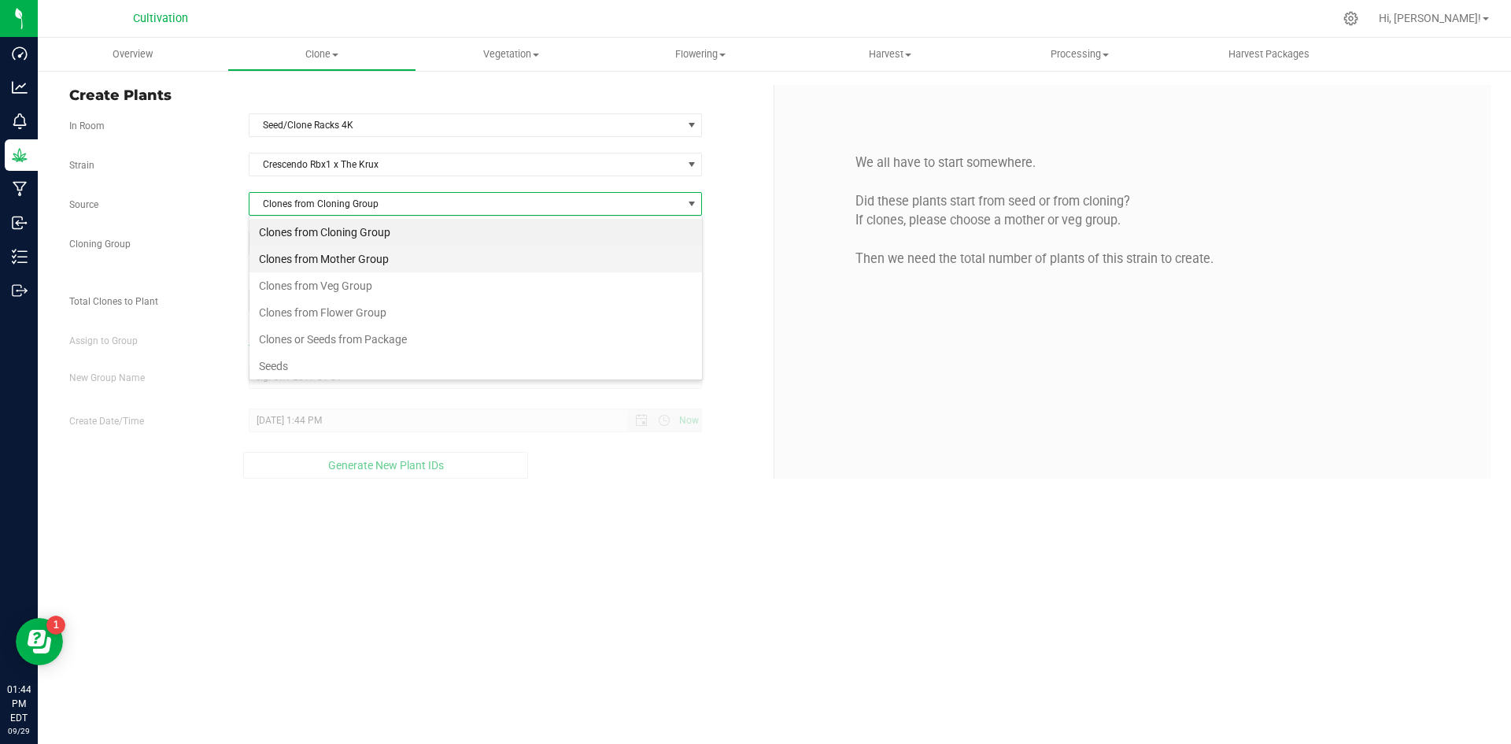
scroll to position [24, 453]
click at [358, 247] on li "Clones from Mother Group" at bounding box center [476, 259] width 453 height 27
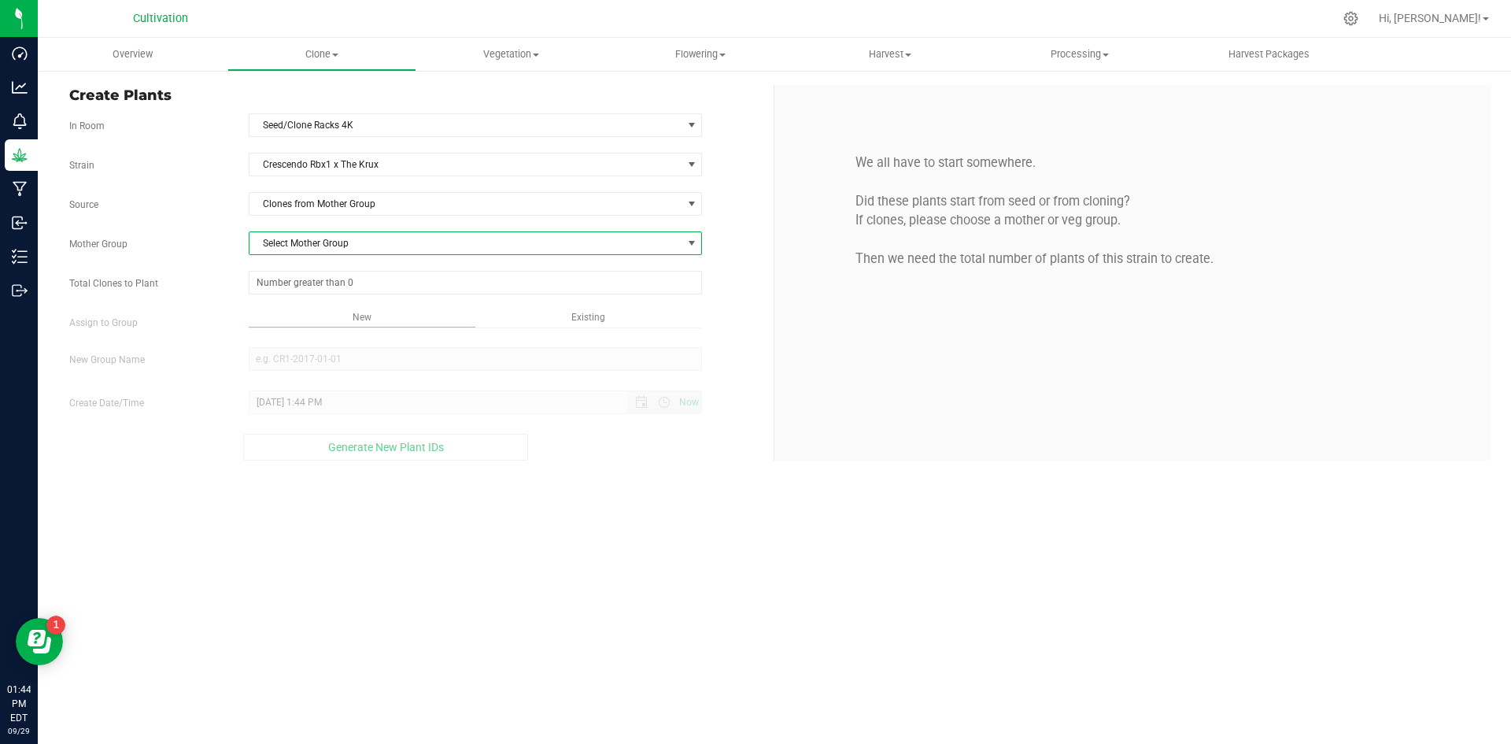
click at [358, 238] on span "Select Mother Group" at bounding box center [466, 243] width 433 height 22
click at [362, 269] on li "[DATE] mothers" at bounding box center [476, 270] width 453 height 24
click at [360, 281] on span at bounding box center [476, 283] width 454 height 24
type input "74"
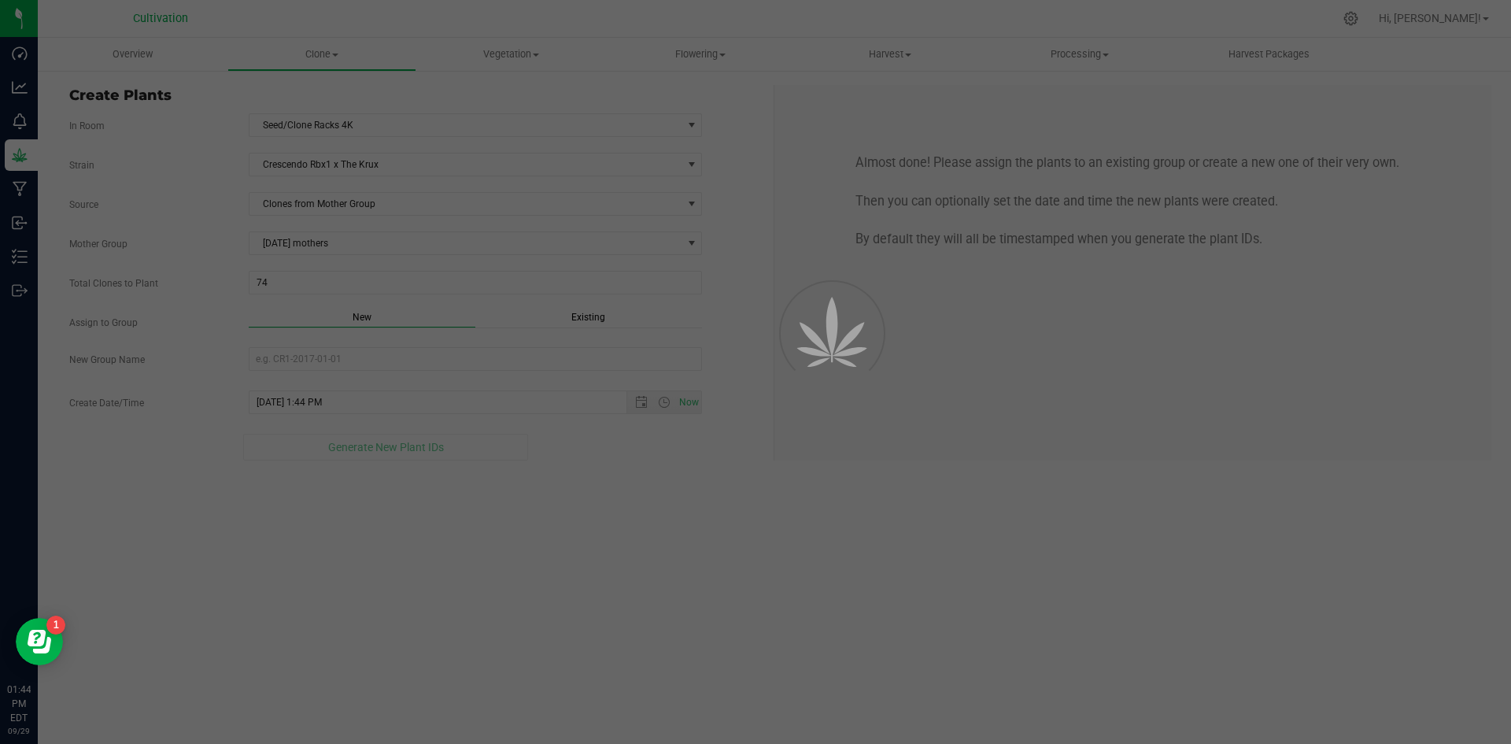
click at [479, 309] on div "Overview Clone Create plants Cloning groups Cloning plants Apply to plants Vege…" at bounding box center [774, 391] width 1473 height 706
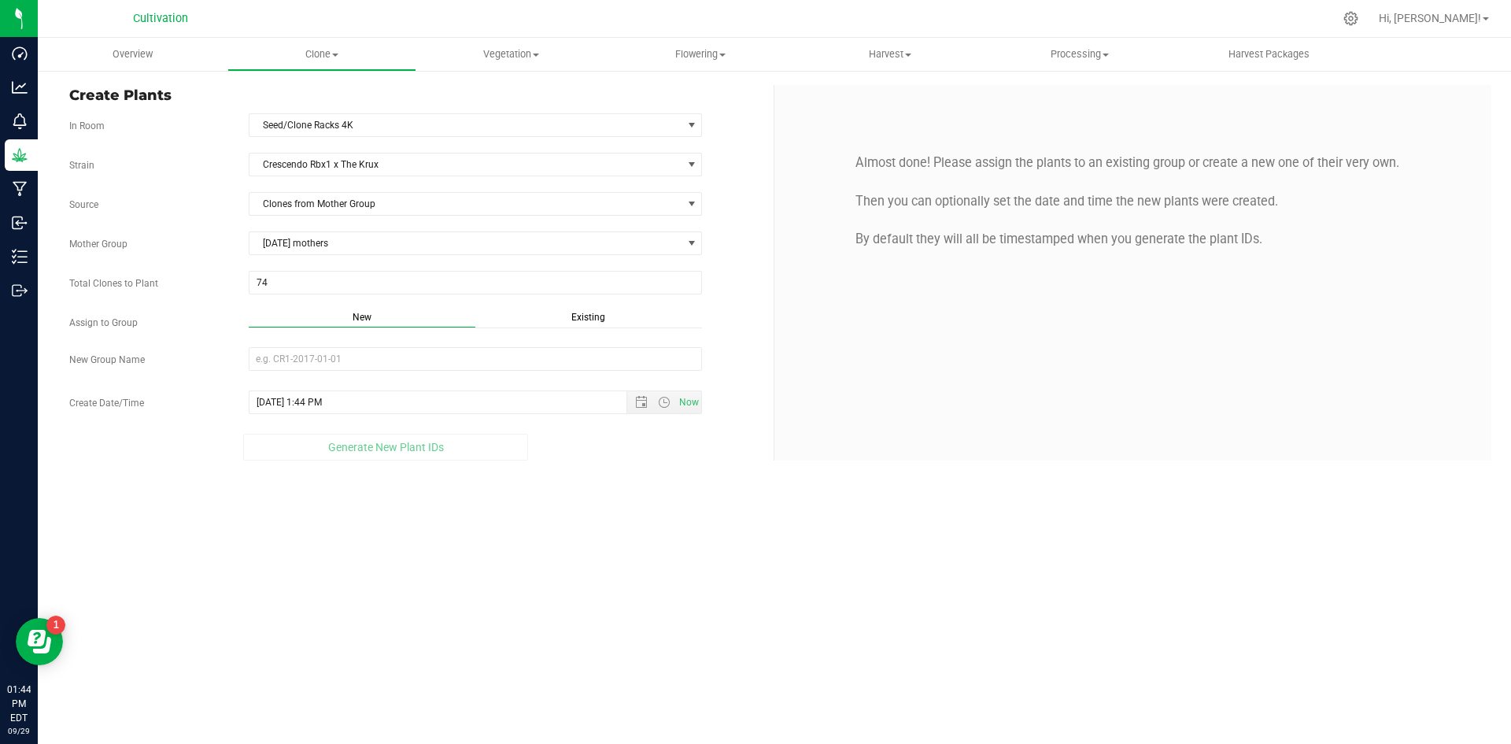
click at [602, 311] on div "Existing" at bounding box center [588, 319] width 227 height 18
click at [515, 363] on span "Select Plant Group" at bounding box center [466, 359] width 433 height 22
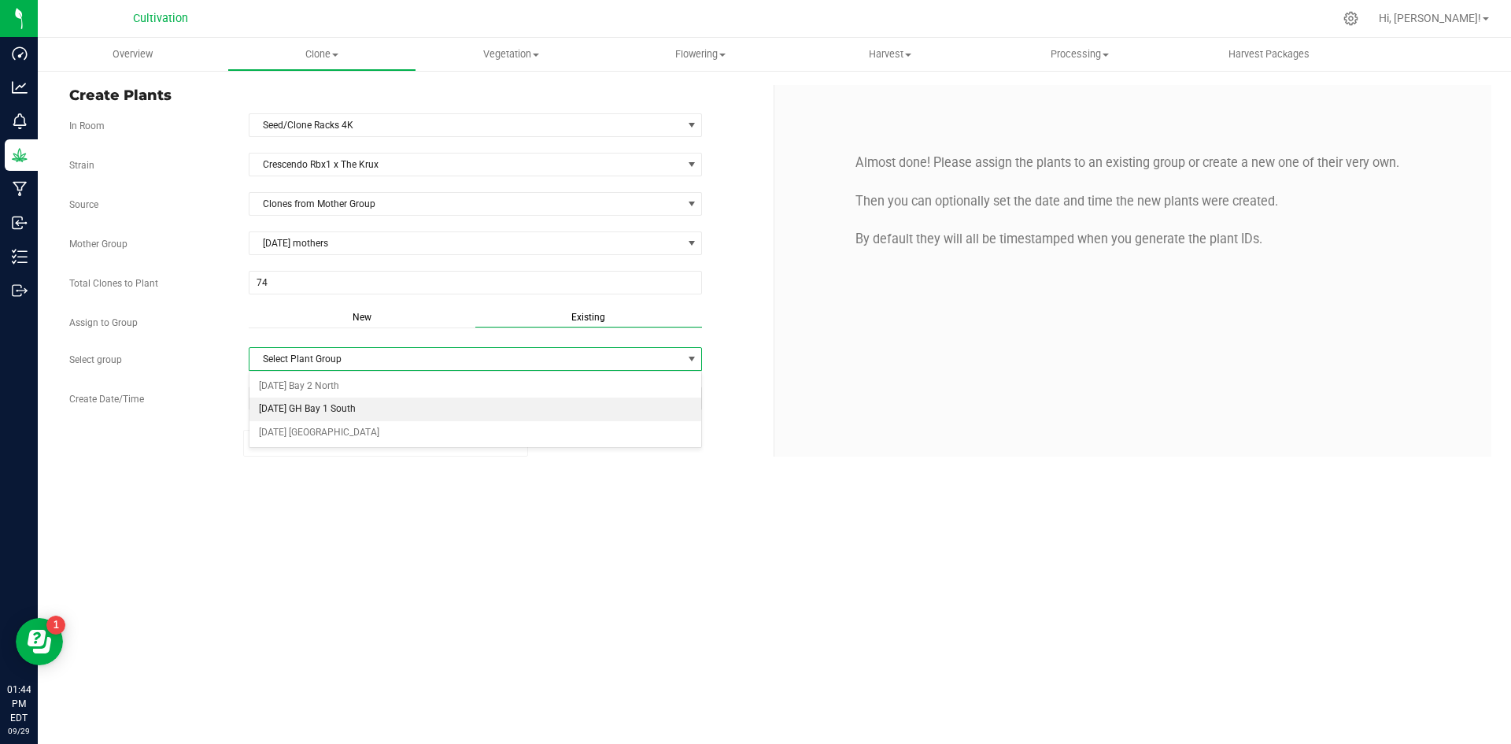
click at [443, 414] on li "[DATE] GH Bay 1 South" at bounding box center [476, 409] width 453 height 24
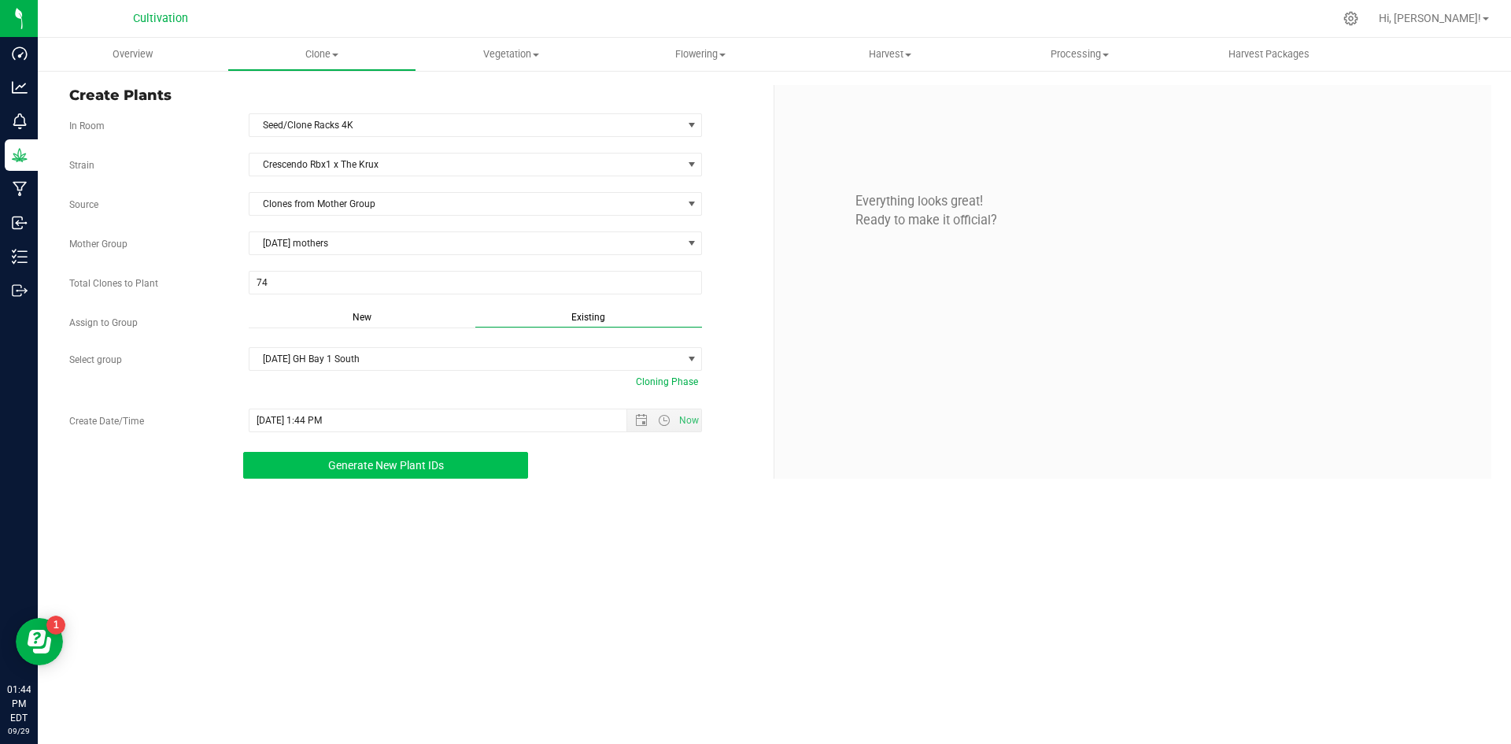
click at [464, 460] on button "Generate New Plant IDs" at bounding box center [385, 465] width 285 height 27
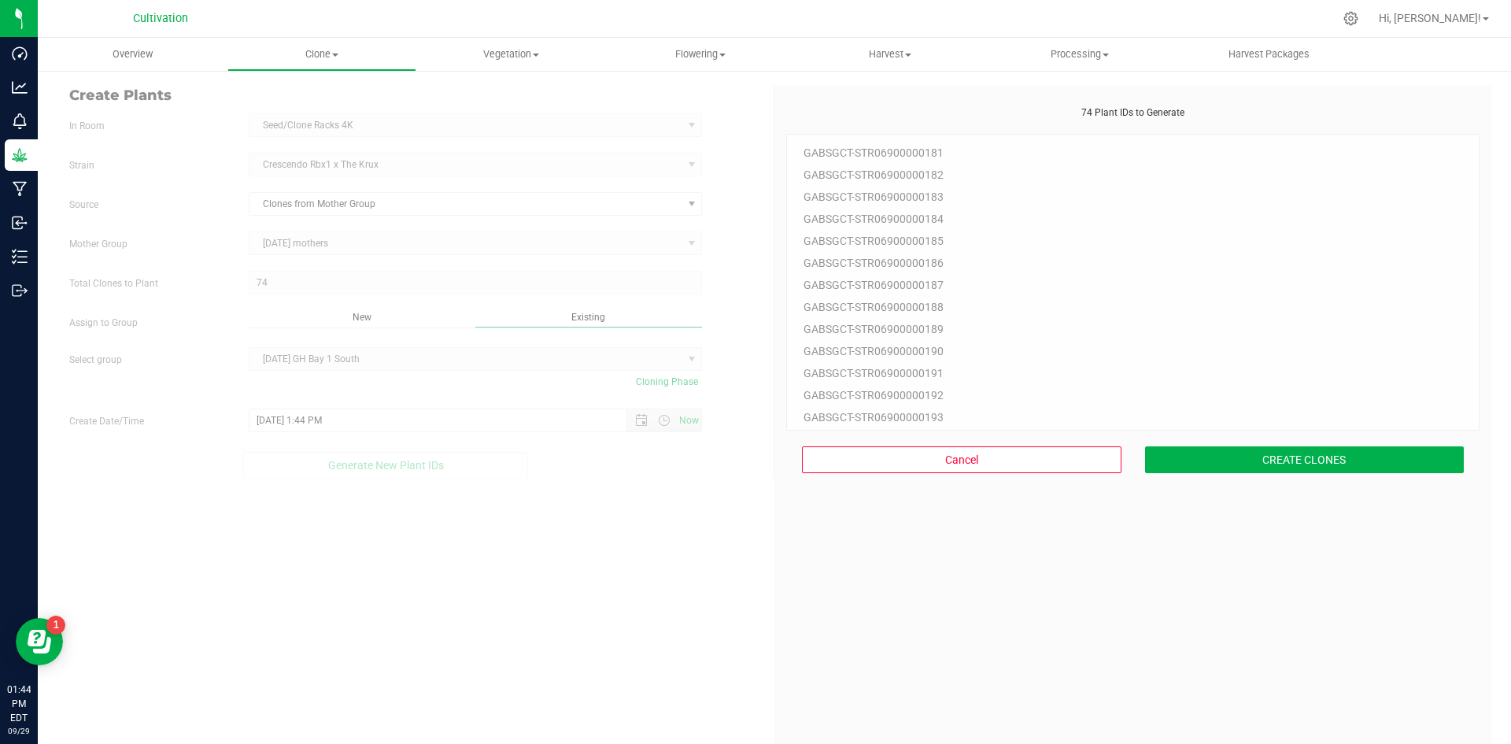
scroll to position [47, 0]
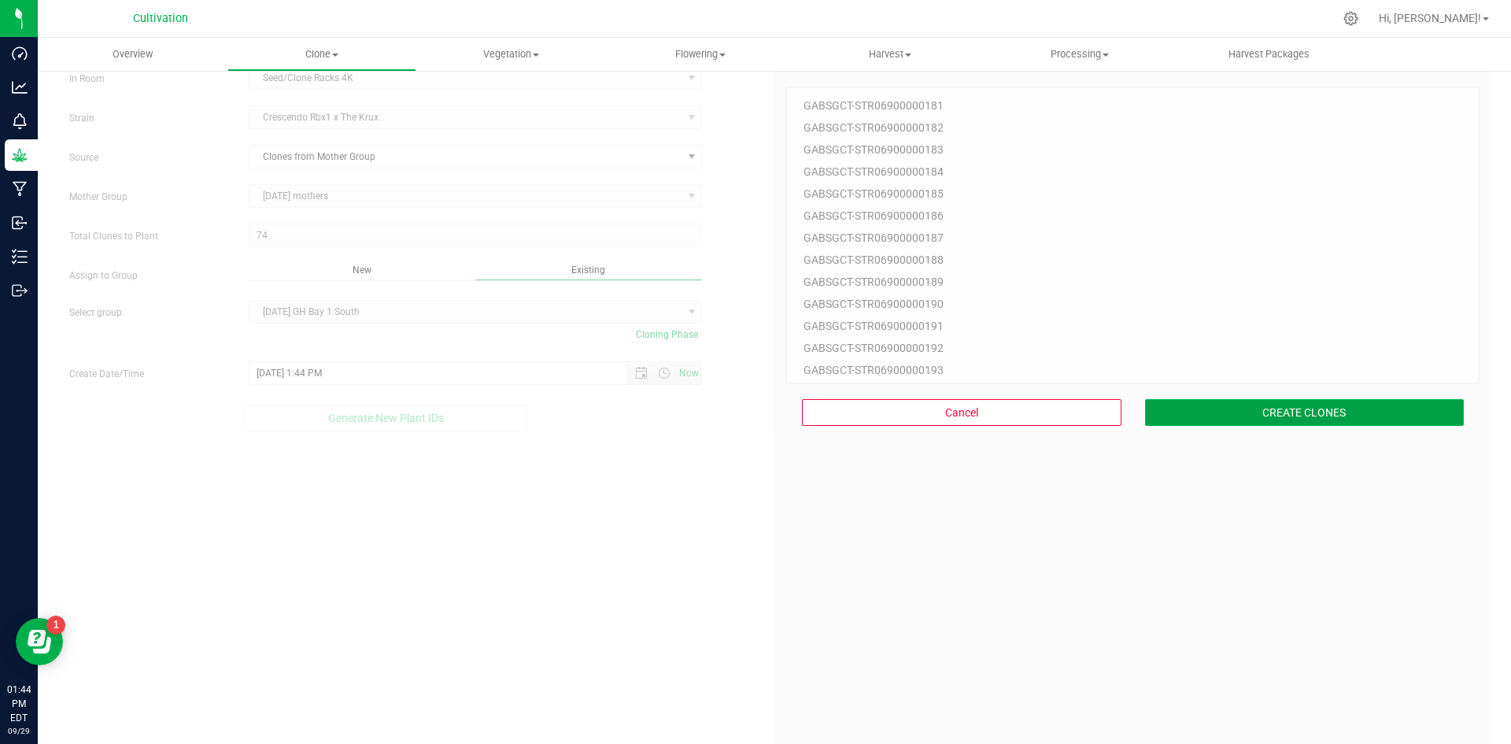
click at [1299, 409] on button "CREATE CLONES" at bounding box center [1305, 412] width 320 height 27
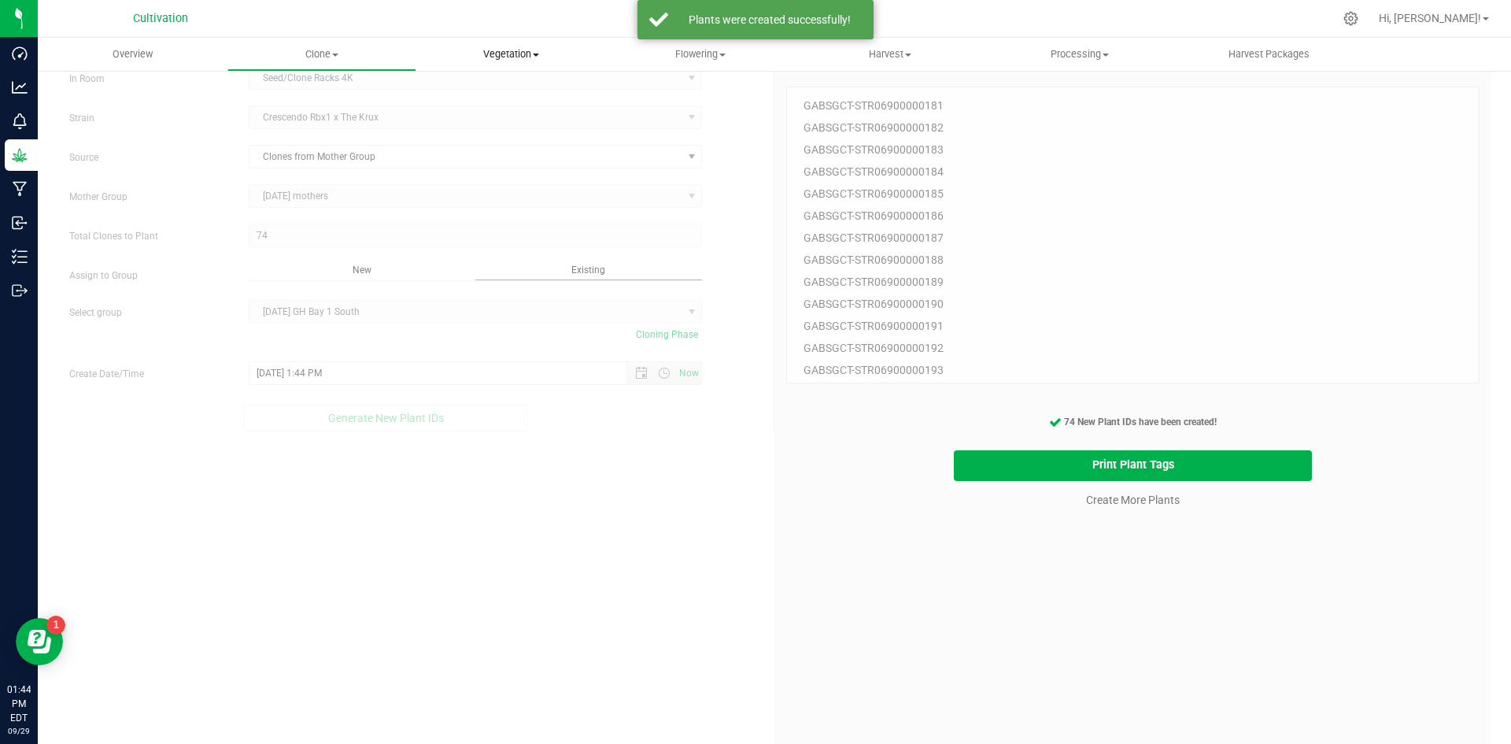
click at [511, 61] on span "Vegetation" at bounding box center [511, 54] width 188 height 14
click at [525, 131] on span "Mother groups" at bounding box center [474, 132] width 117 height 13
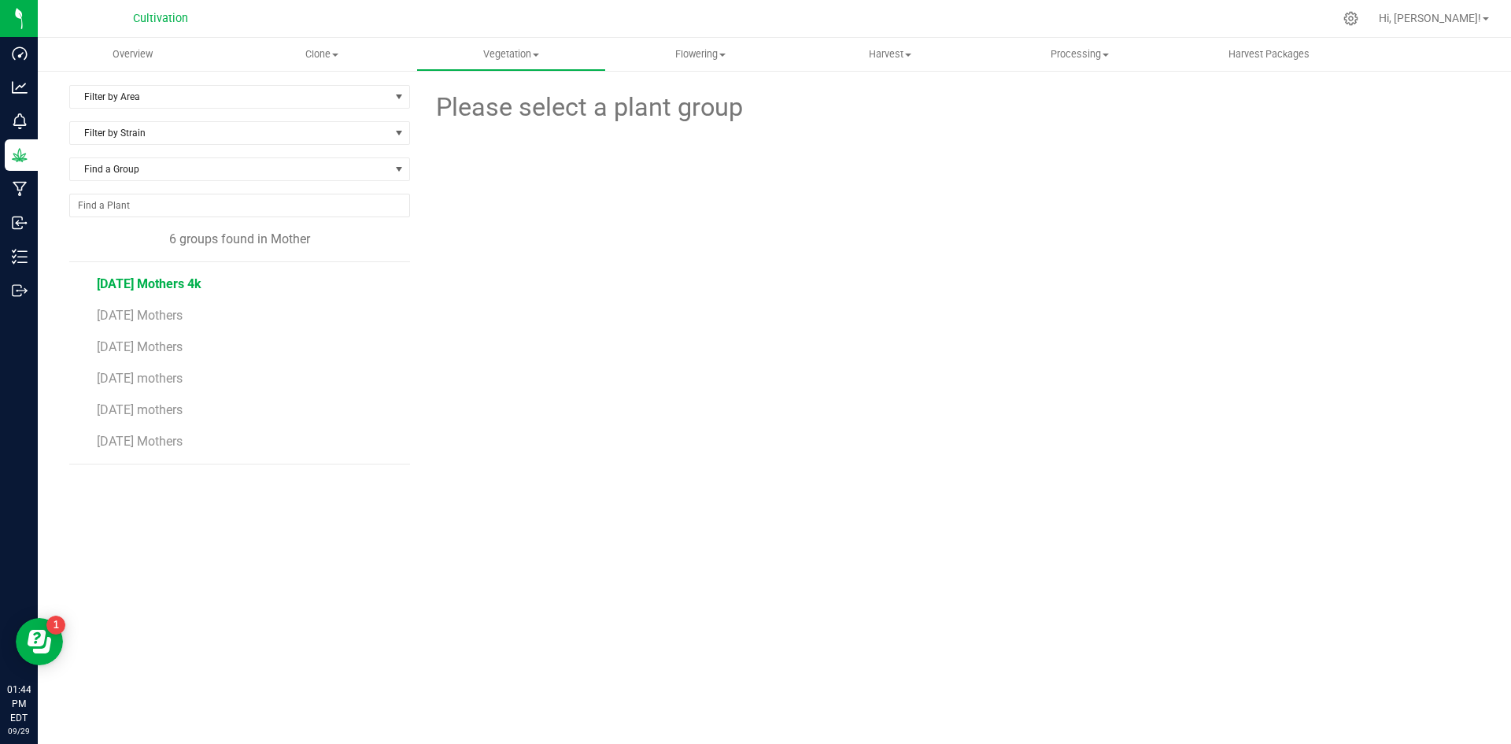
click at [176, 283] on span "[DATE] Mothers 4k" at bounding box center [149, 283] width 105 height 15
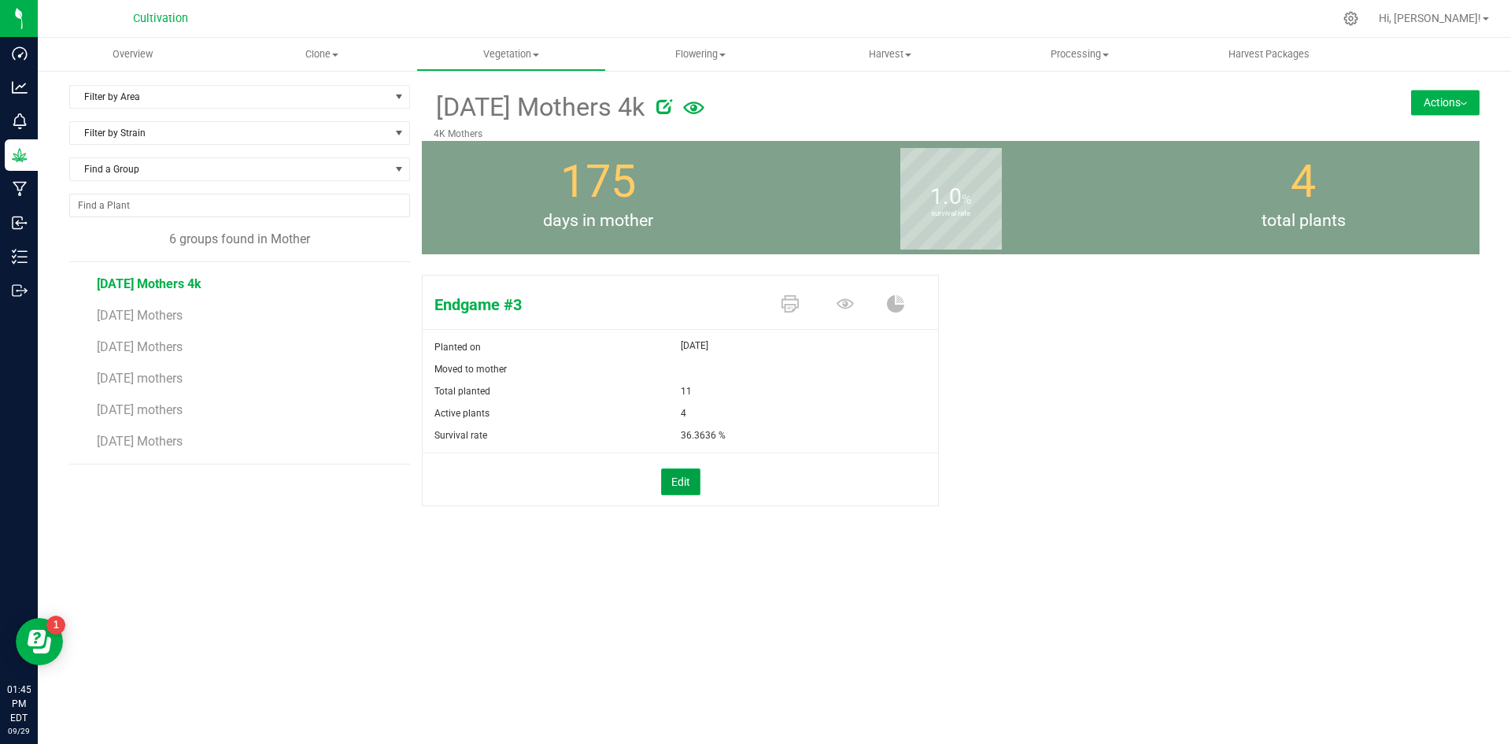
click at [671, 471] on button "Edit" at bounding box center [680, 481] width 39 height 27
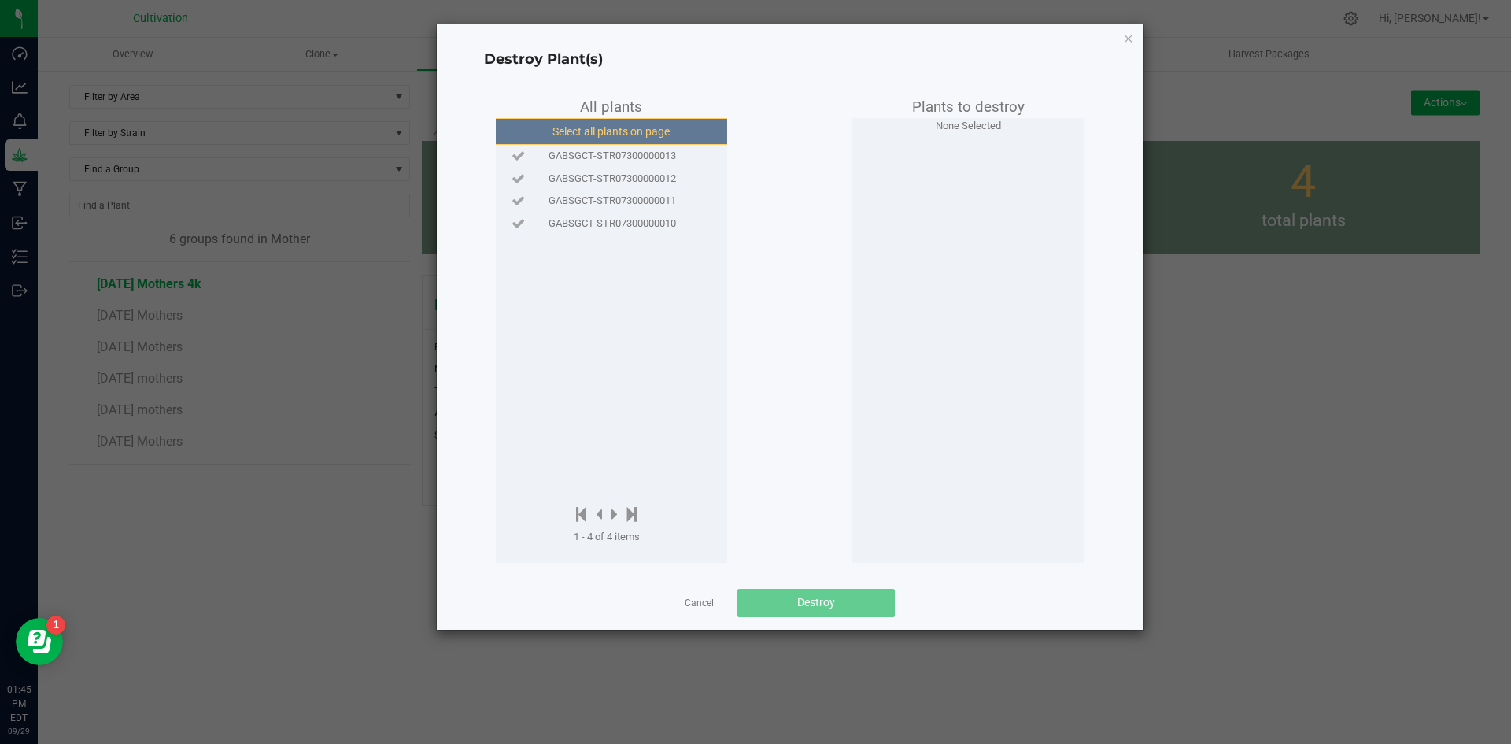
click at [612, 127] on button "Select all plants on page" at bounding box center [611, 131] width 240 height 27
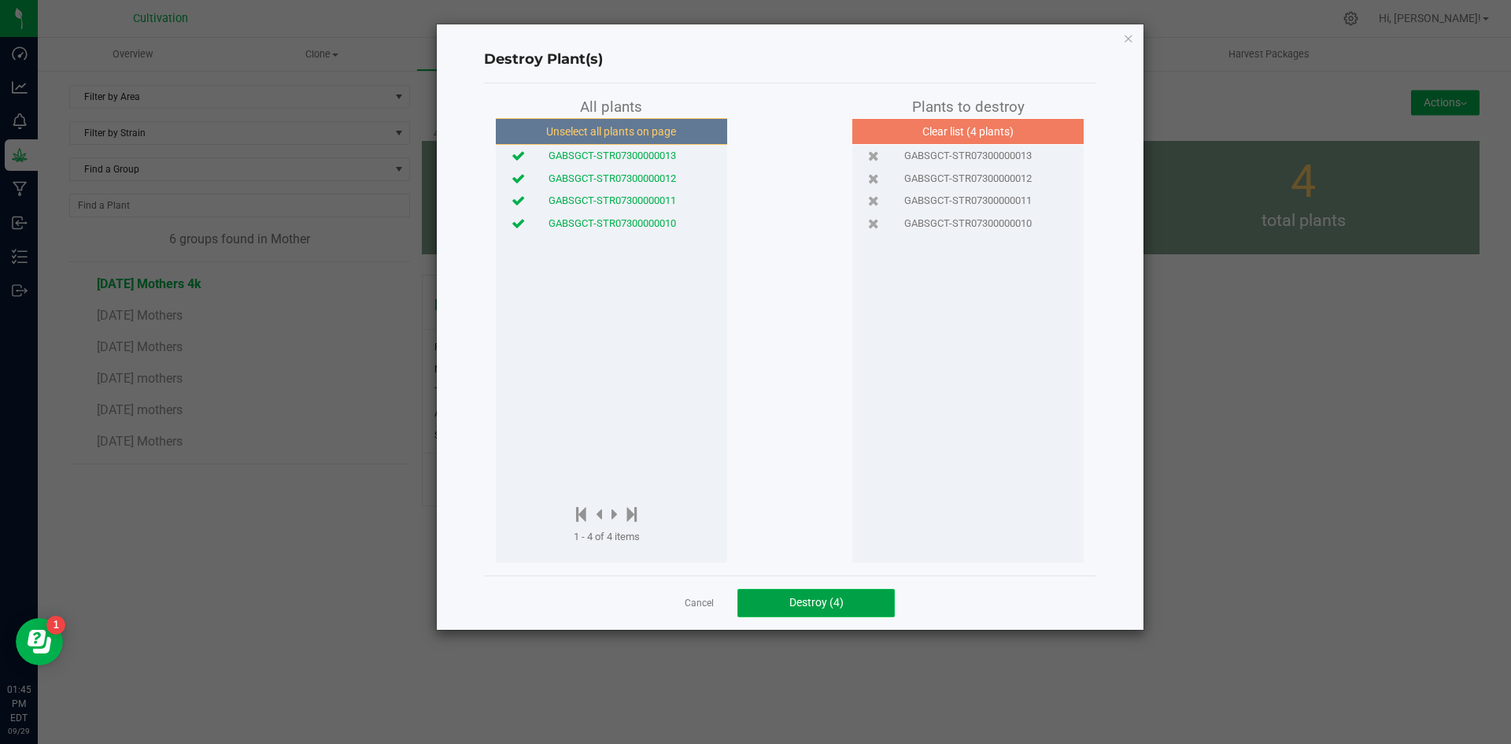
click at [767, 596] on button "Destroy (4)" at bounding box center [815, 603] width 157 height 28
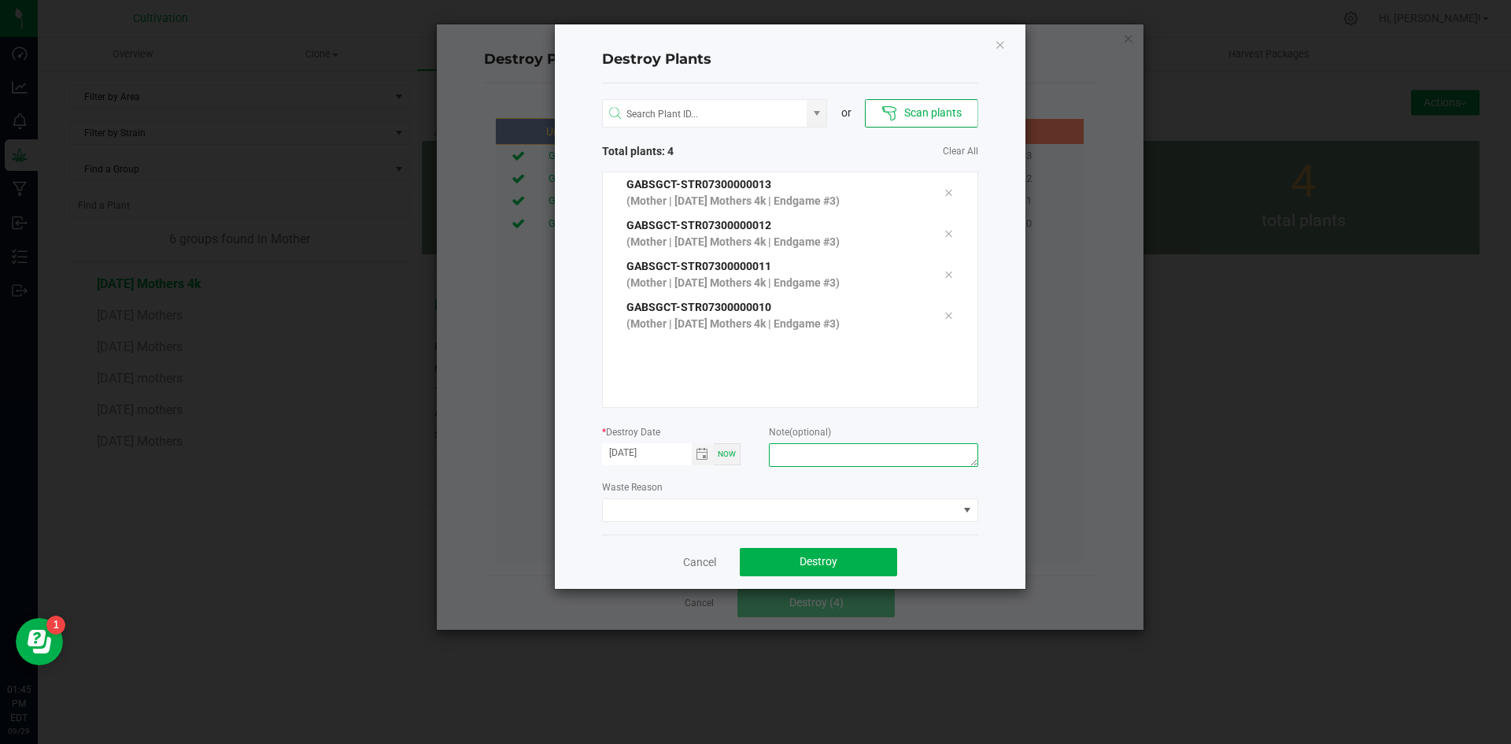
click at [809, 460] on textarea at bounding box center [873, 455] width 209 height 24
type textarea "Did not need."
drag, startPoint x: 797, startPoint y: 519, endPoint x: 789, endPoint y: 519, distance: 8.7
click at [796, 519] on span at bounding box center [780, 510] width 355 height 22
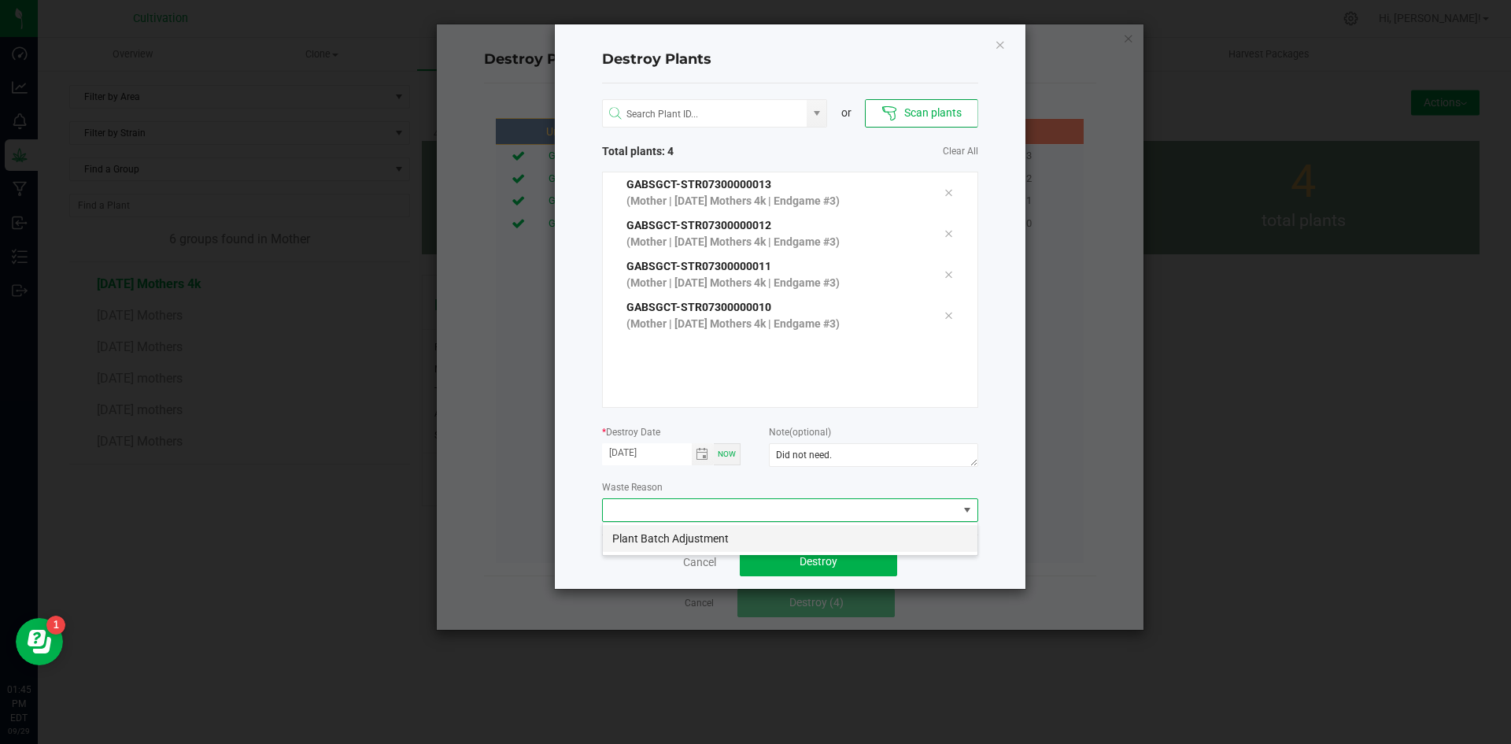
scroll to position [24, 376]
click at [774, 537] on li "Plant Batch Adjustment" at bounding box center [790, 538] width 375 height 27
drag, startPoint x: 783, startPoint y: 559, endPoint x: 803, endPoint y: 599, distance: 44.7
click at [784, 559] on button "Destroy" at bounding box center [818, 562] width 157 height 28
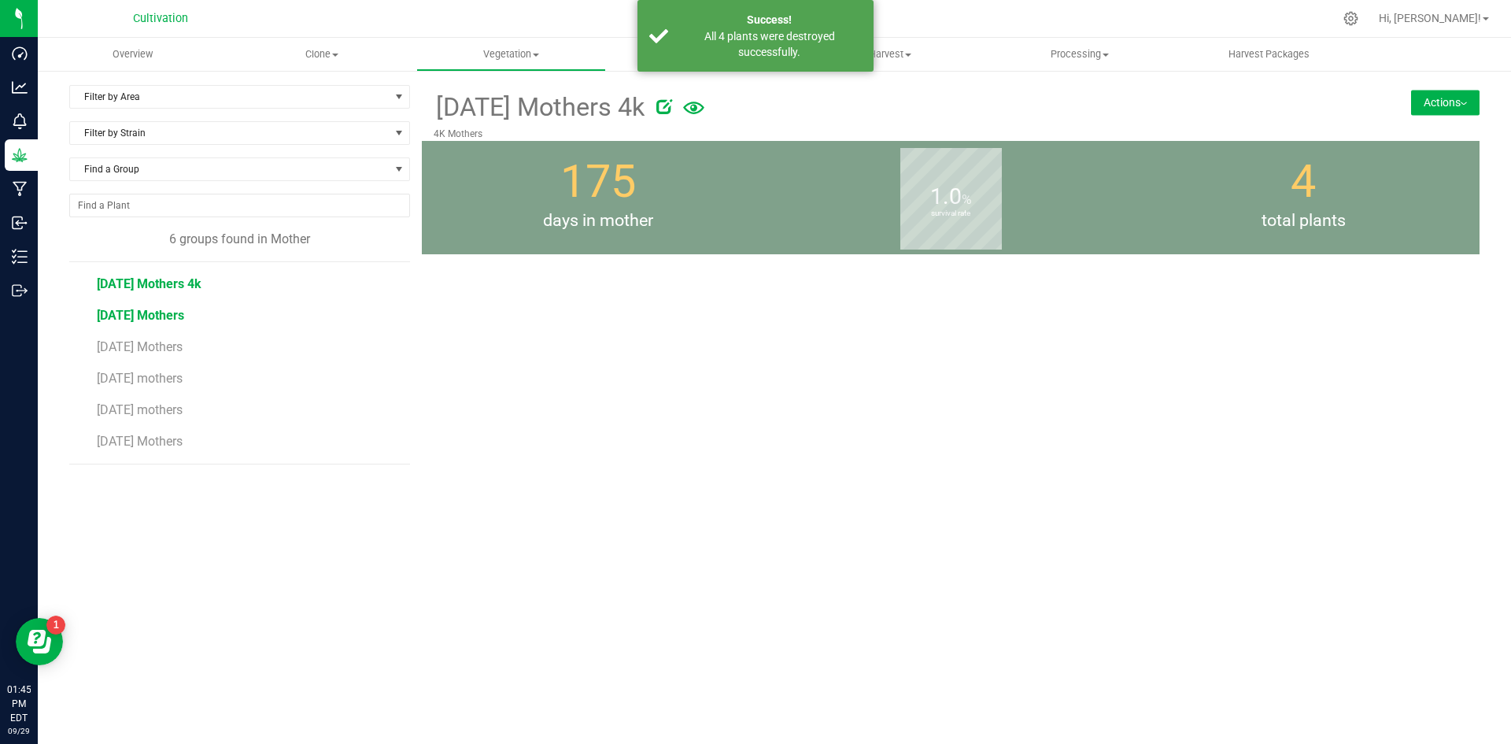
click at [165, 309] on span "[DATE] Mothers" at bounding box center [140, 315] width 87 height 15
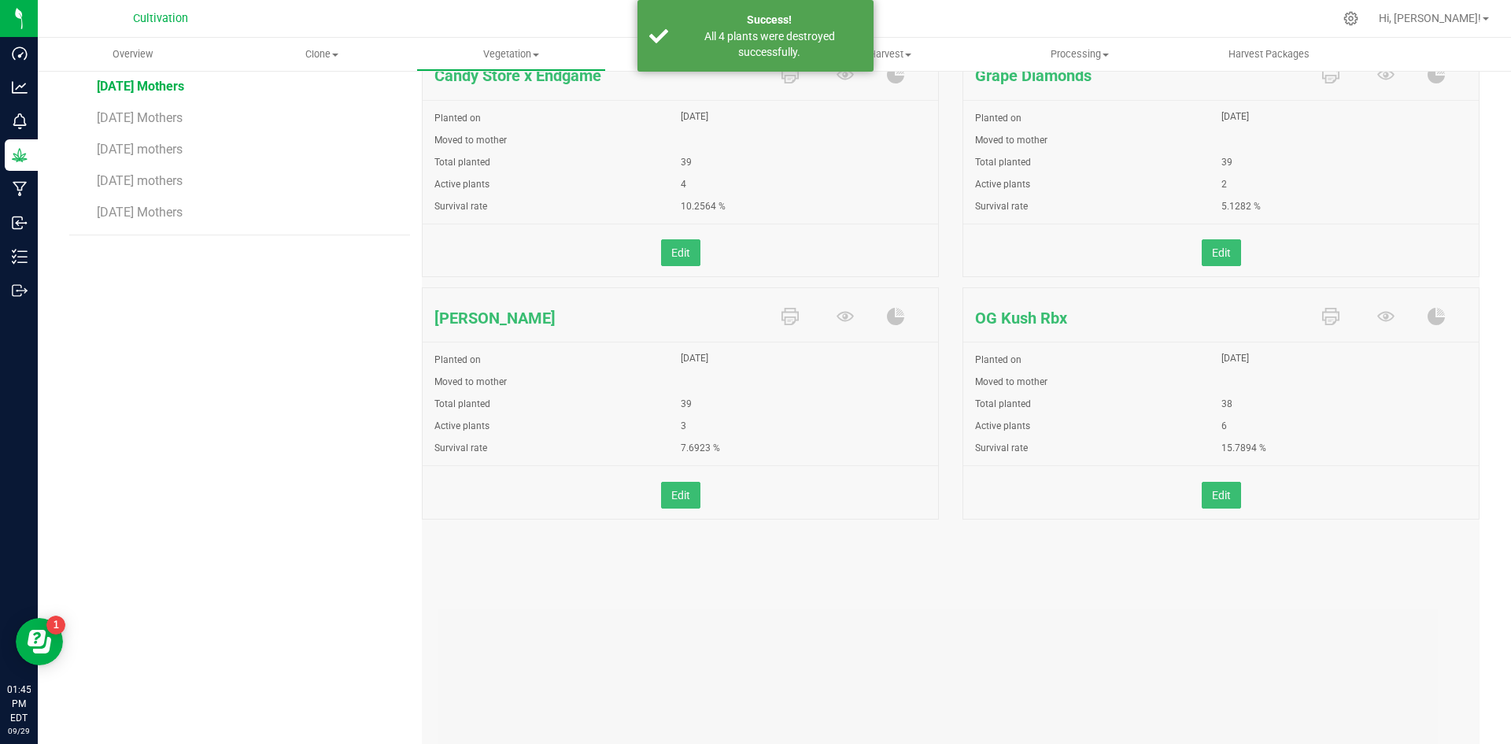
scroll to position [59, 0]
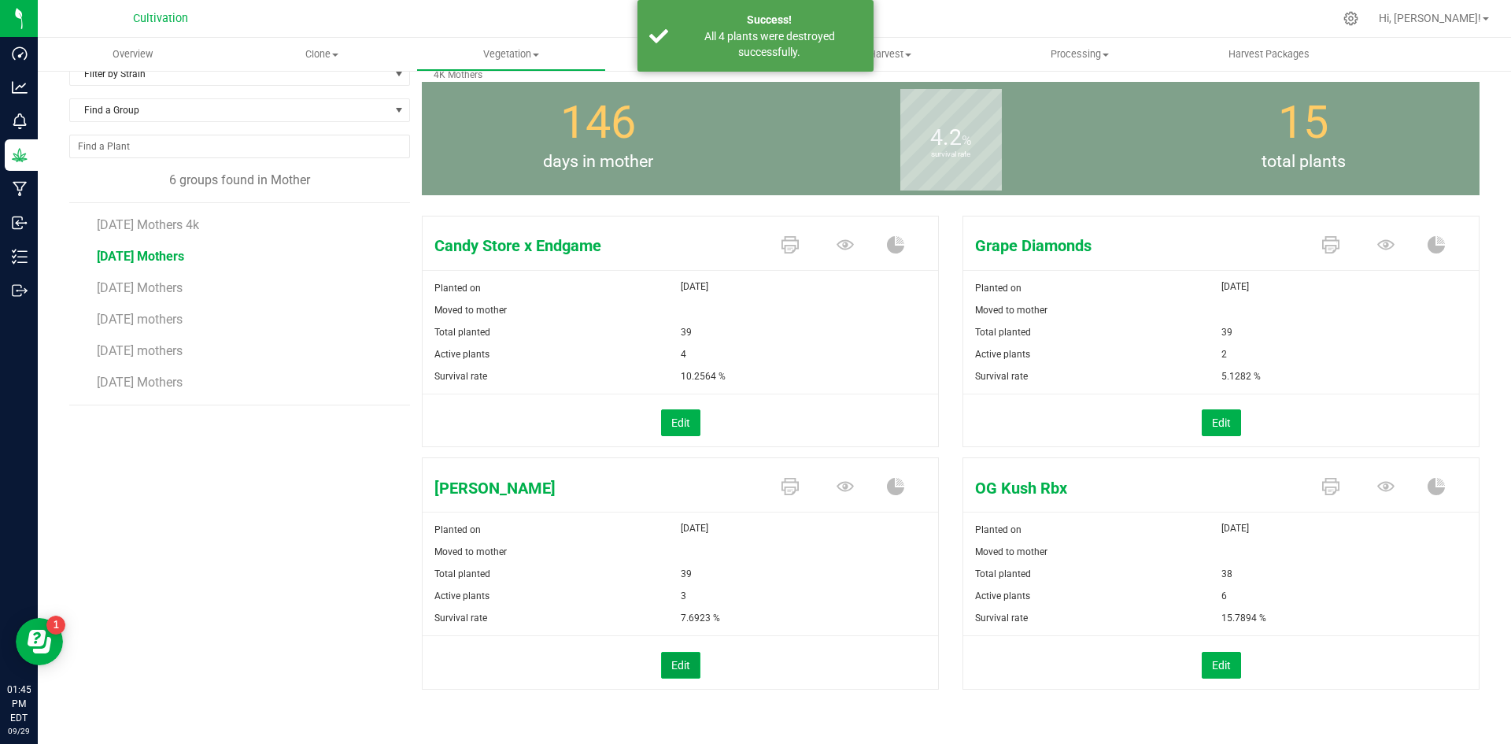
click at [664, 668] on button "Edit" at bounding box center [680, 665] width 39 height 27
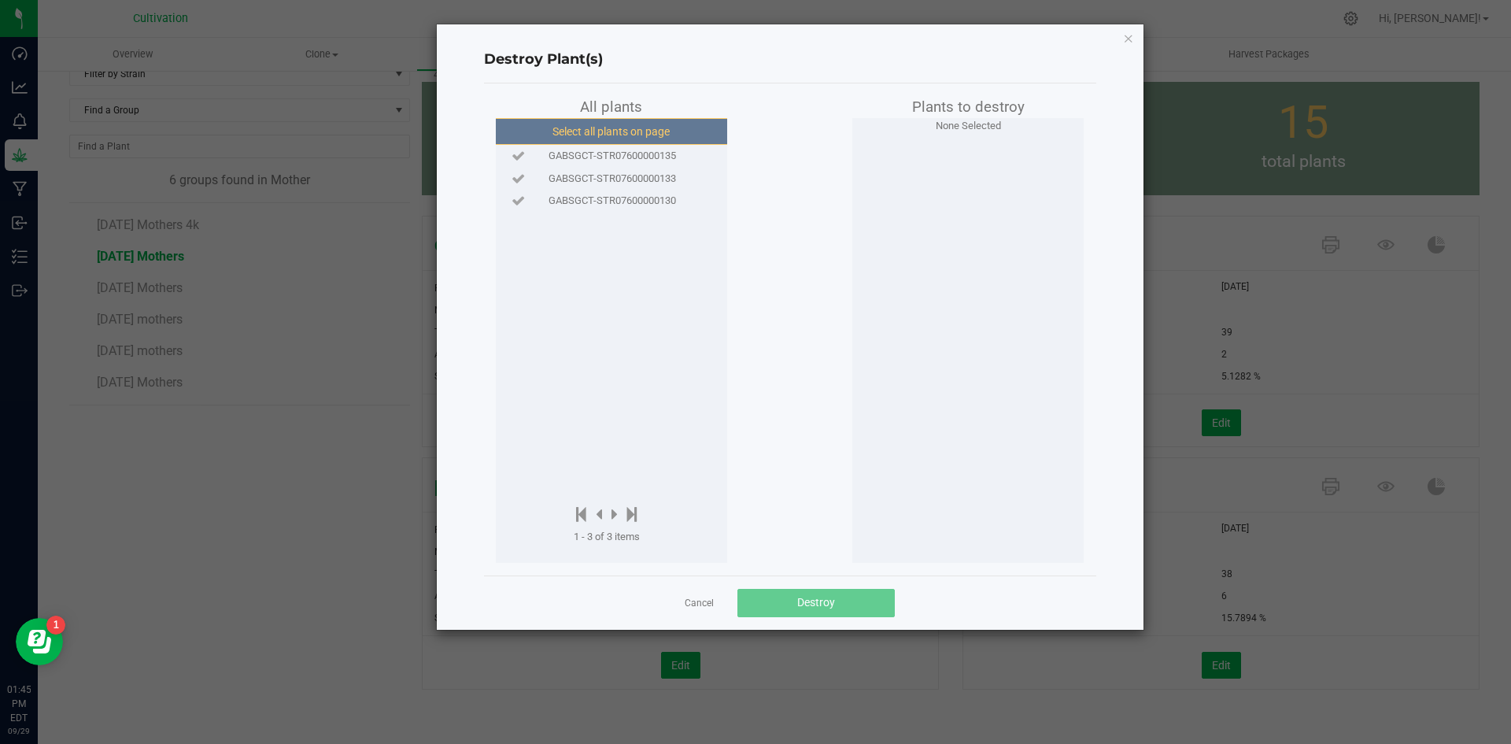
click at [610, 121] on button "Select all plants on page" at bounding box center [611, 131] width 240 height 27
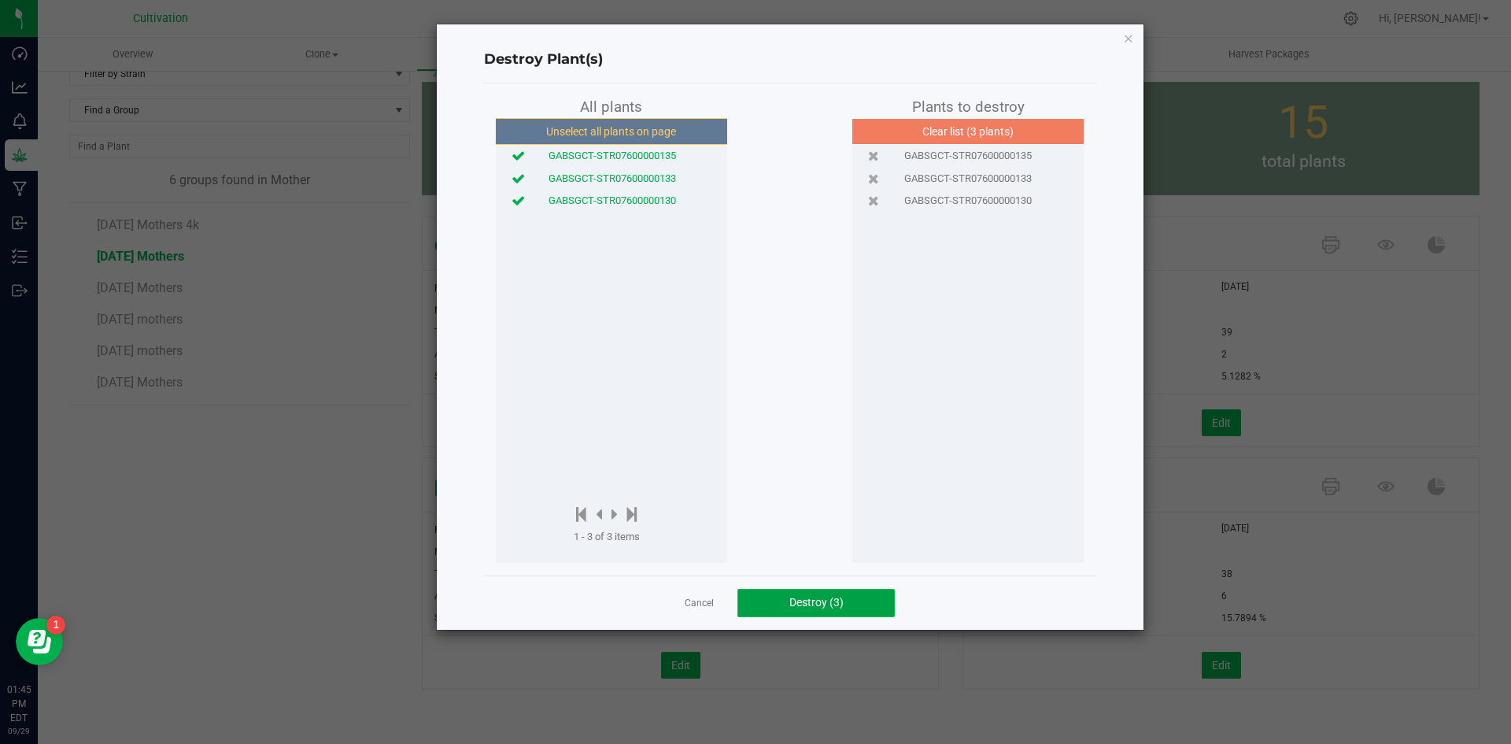
click at [789, 603] on span "Destroy (3)" at bounding box center [816, 602] width 54 height 13
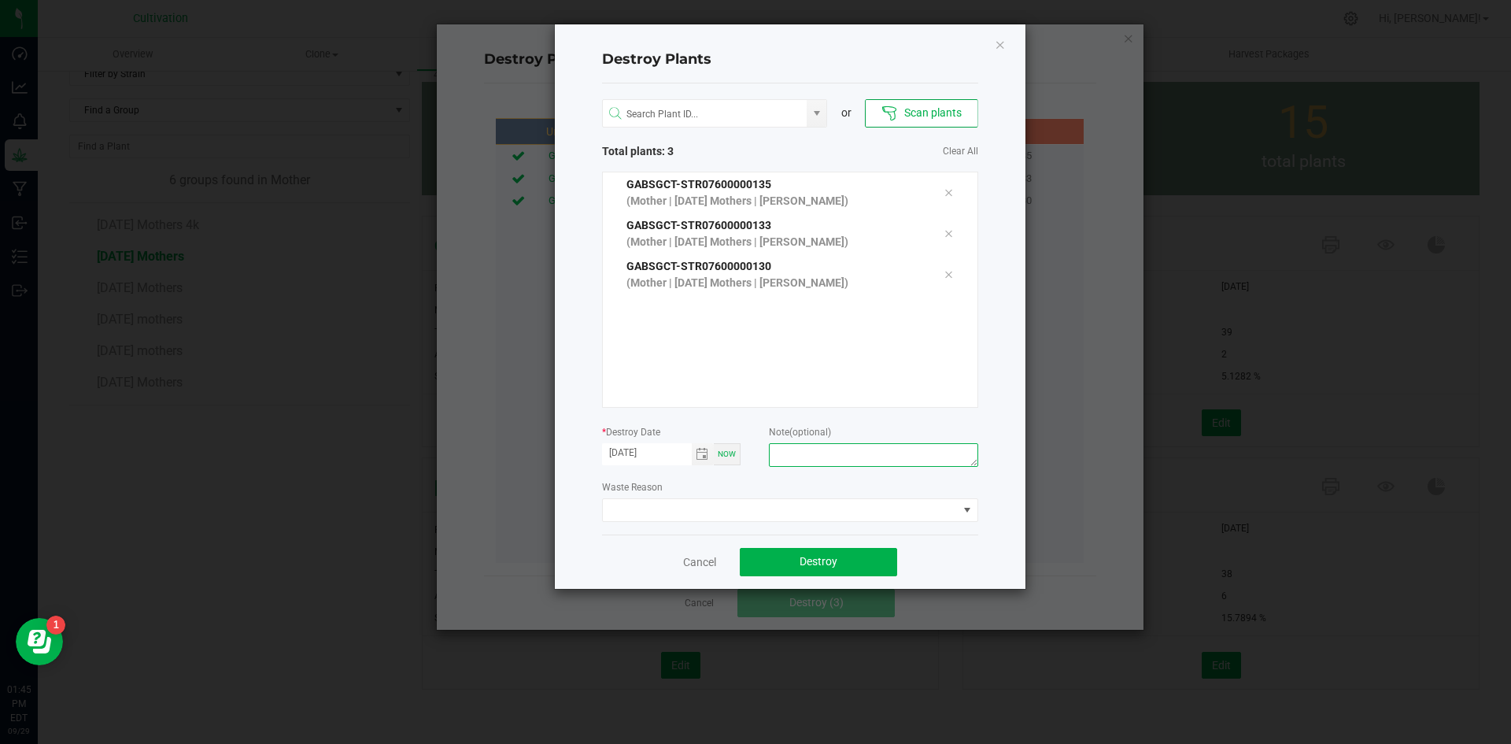
click at [778, 458] on textarea at bounding box center [873, 455] width 209 height 24
type textarea "Did not need."
click at [782, 499] on div "Waste Reason" at bounding box center [790, 500] width 376 height 43
click at [780, 505] on span at bounding box center [780, 510] width 355 height 22
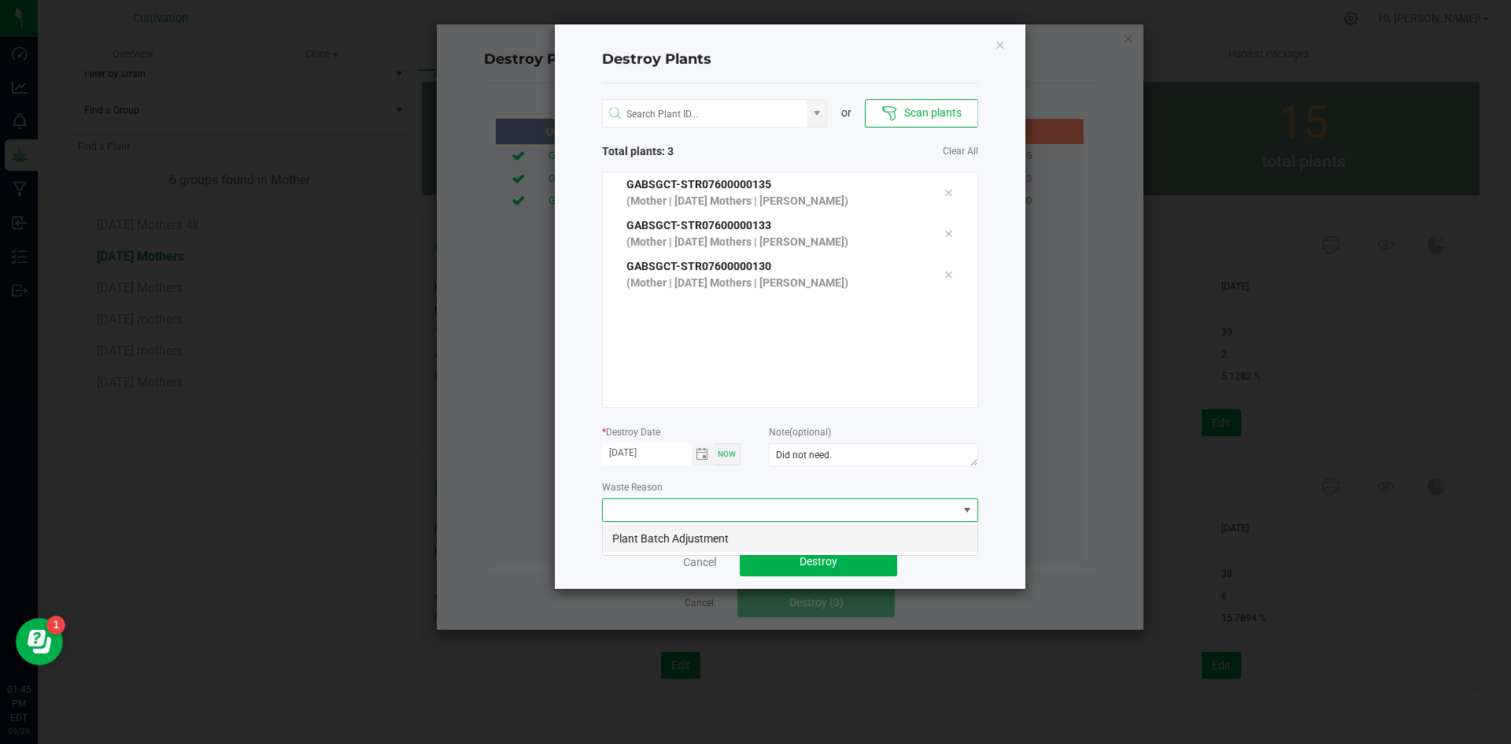
scroll to position [24, 376]
click at [761, 538] on li "Plant Batch Adjustment" at bounding box center [790, 538] width 375 height 27
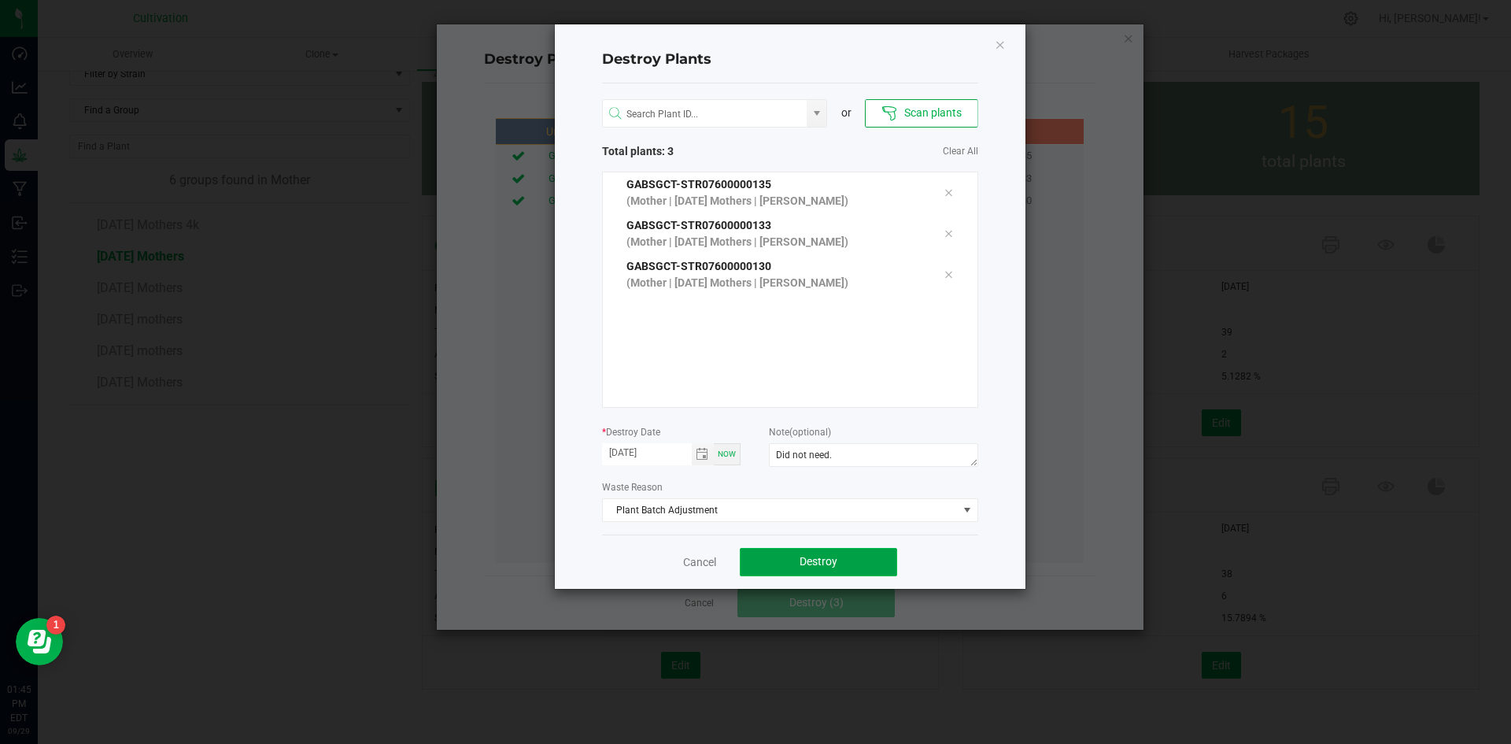
click at [770, 558] on button "Destroy" at bounding box center [818, 562] width 157 height 28
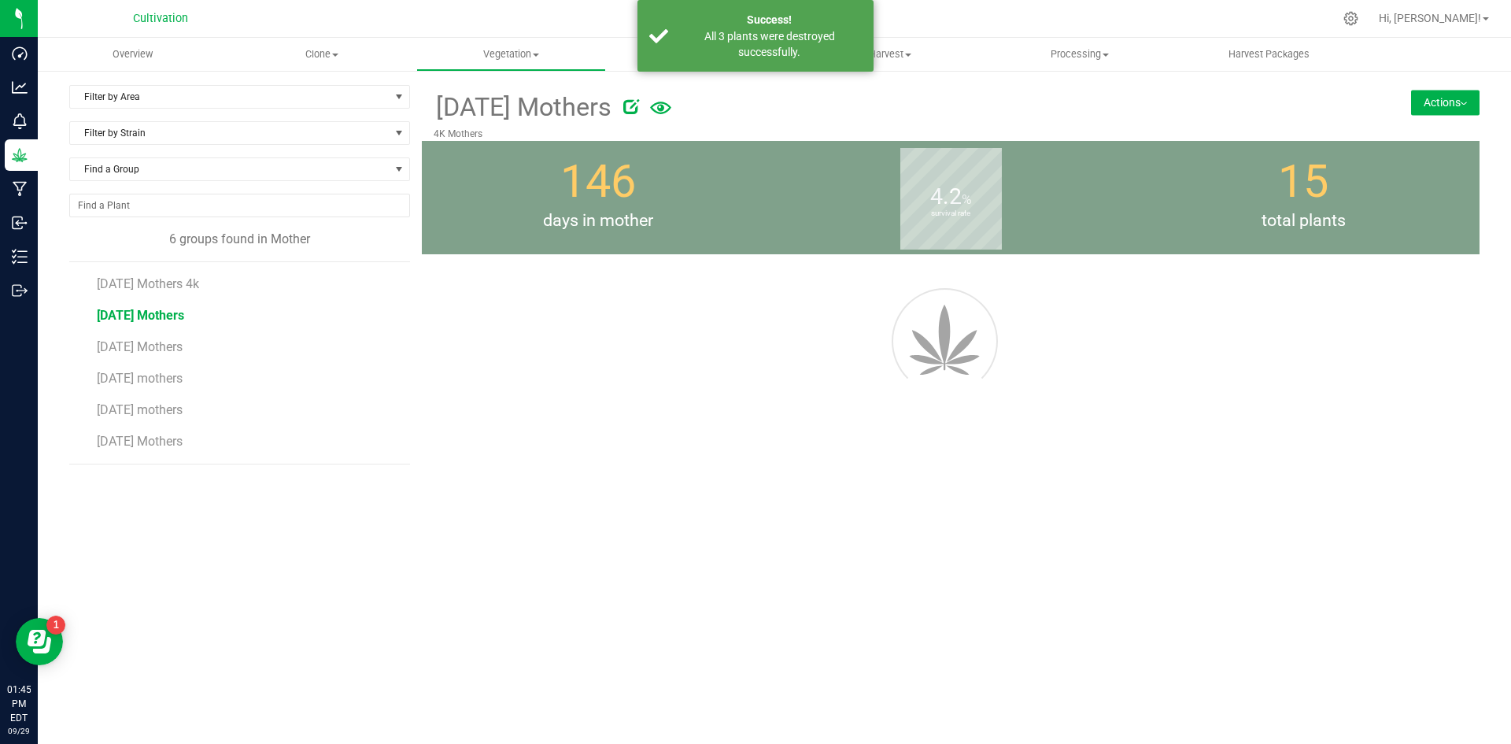
scroll to position [0, 0]
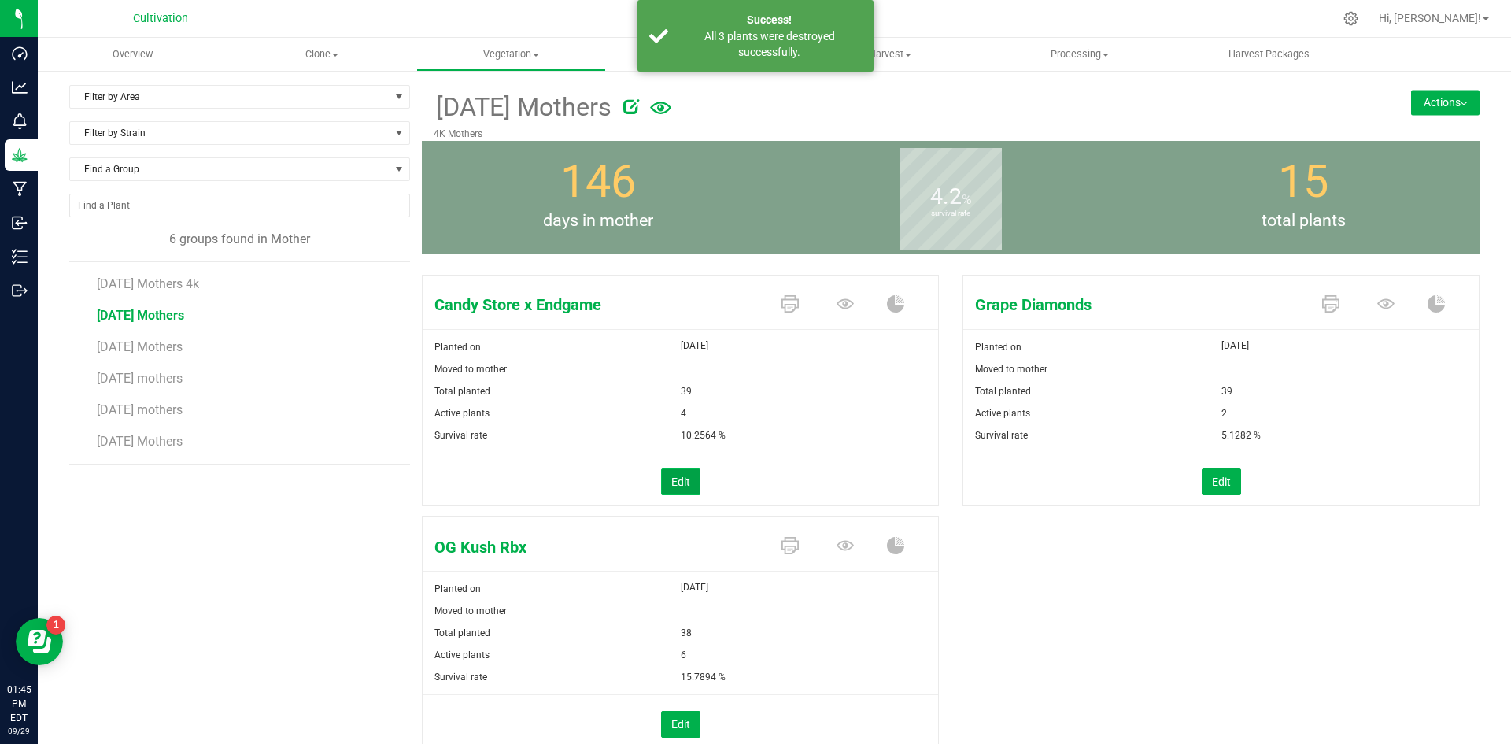
click at [663, 490] on button "Edit" at bounding box center [680, 481] width 39 height 27
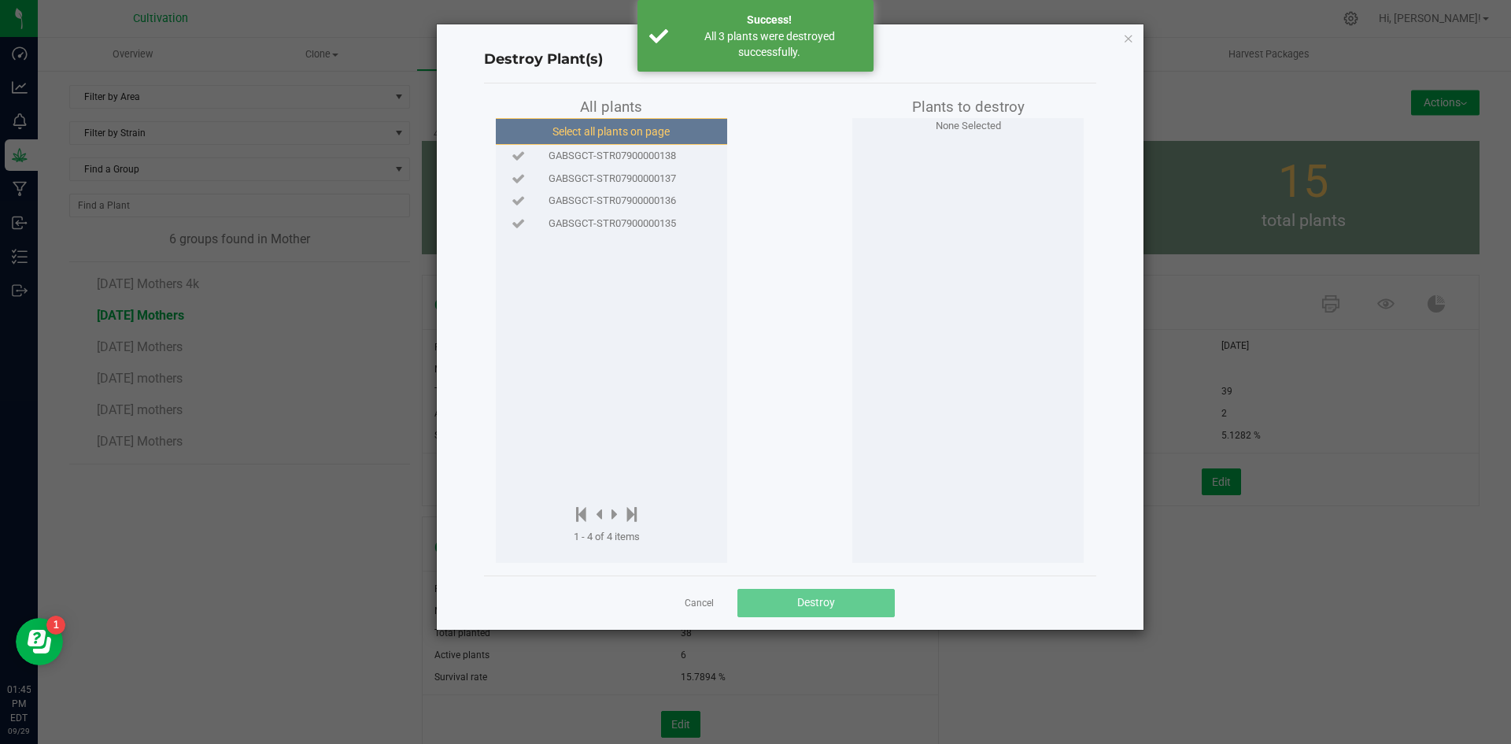
drag, startPoint x: 629, startPoint y: 124, endPoint x: 667, endPoint y: 235, distance: 117.5
click at [629, 127] on button "Select all plants on page" at bounding box center [611, 131] width 240 height 27
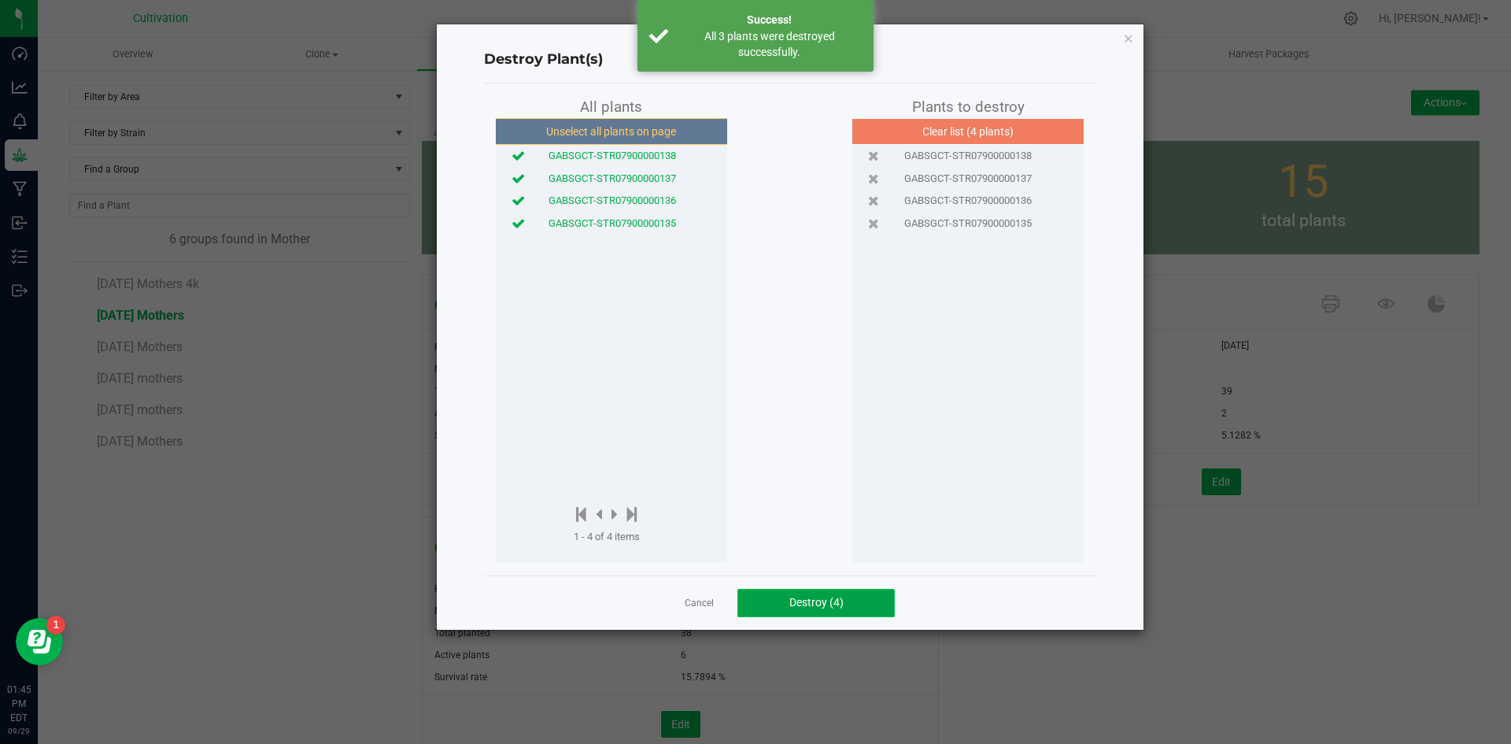
click at [804, 607] on span "Destroy (4)" at bounding box center [816, 602] width 54 height 13
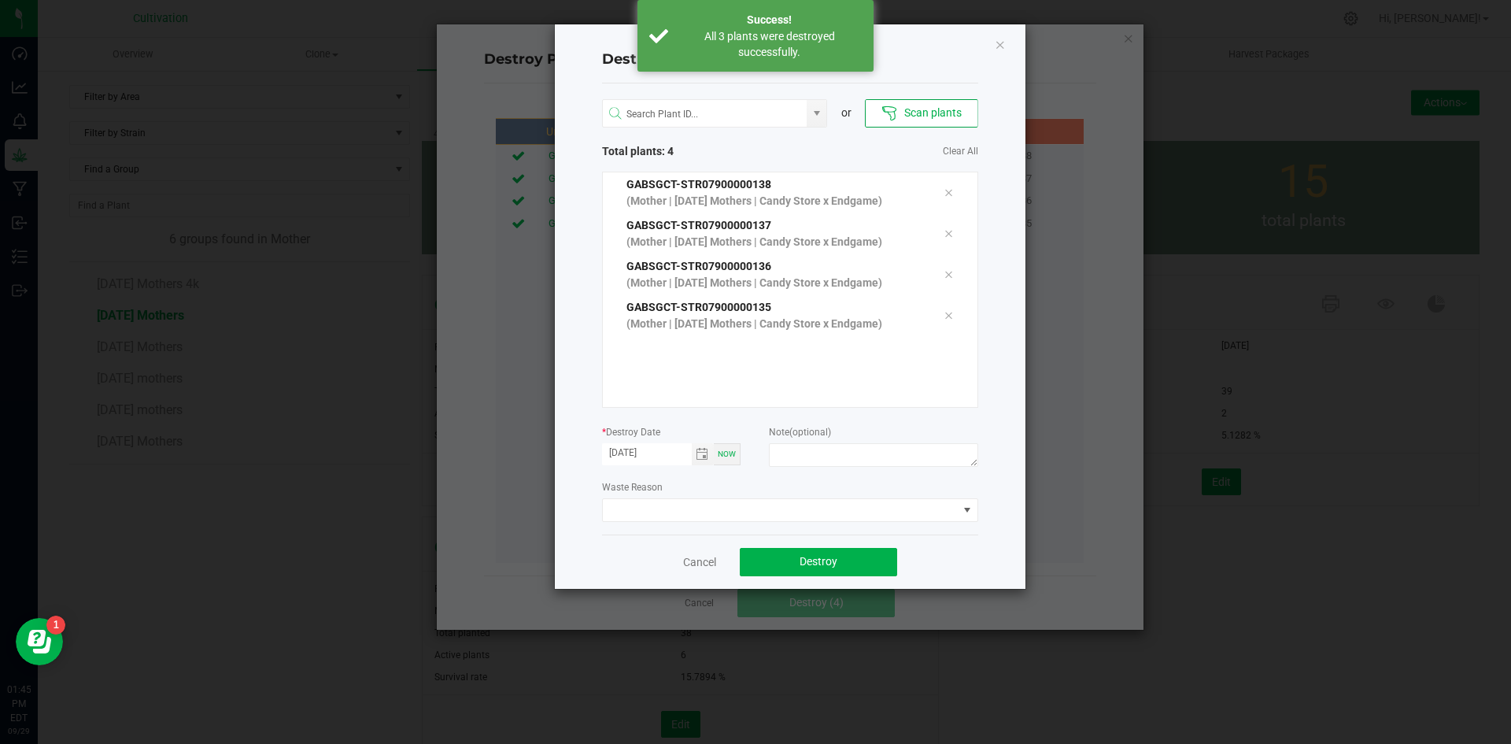
click at [793, 474] on div "or Scan plants Total plants: 4 Clear All GABSGCT-STR07900000138 (Mother | [DATE…" at bounding box center [790, 308] width 376 height 451
click at [798, 466] on textarea at bounding box center [873, 455] width 209 height 24
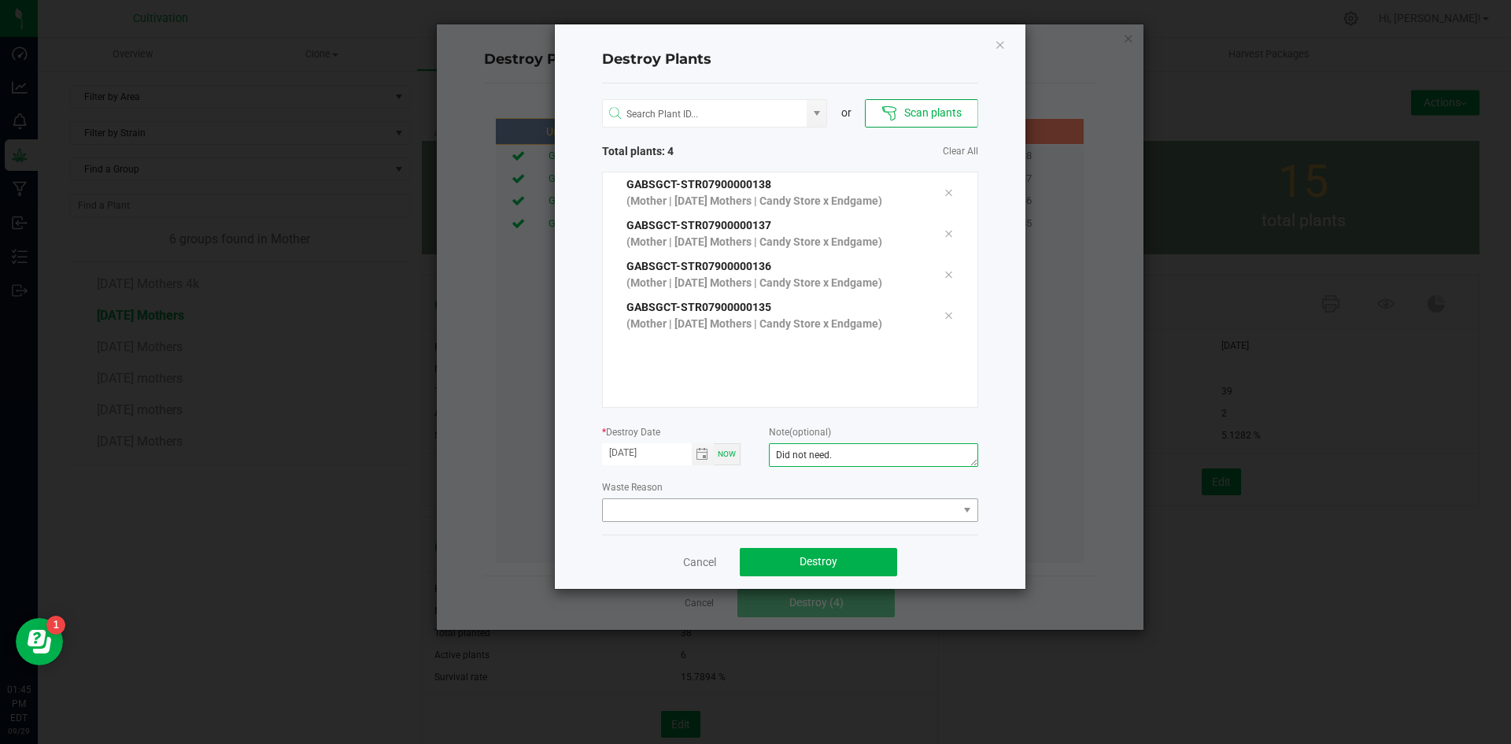
type textarea "Did not need."
click at [802, 505] on span at bounding box center [780, 510] width 355 height 22
click at [797, 527] on li "Plant Batch Adjustment" at bounding box center [790, 538] width 375 height 27
click at [802, 564] on span "Destroy" at bounding box center [819, 561] width 38 height 13
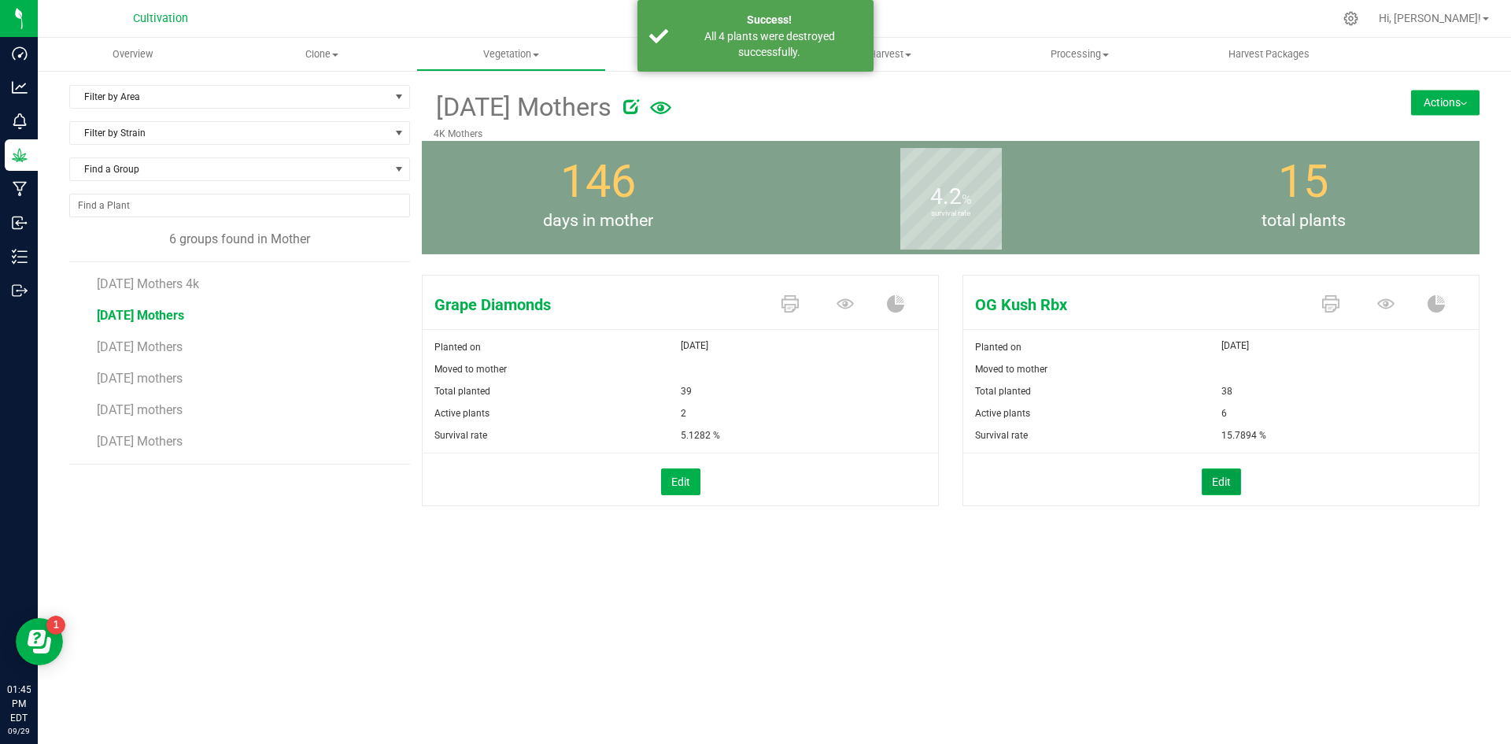
click at [1230, 479] on button "Edit" at bounding box center [1221, 481] width 39 height 27
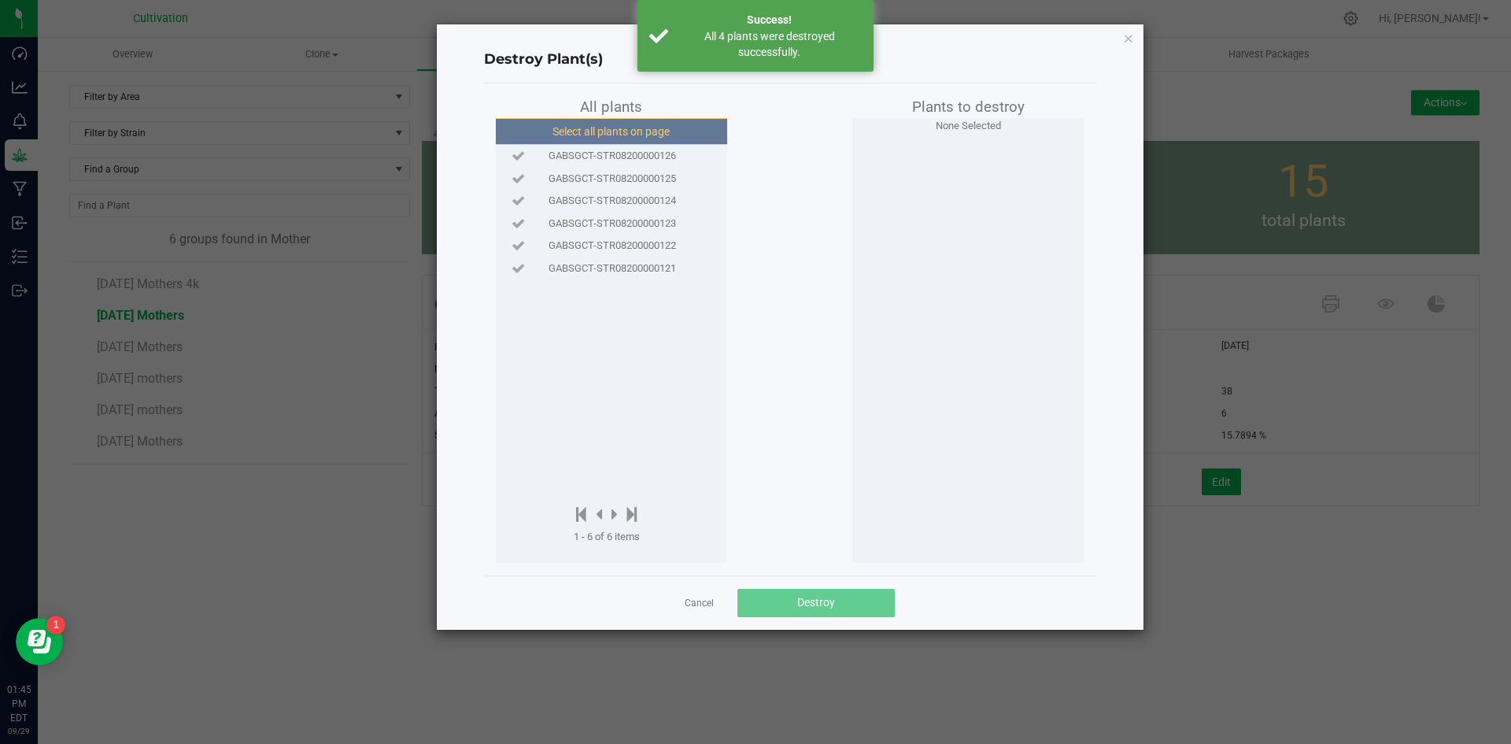
click at [654, 120] on button "Select all plants on page" at bounding box center [611, 131] width 240 height 27
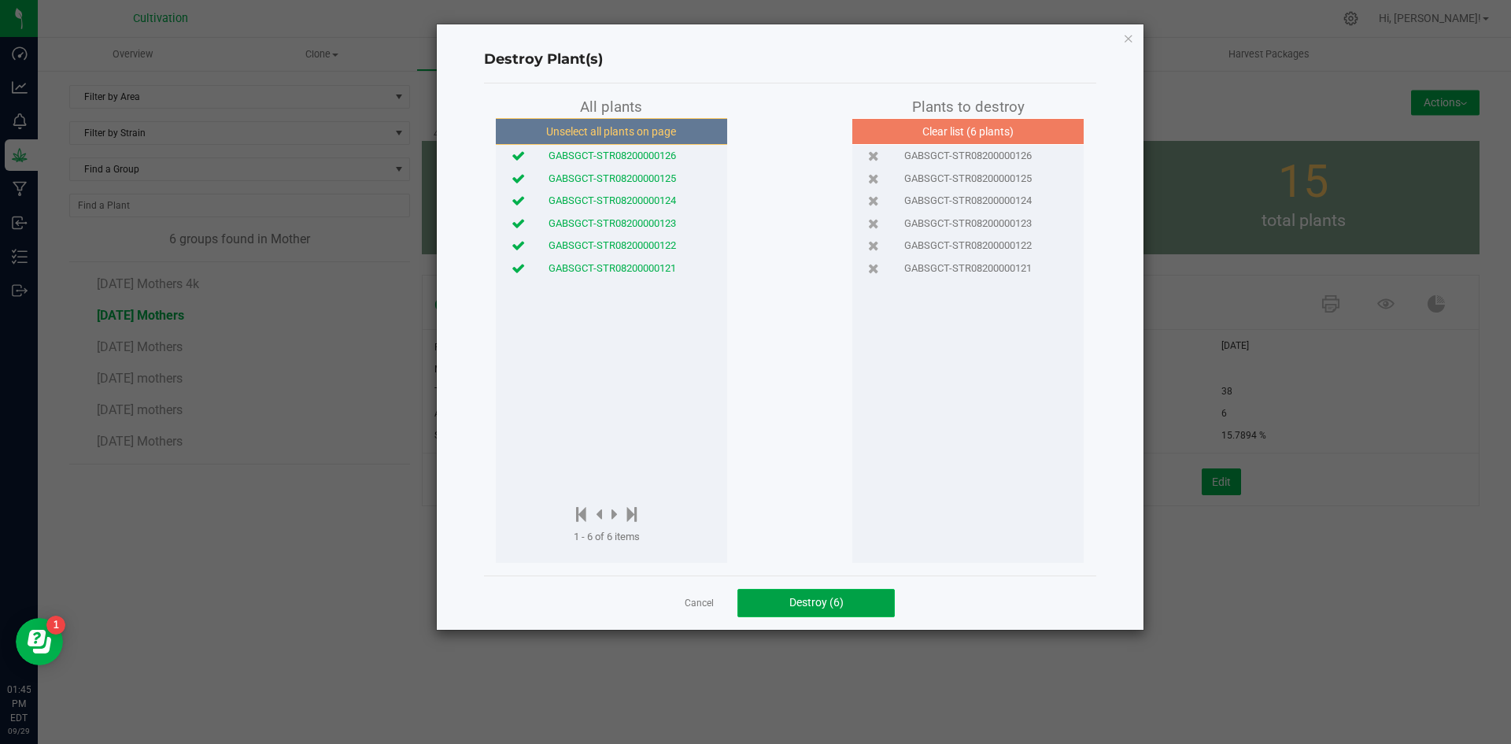
click at [791, 603] on span "Destroy (6)" at bounding box center [816, 602] width 54 height 13
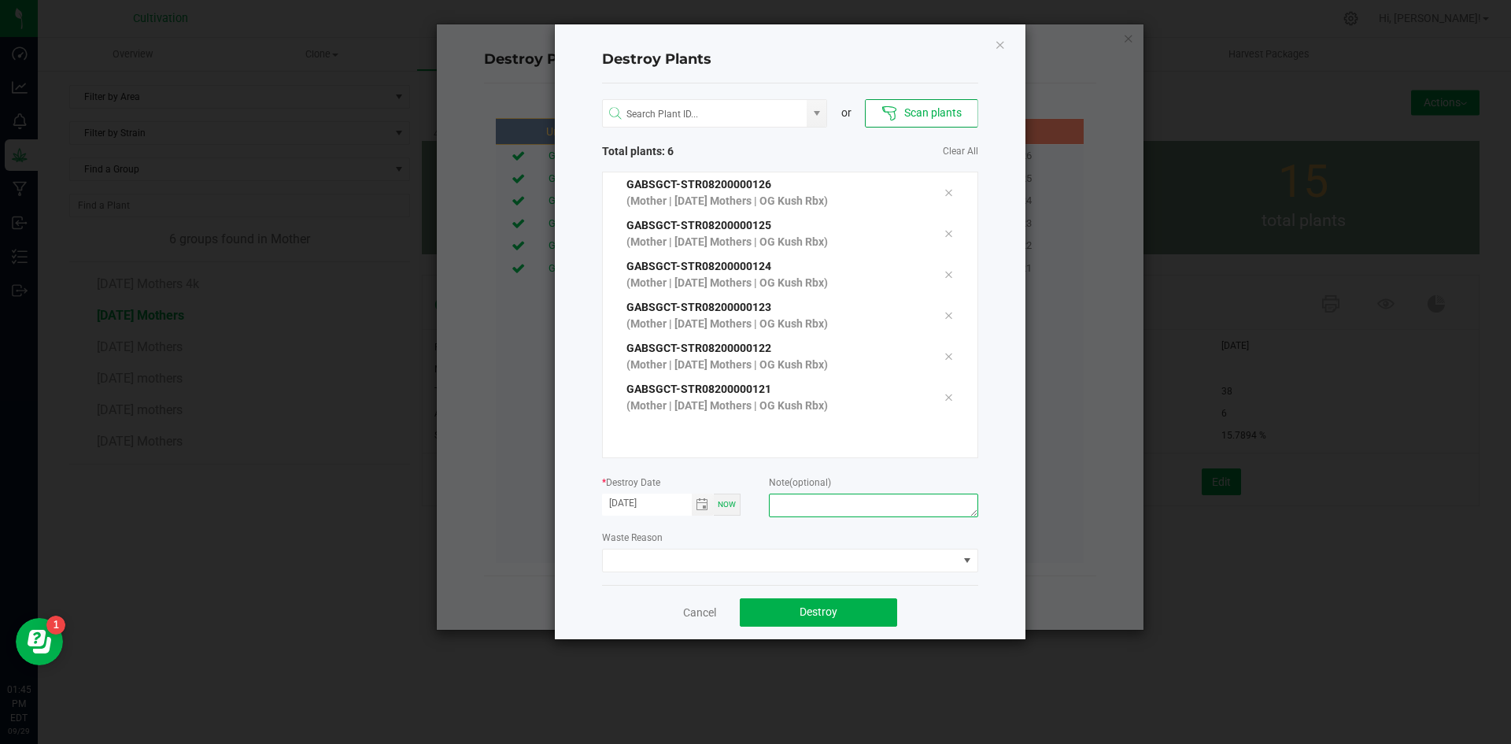
click at [799, 512] on textarea at bounding box center [873, 506] width 209 height 24
type textarea "Did not need."
click at [789, 559] on span at bounding box center [780, 560] width 355 height 22
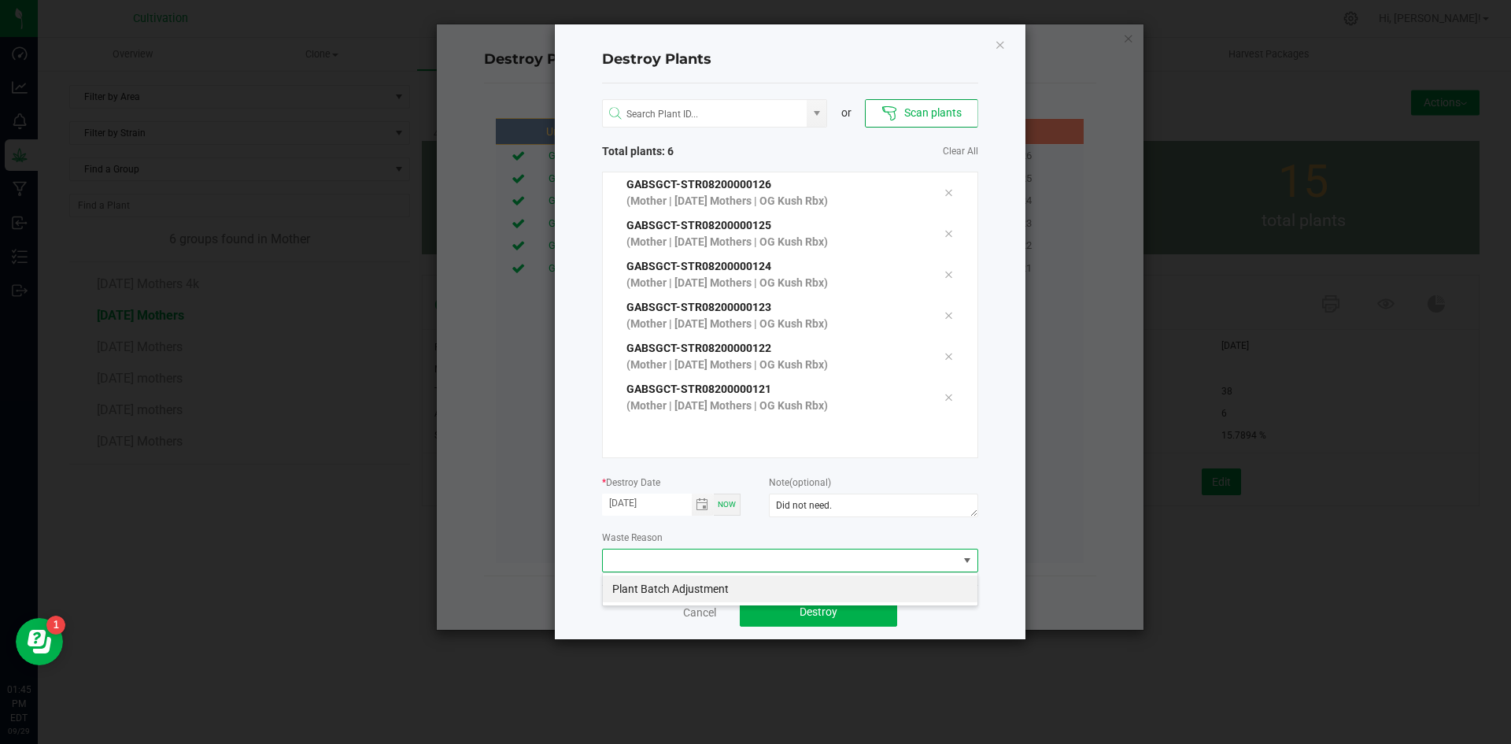
drag, startPoint x: 785, startPoint y: 568, endPoint x: 786, endPoint y: 597, distance: 28.4
click at [781, 582] on li "Plant Batch Adjustment" at bounding box center [790, 588] width 375 height 27
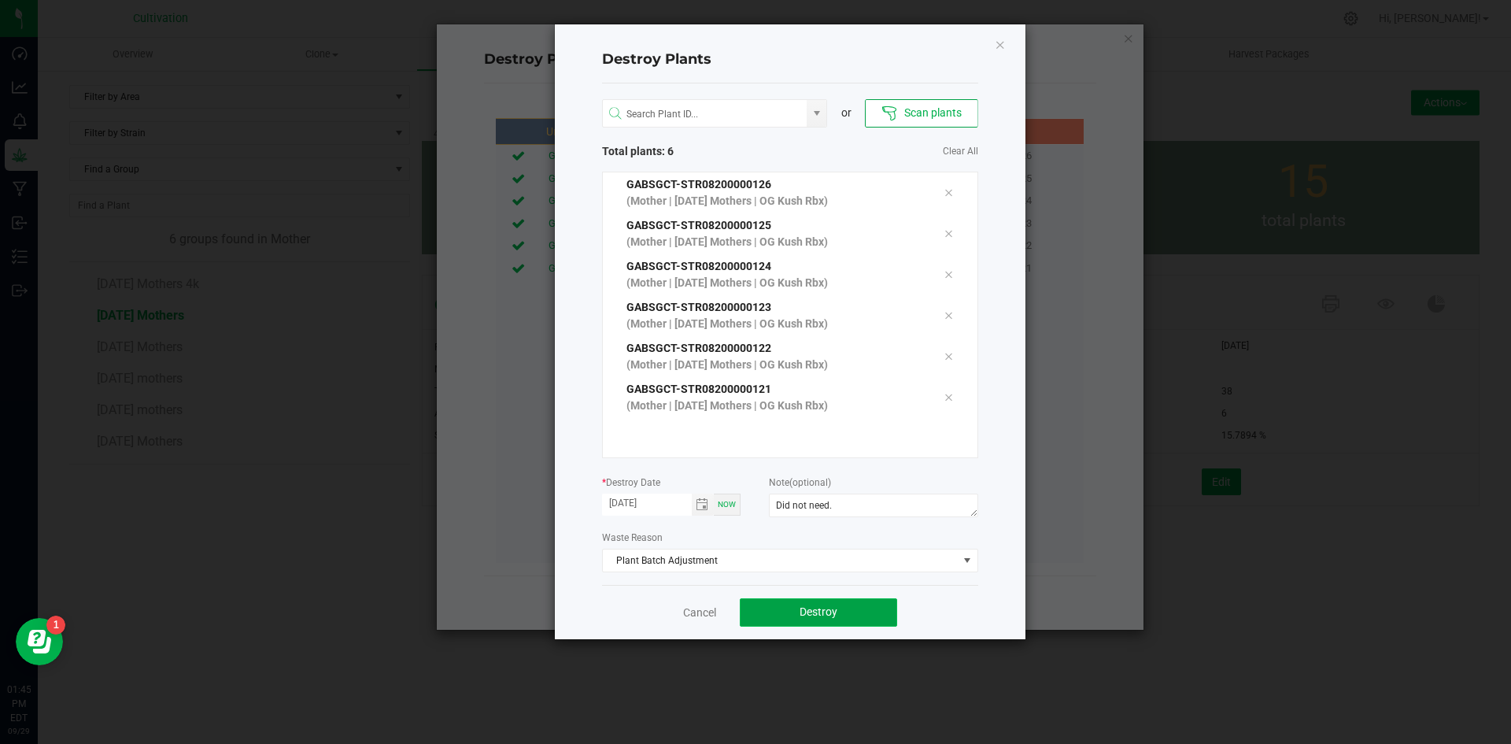
click at [789, 608] on button "Destroy" at bounding box center [818, 612] width 157 height 28
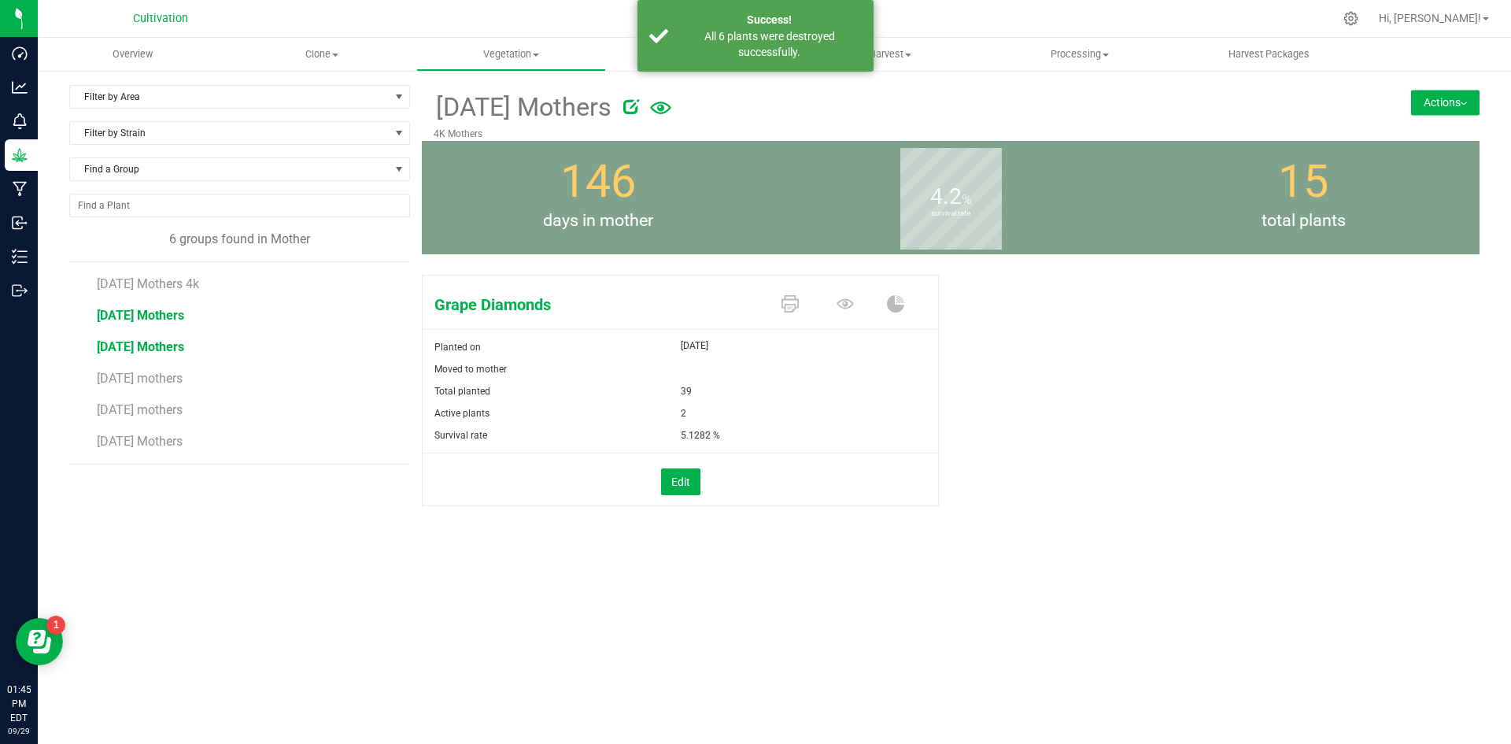
click at [161, 349] on span "[DATE] Mothers" at bounding box center [140, 346] width 87 height 15
click at [141, 390] on li "[DATE] mothers" at bounding box center [248, 403] width 302 height 31
click at [142, 383] on span "[DATE] mothers" at bounding box center [140, 378] width 87 height 15
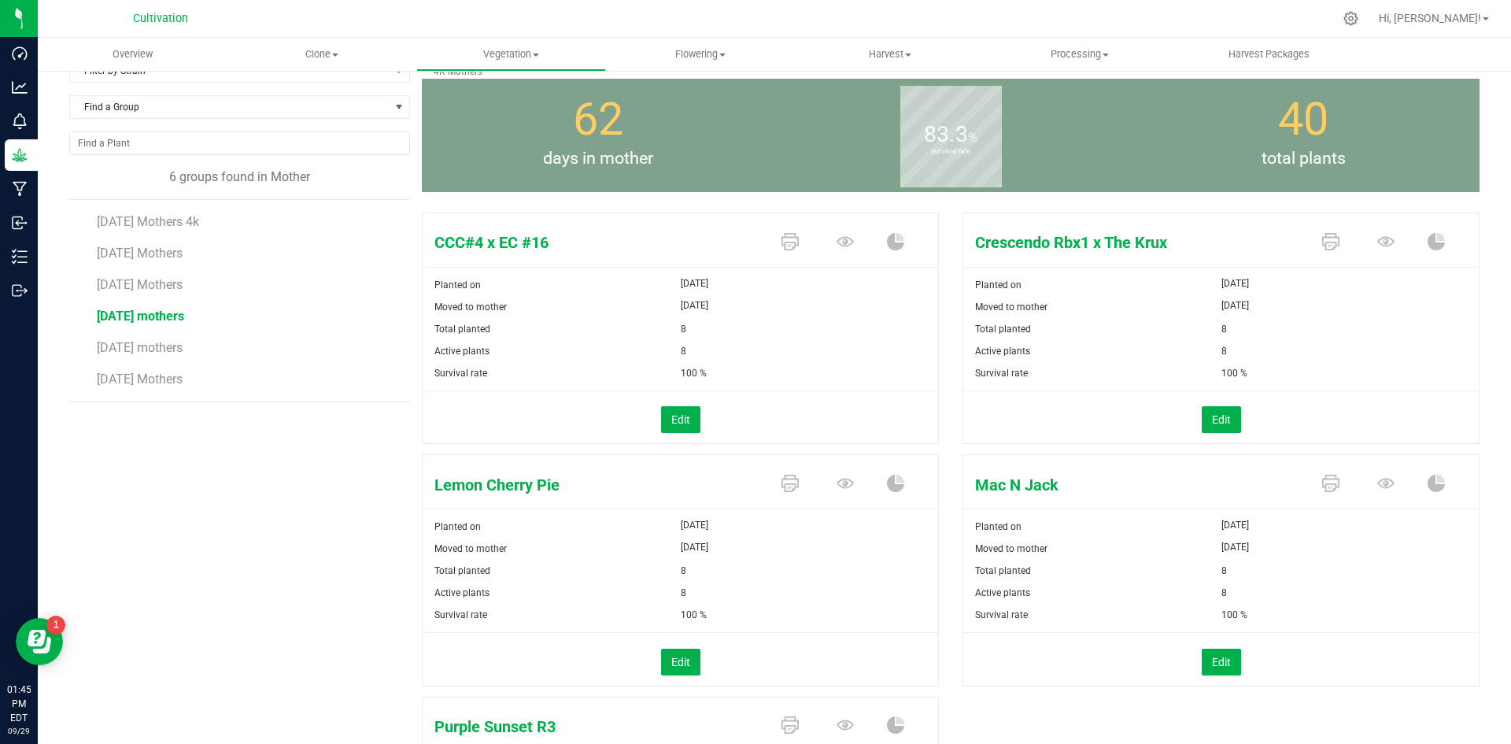
scroll to position [157, 0]
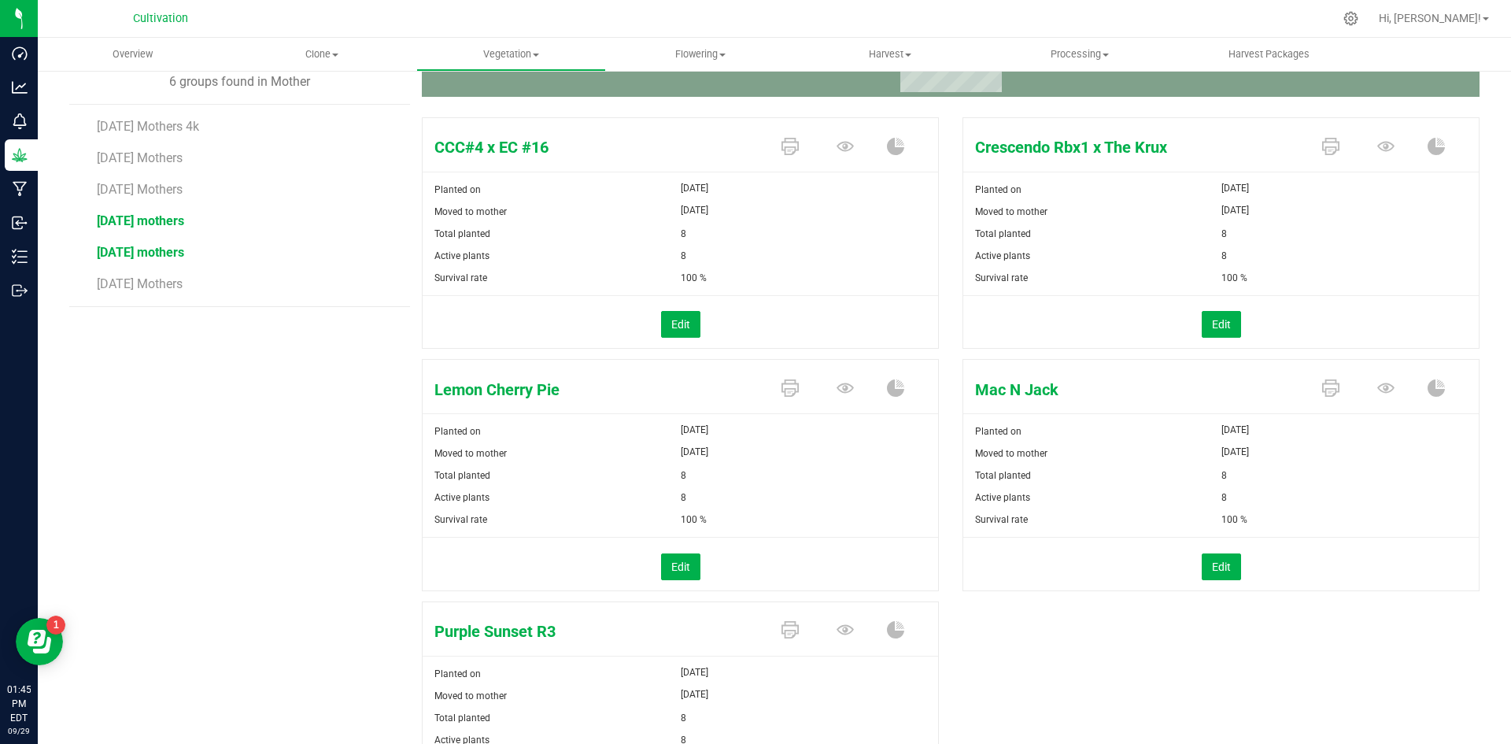
click at [139, 255] on span "[DATE] mothers" at bounding box center [140, 252] width 87 height 15
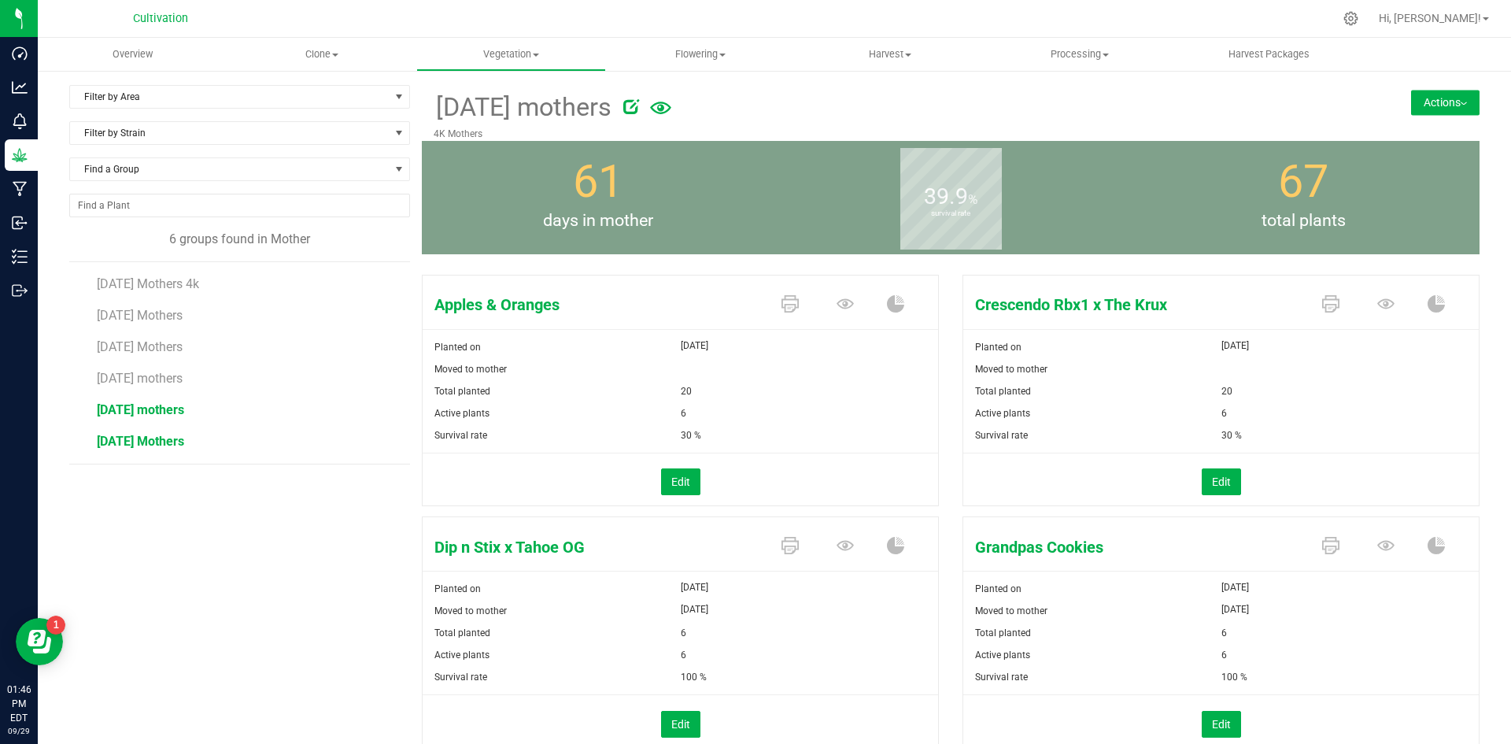
click at [166, 439] on span "[DATE] Mothers" at bounding box center [140, 441] width 87 height 15
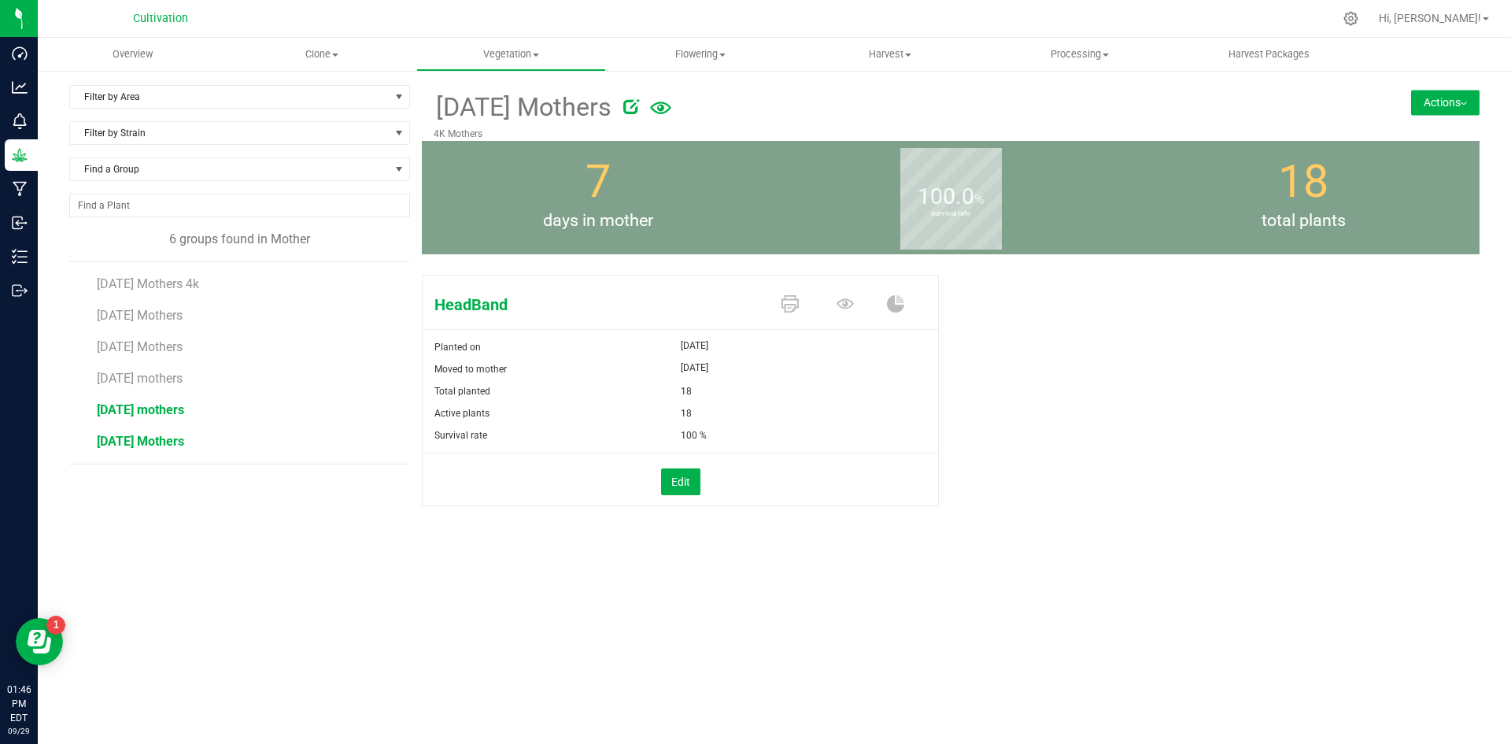
click at [143, 412] on span "[DATE] mothers" at bounding box center [140, 409] width 87 height 15
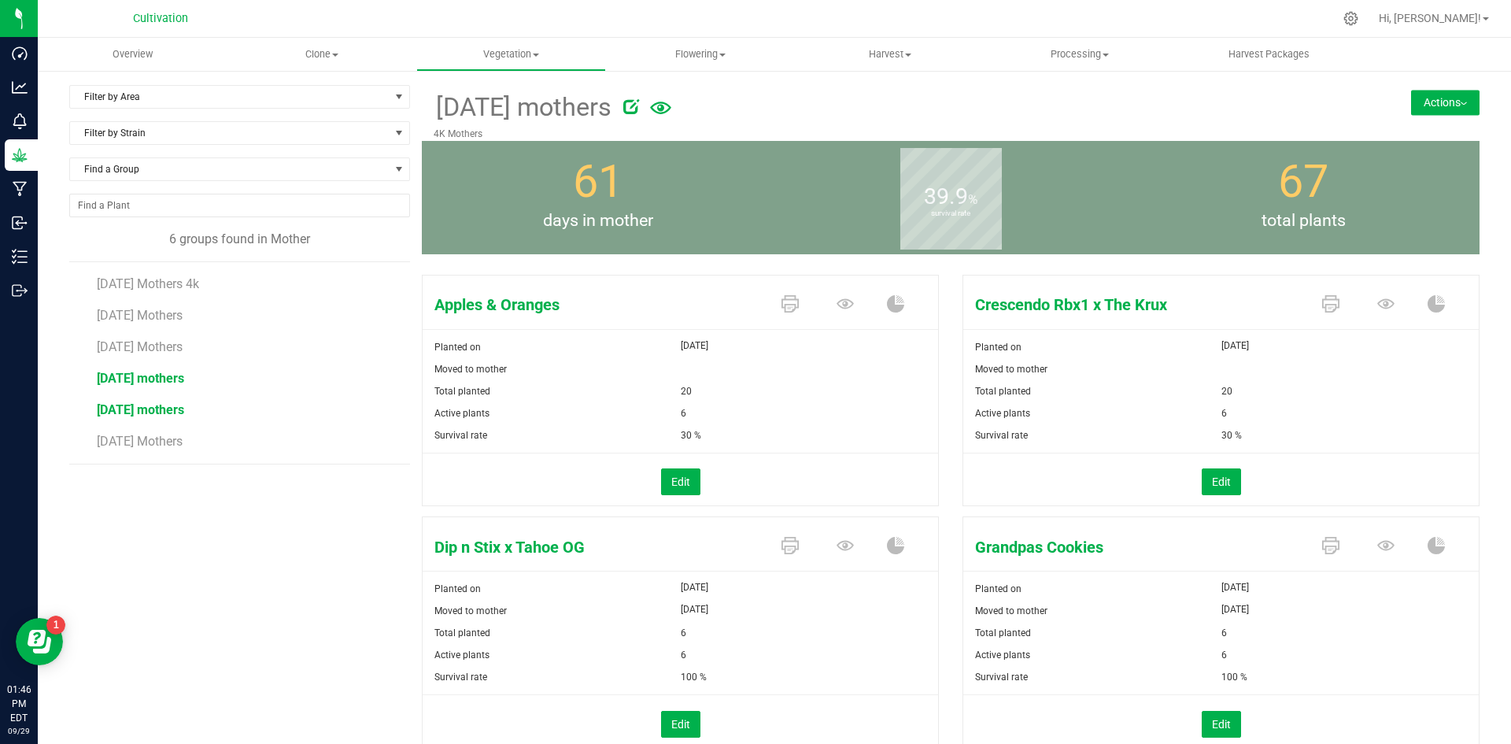
click at [153, 381] on span "[DATE] mothers" at bounding box center [140, 378] width 87 height 15
click at [153, 351] on span "[DATE] Mothers" at bounding box center [140, 346] width 87 height 15
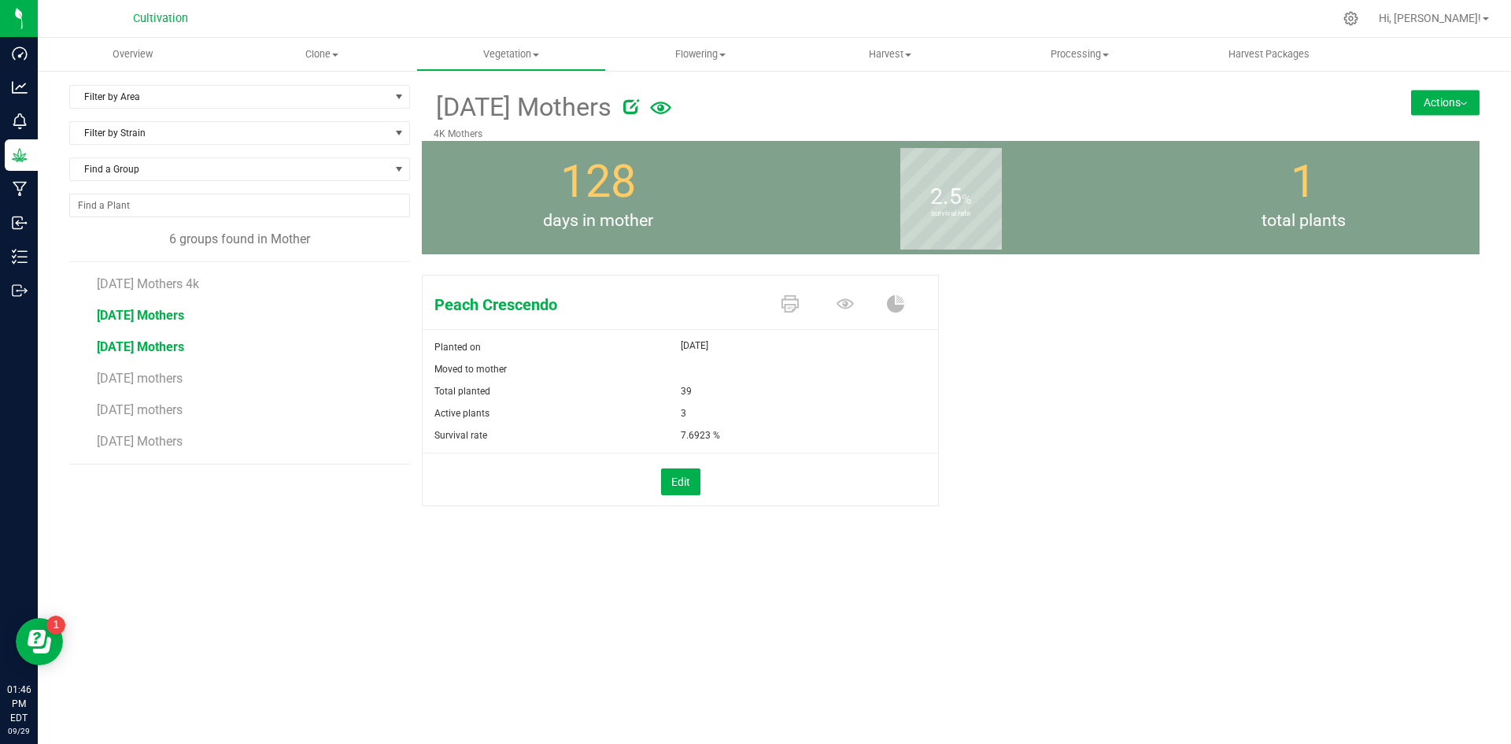
click at [156, 310] on span "[DATE] Mothers" at bounding box center [140, 315] width 87 height 15
click at [167, 290] on span "[DATE] Mothers 4k" at bounding box center [149, 283] width 105 height 15
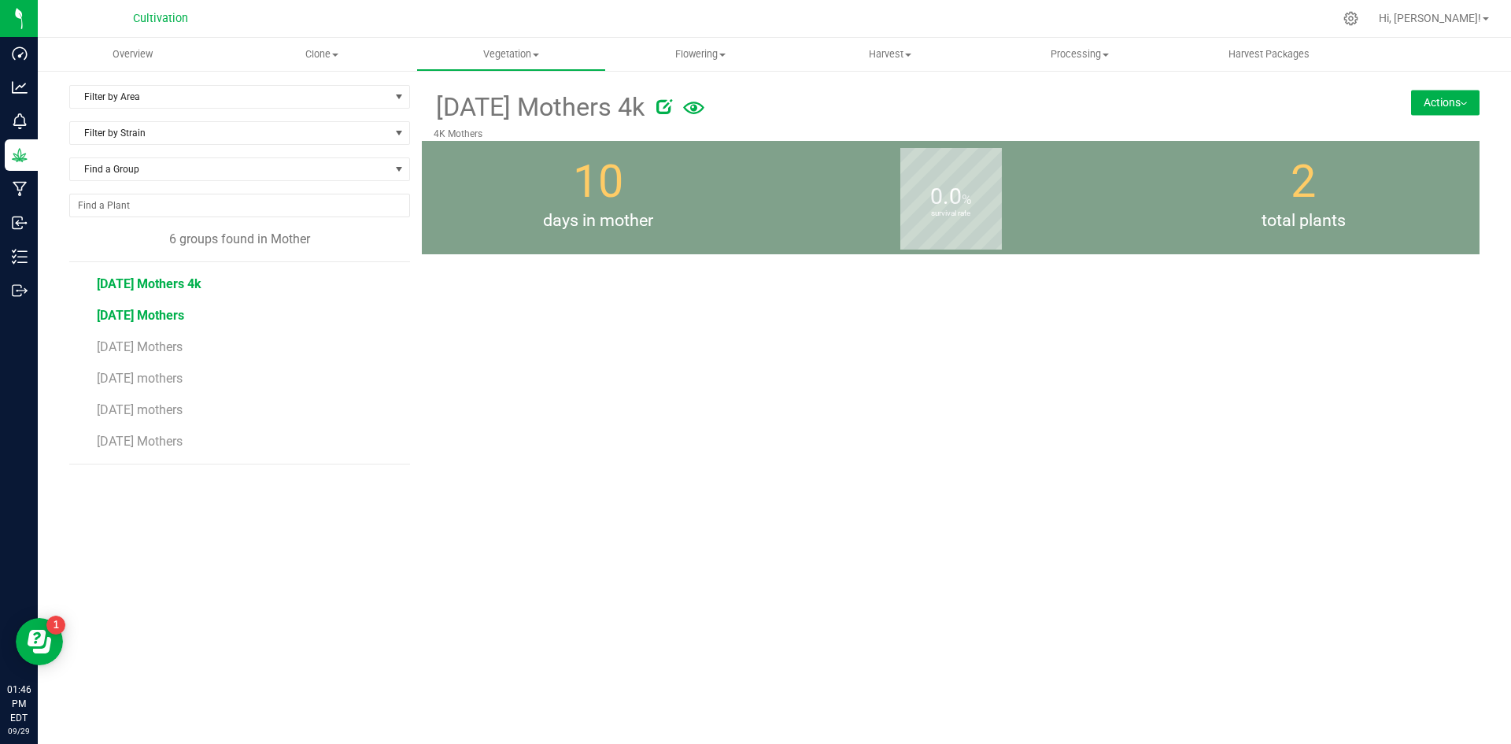
click at [173, 312] on span "[DATE] Mothers" at bounding box center [140, 315] width 87 height 15
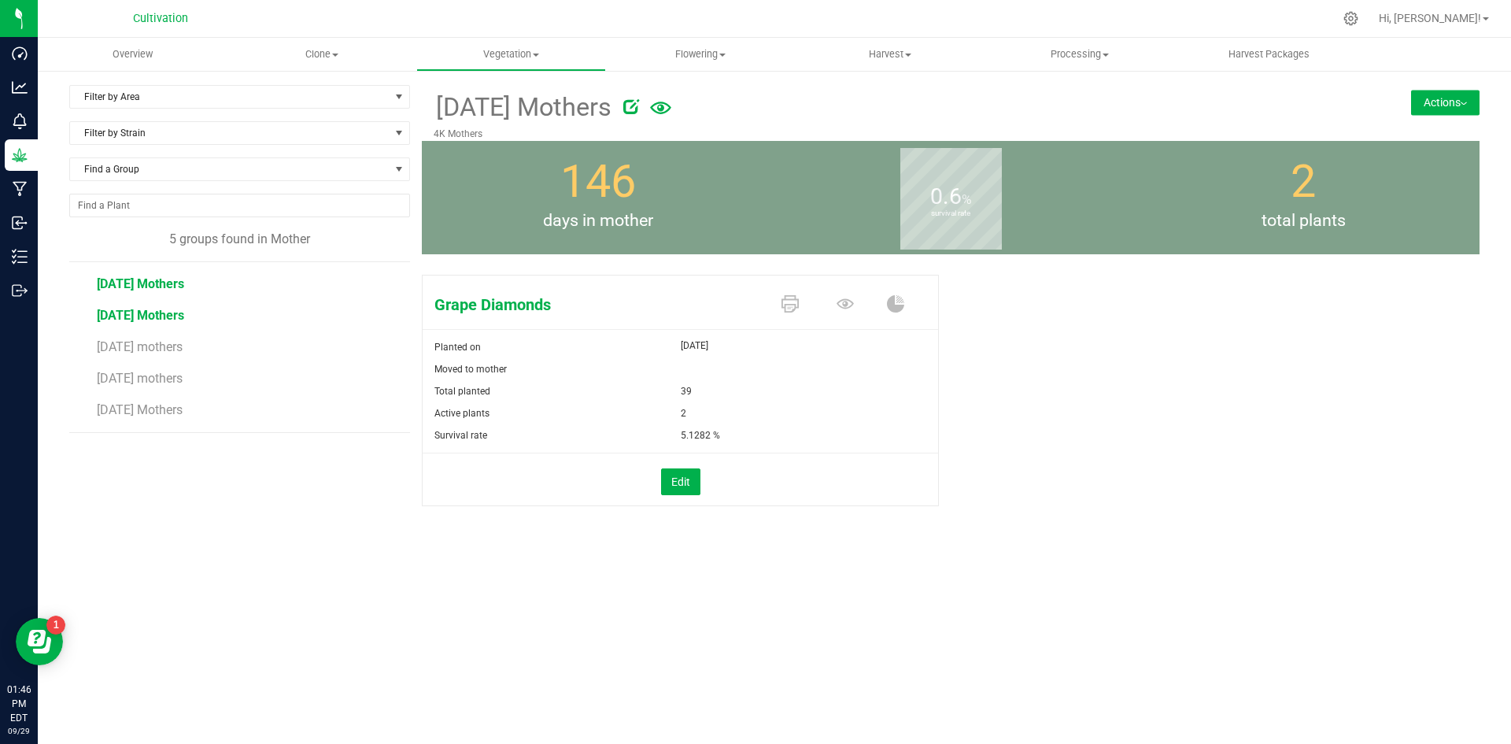
click at [136, 319] on span "5/5/2025 Mothers" at bounding box center [140, 315] width 87 height 15
click at [143, 343] on span "[DATE] mothers" at bounding box center [140, 346] width 87 height 15
